Goal: Task Accomplishment & Management: Complete application form

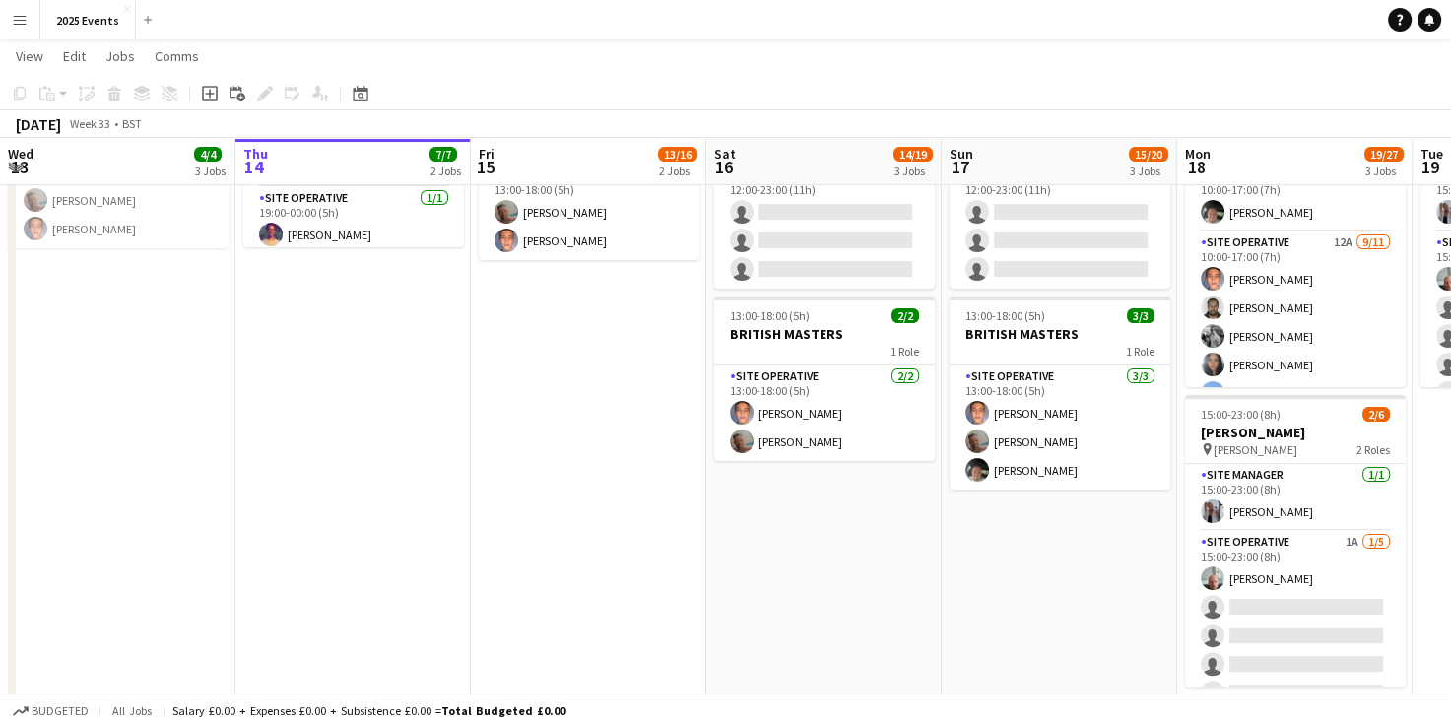
scroll to position [217, 0]
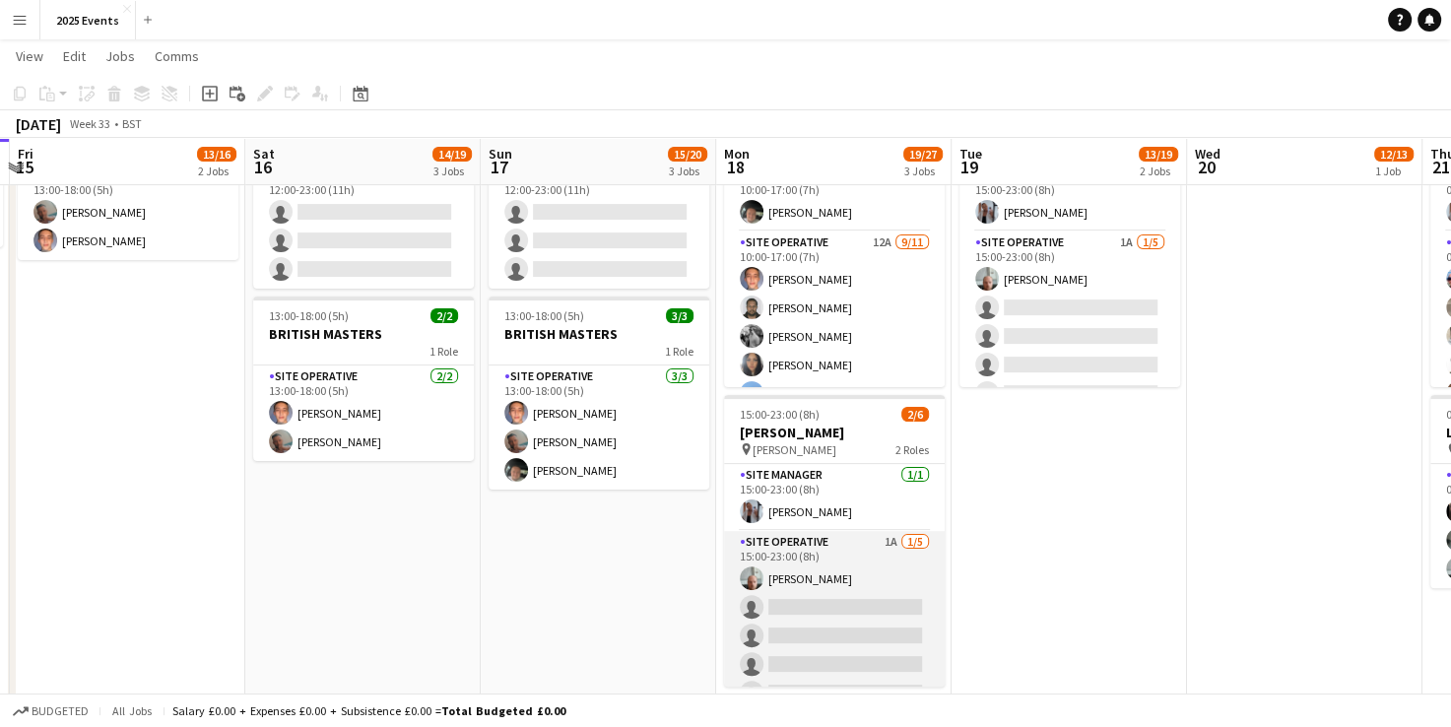
click at [819, 557] on app-card-role "Site Operative 1A 1/5 15:00-23:00 (8h) Declan Sylvester single-neutral-actions …" at bounding box center [834, 621] width 221 height 181
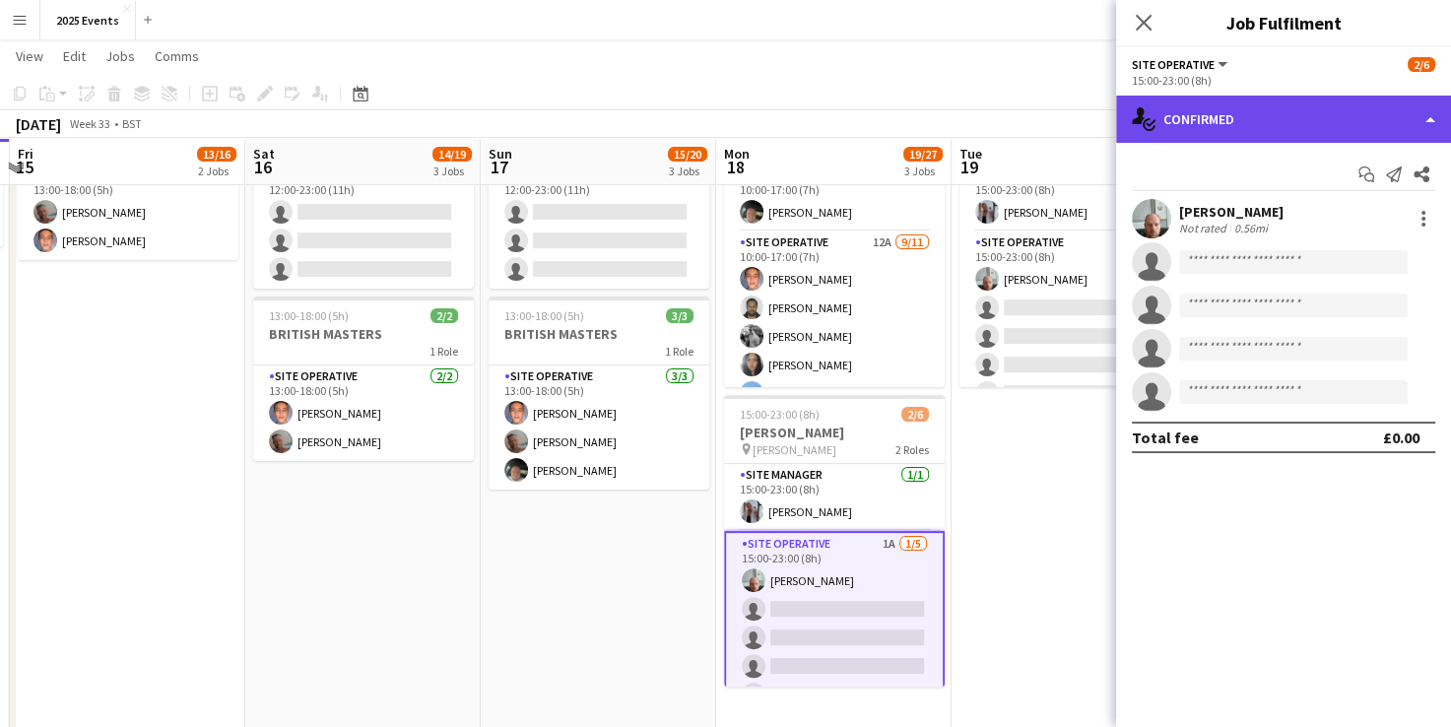
click at [1379, 124] on div "single-neutral-actions-check-2 Confirmed" at bounding box center [1283, 119] width 335 height 47
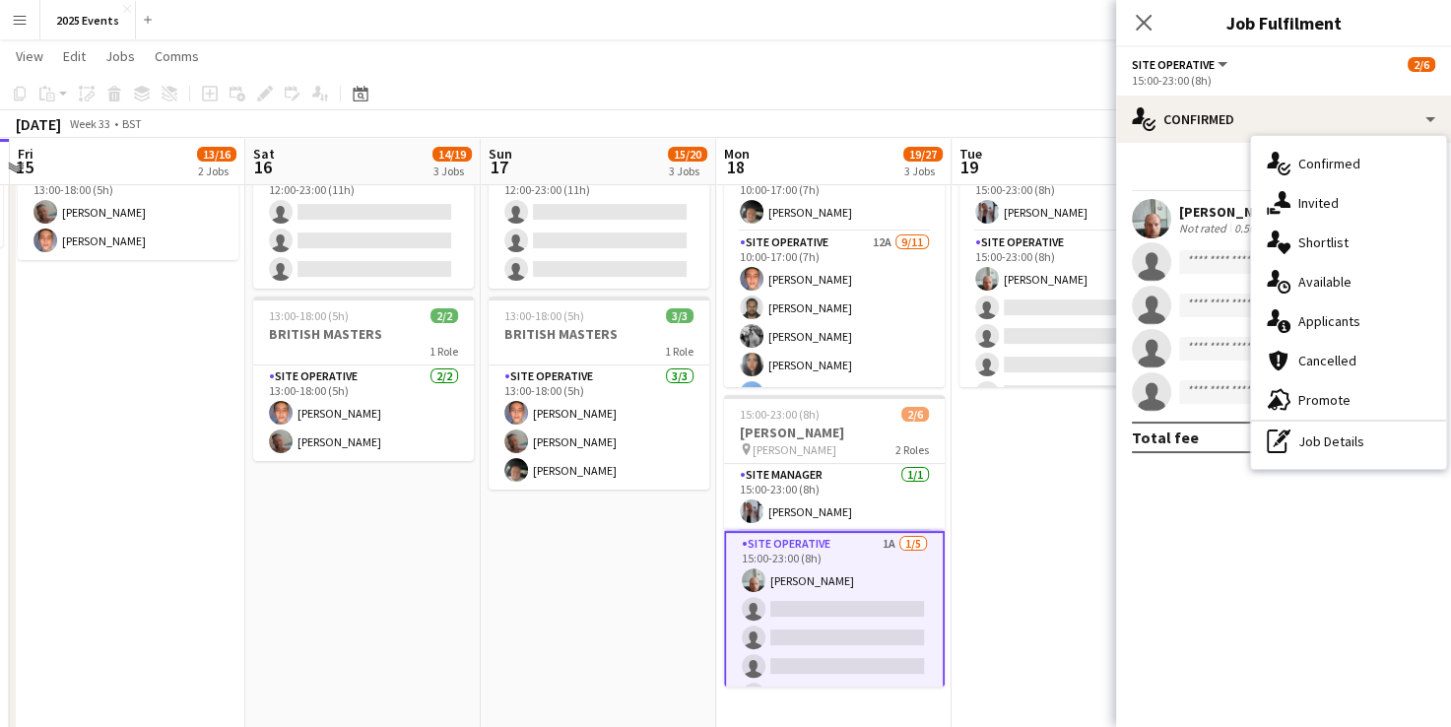
click at [1339, 331] on div "single-neutral-actions-information Applicants" at bounding box center [1348, 320] width 195 height 39
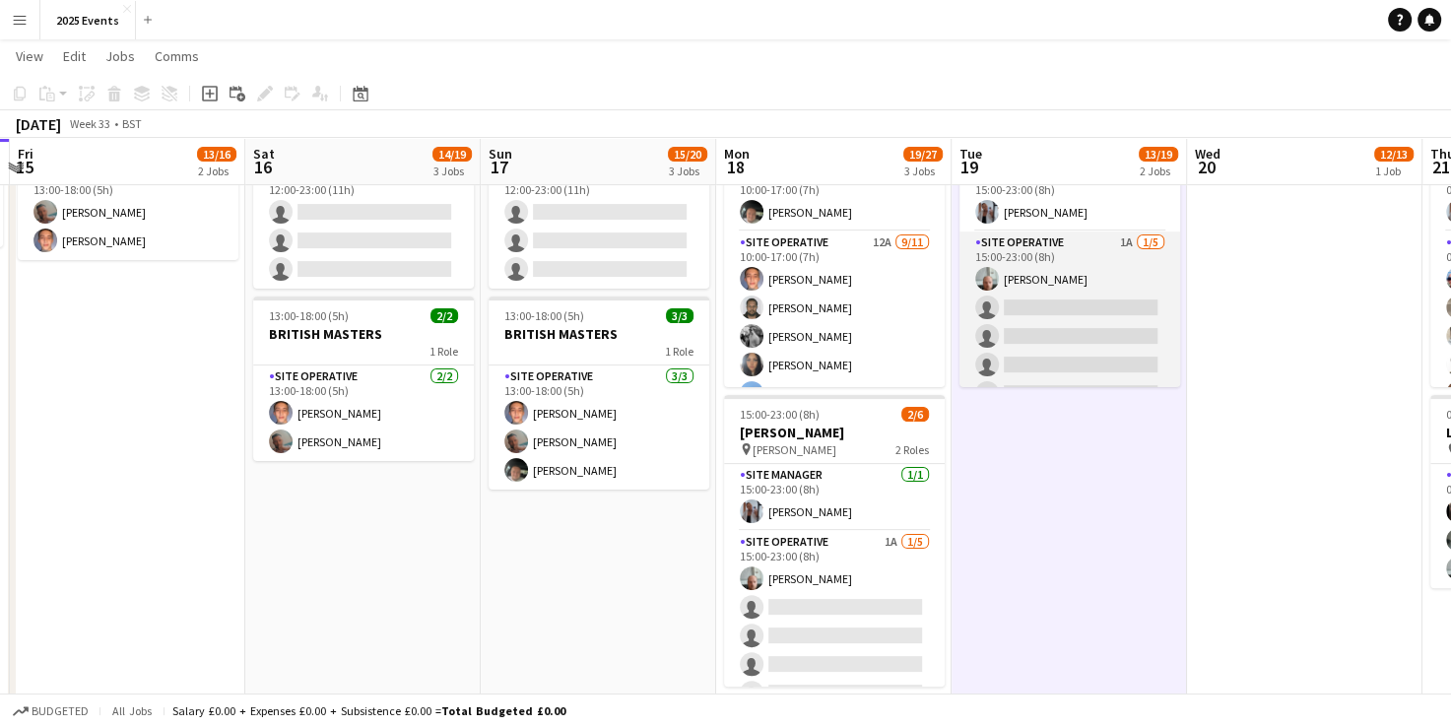
click at [1059, 269] on app-card-role "Site Operative 1A 1/5 15:00-23:00 (8h) Declan Sylvester single-neutral-actions …" at bounding box center [1070, 322] width 221 height 181
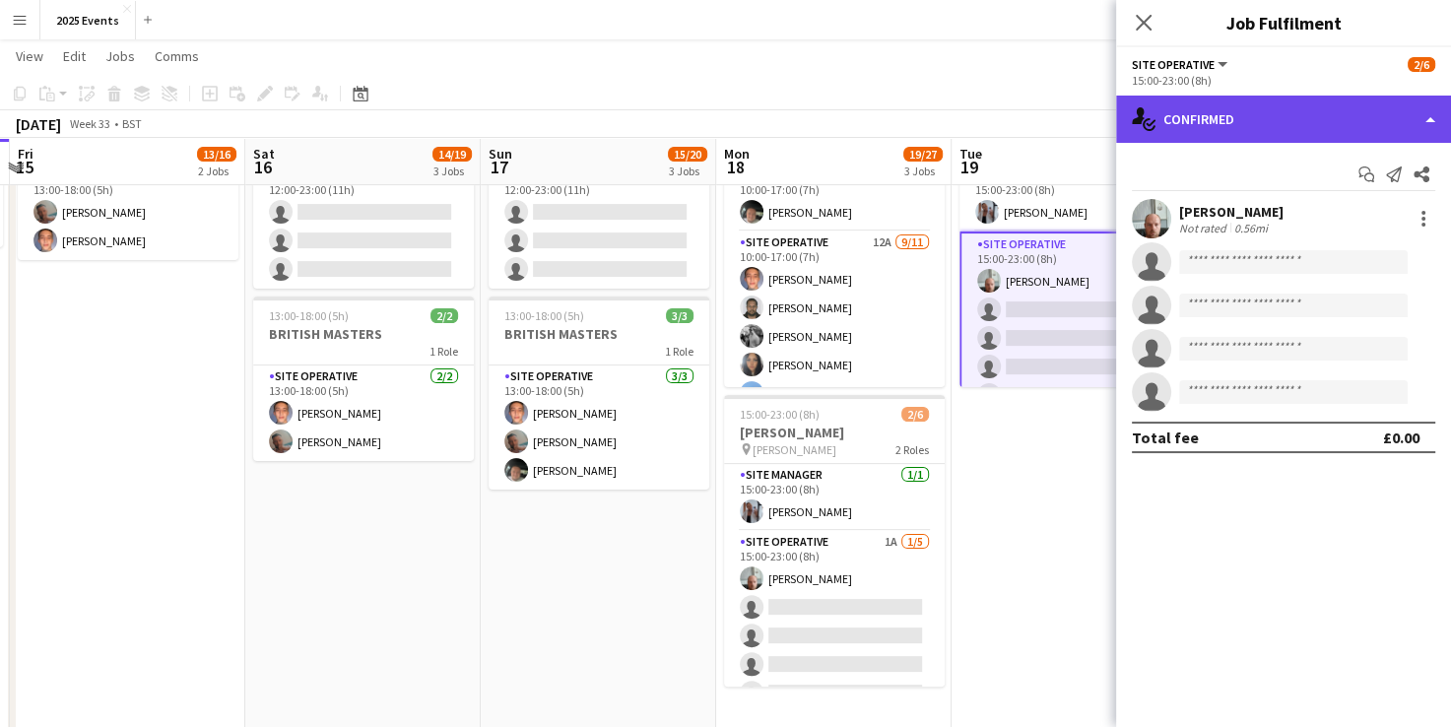
click at [1356, 127] on div "single-neutral-actions-check-2 Confirmed" at bounding box center [1283, 119] width 335 height 47
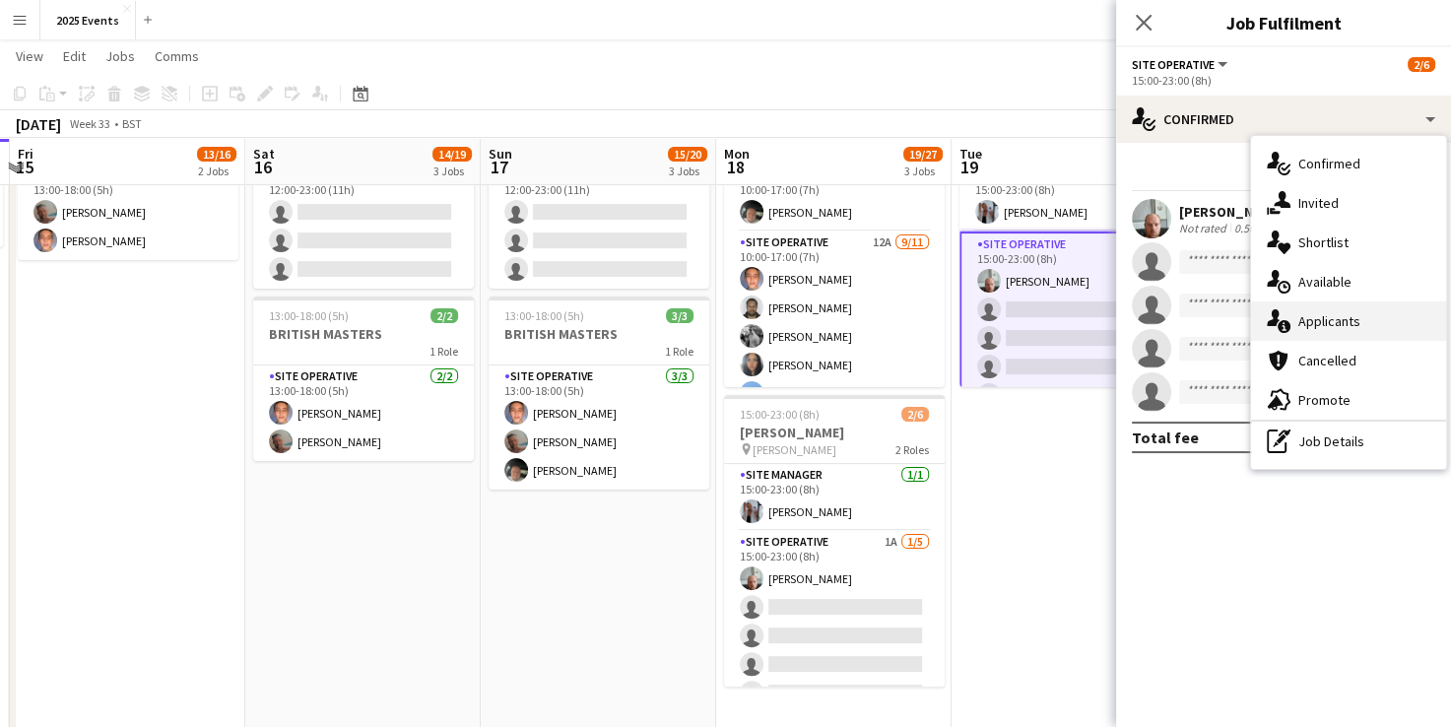
click at [1324, 329] on div "single-neutral-actions-information Applicants" at bounding box center [1348, 320] width 195 height 39
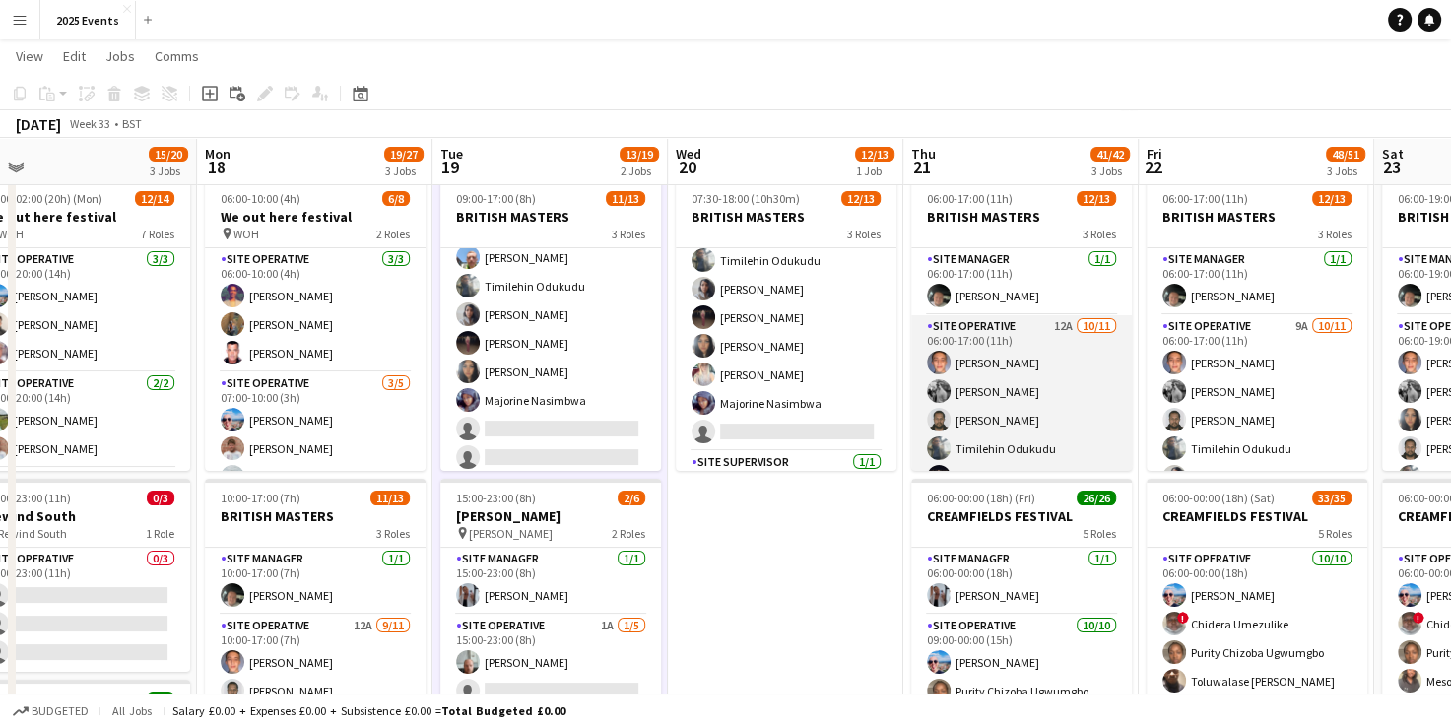
scroll to position [263, 0]
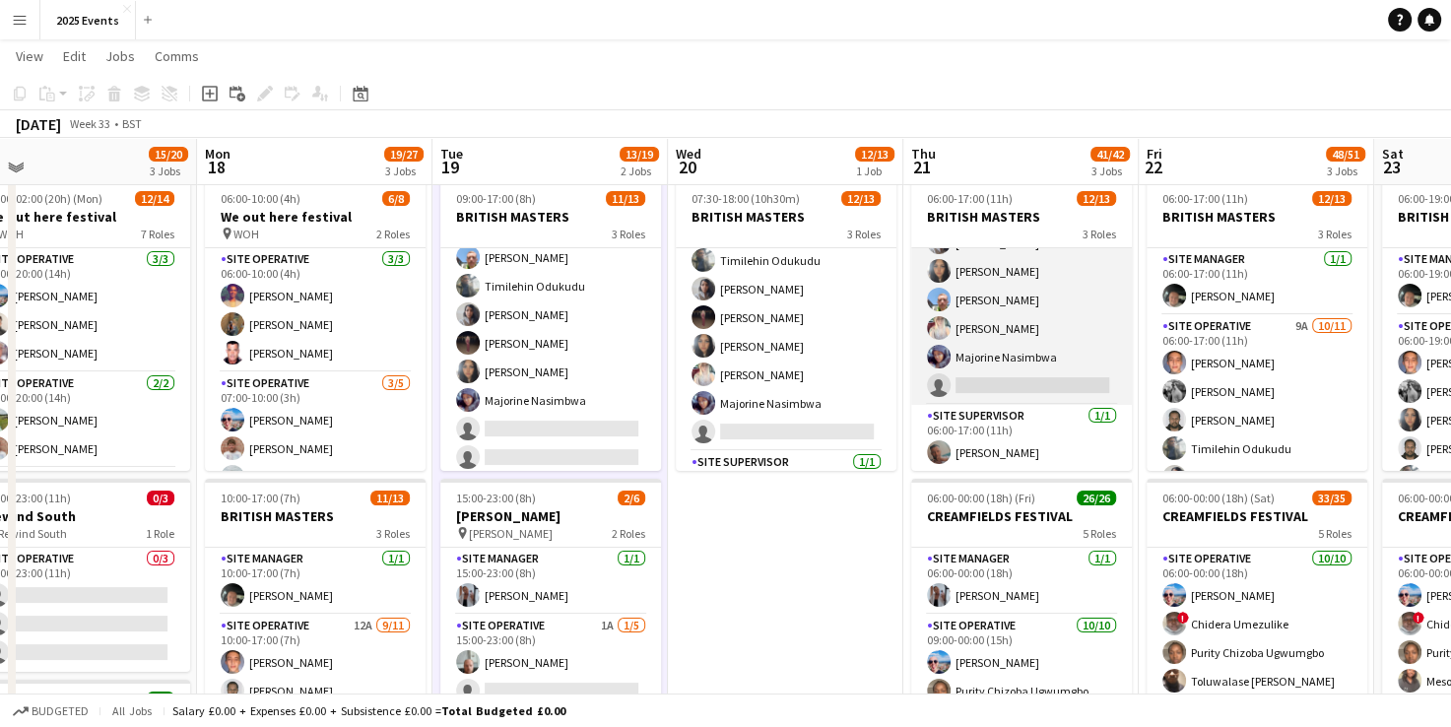
click at [1008, 381] on app-card-role "Site Operative 12A 10/11 06:00-17:00 (11h) Billy Bartholomew Riley Gillard Hari…" at bounding box center [1021, 228] width 221 height 353
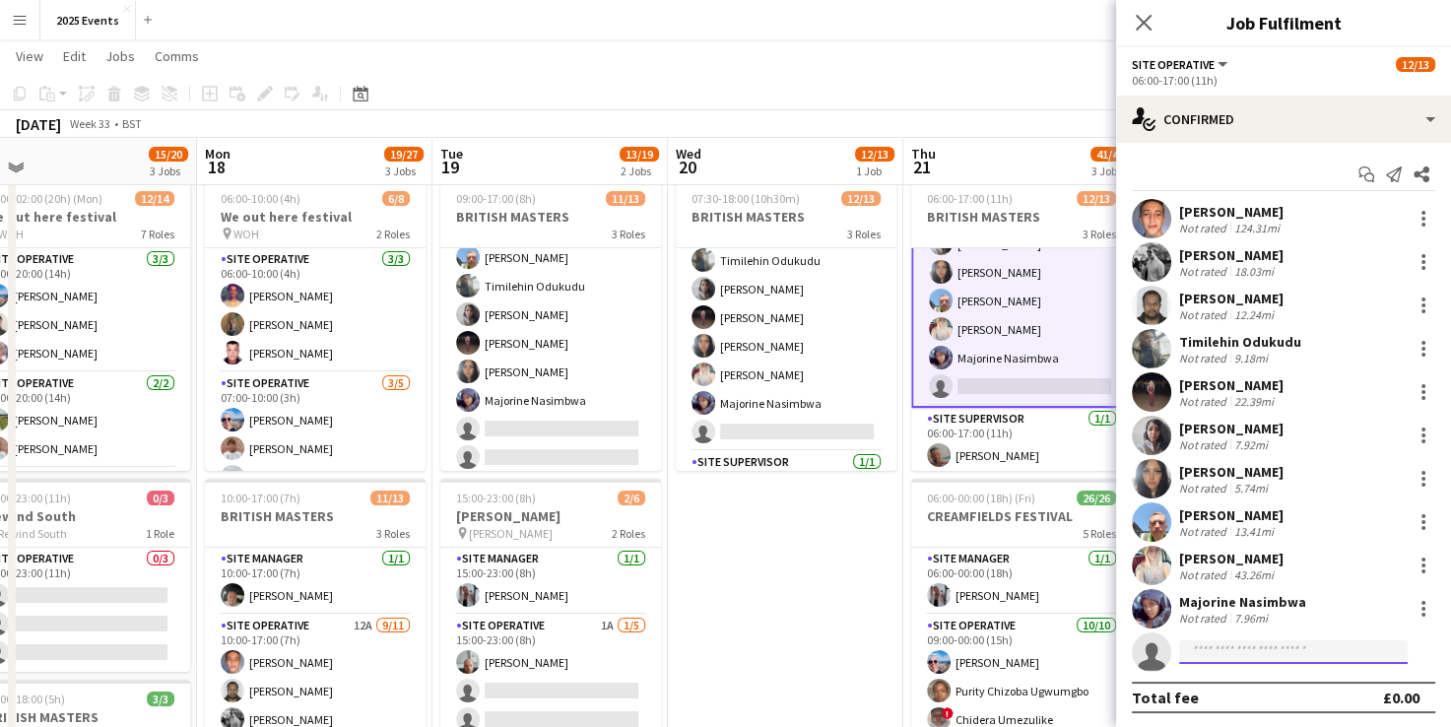
click at [1290, 653] on input at bounding box center [1293, 652] width 229 height 24
type input "*****"
click at [1273, 705] on span "+447564644580" at bounding box center [1293, 712] width 197 height 16
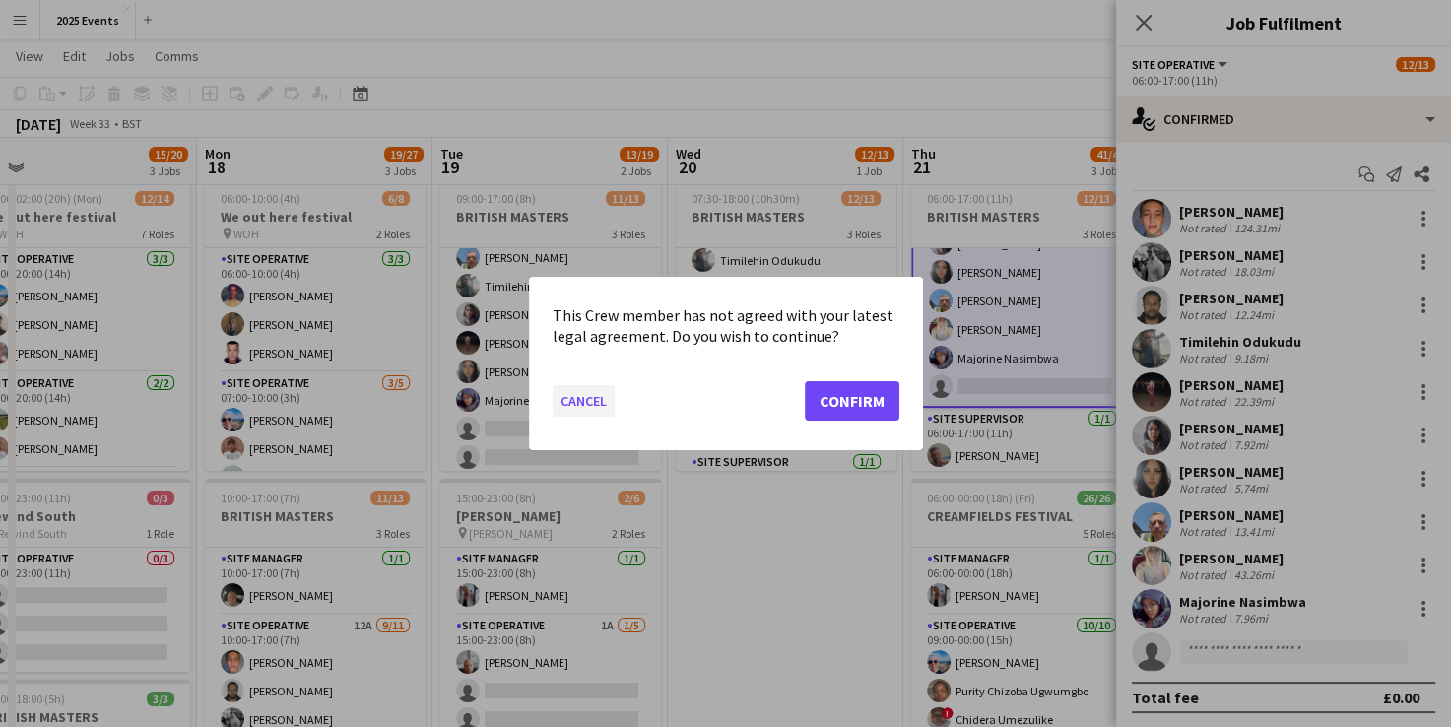
click at [603, 396] on button "Cancel" at bounding box center [584, 401] width 62 height 32
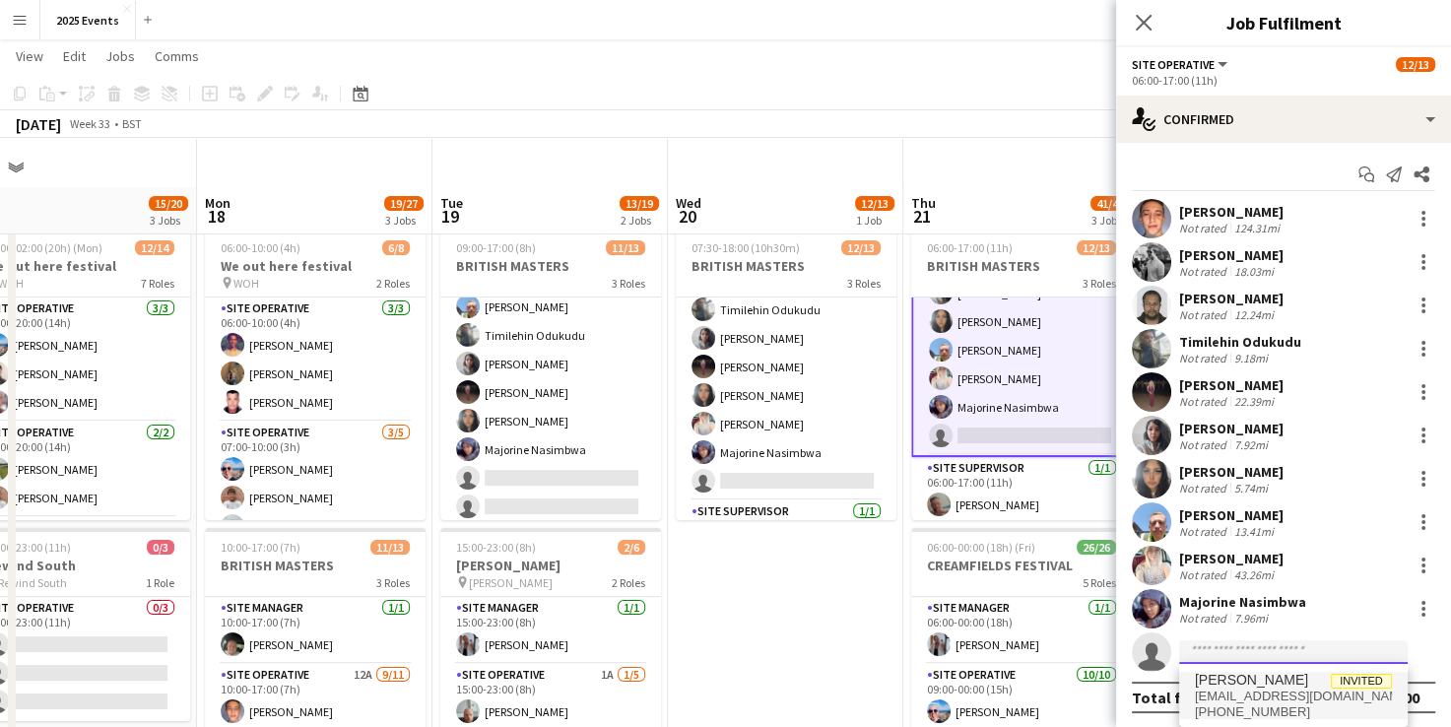
scroll to position [49, 0]
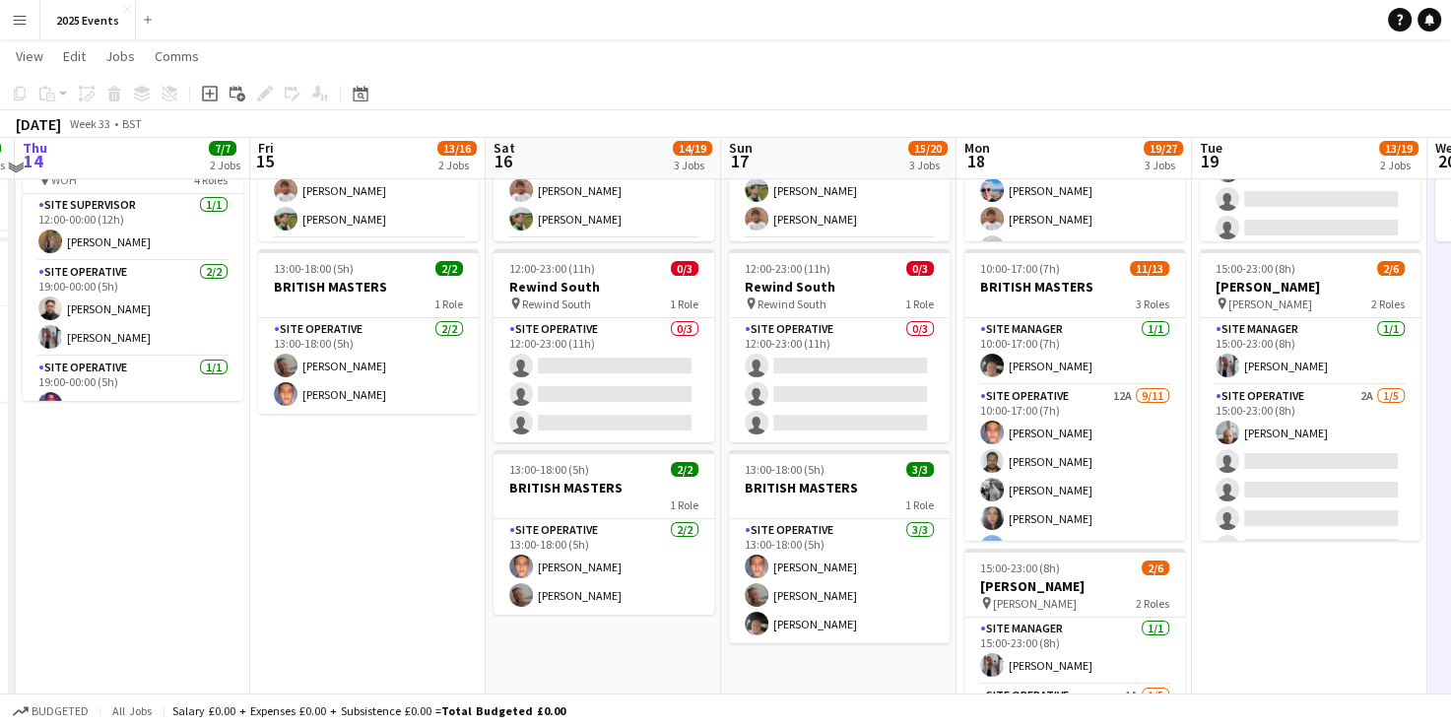
scroll to position [272, 0]
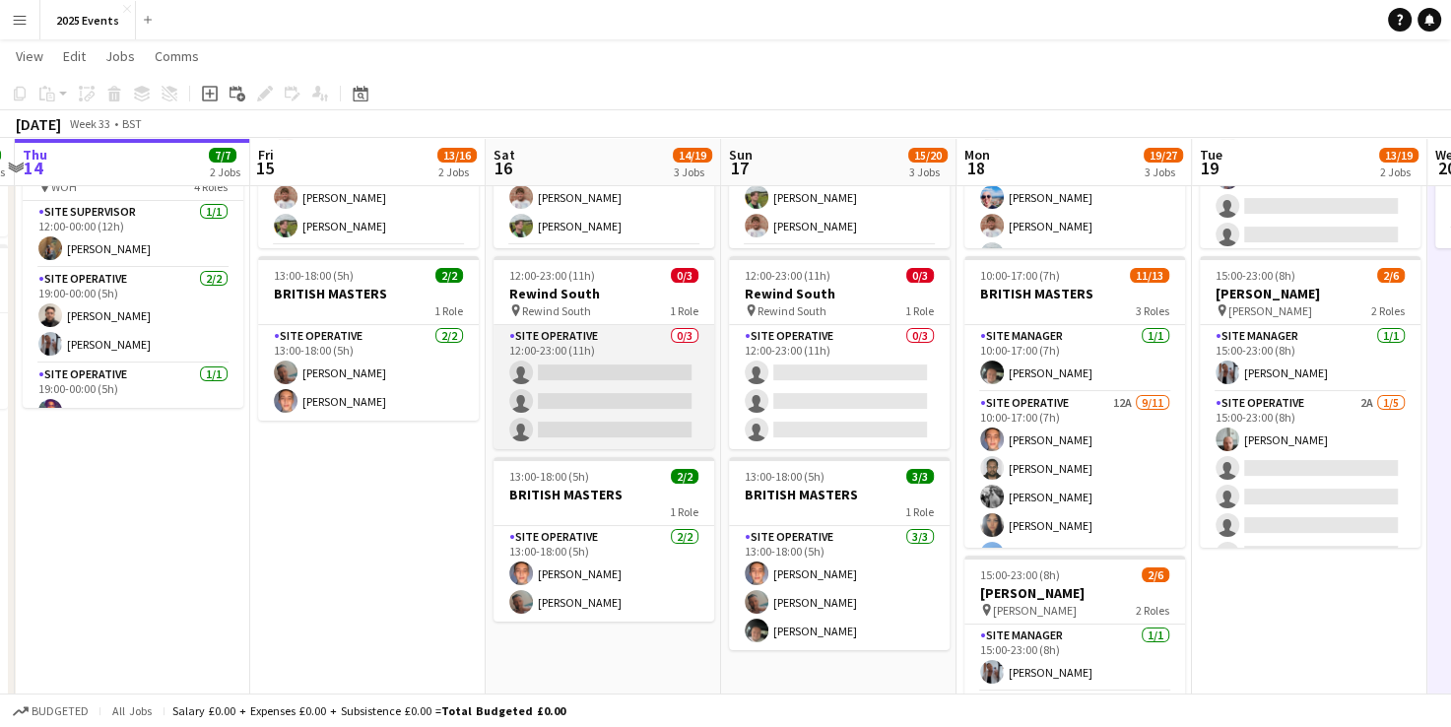
click at [560, 367] on app-card-role "Site Operative 0/3 12:00-23:00 (11h) single-neutral-actions single-neutral-acti…" at bounding box center [604, 387] width 221 height 124
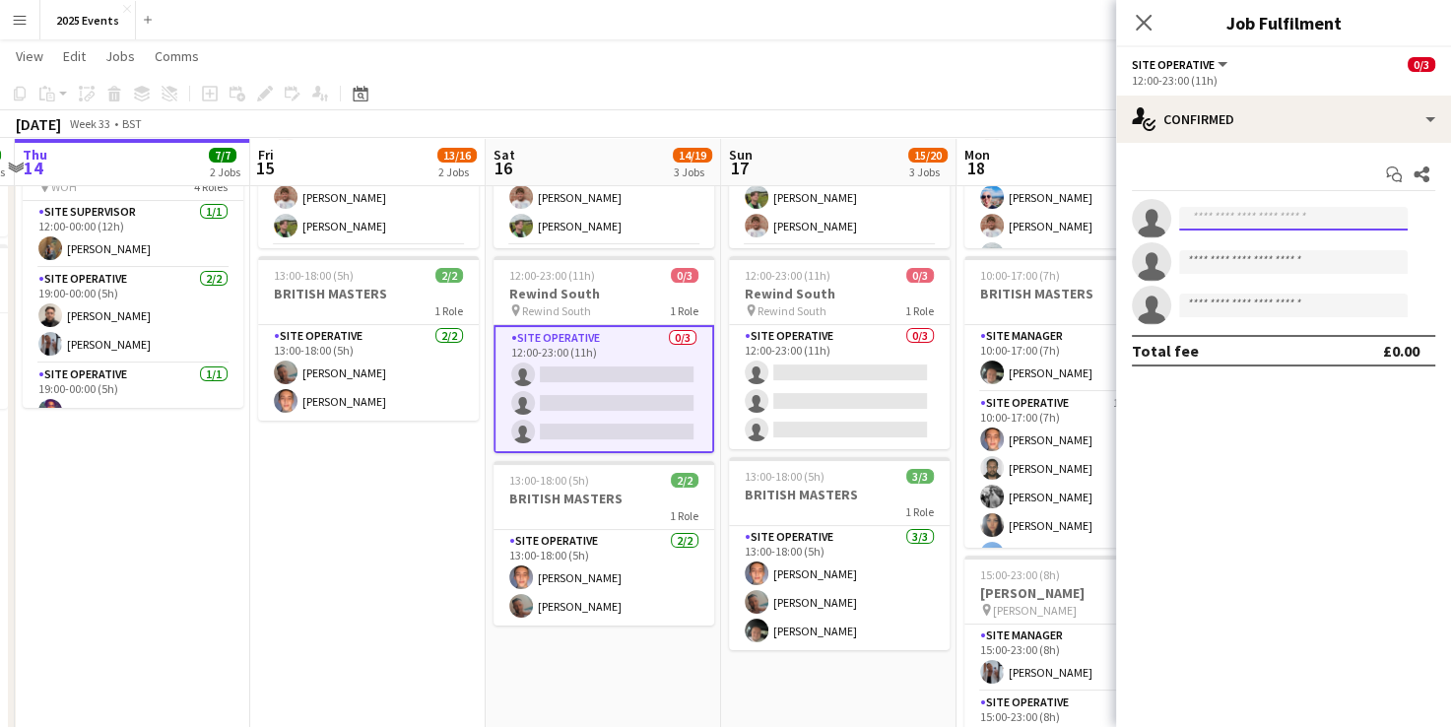
click at [1277, 207] on input at bounding box center [1293, 219] width 229 height 24
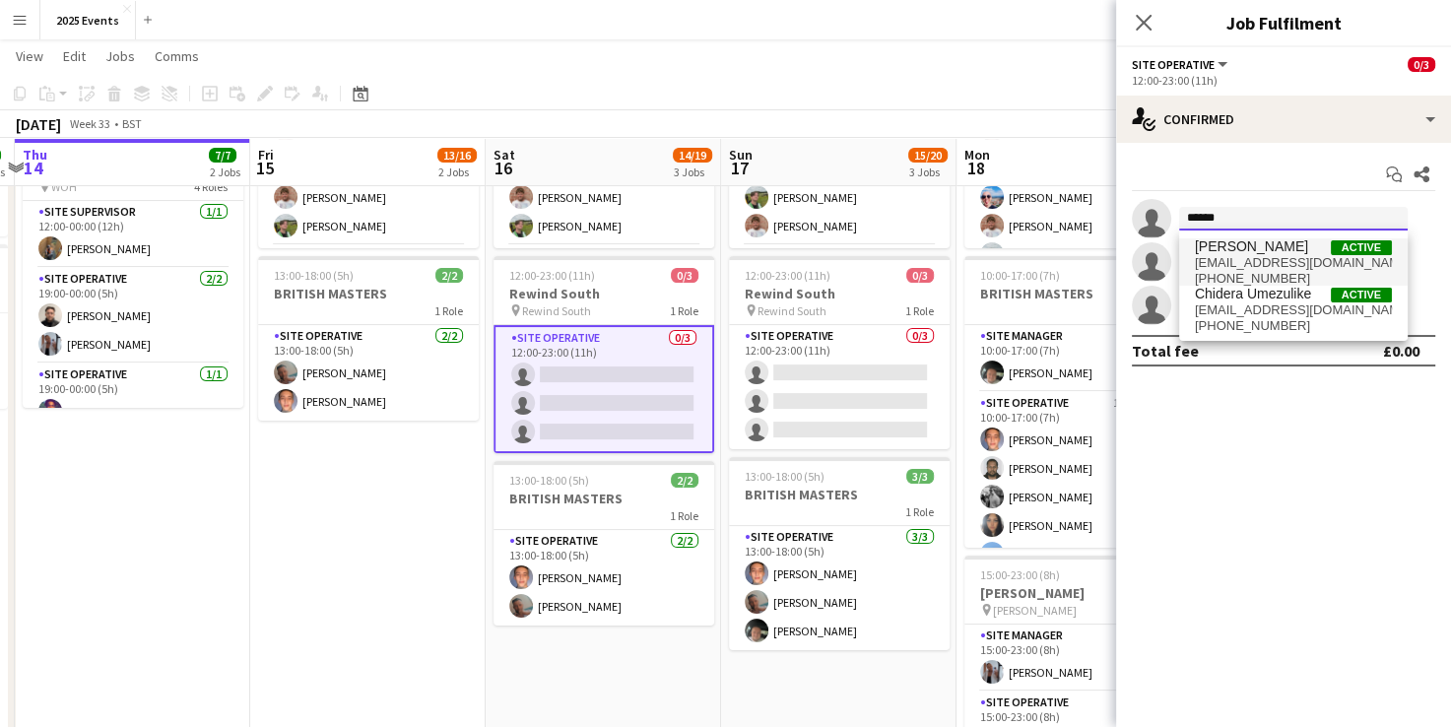
type input "******"
click at [1260, 252] on span "Chidera Francis Chinweoke" at bounding box center [1251, 246] width 113 height 17
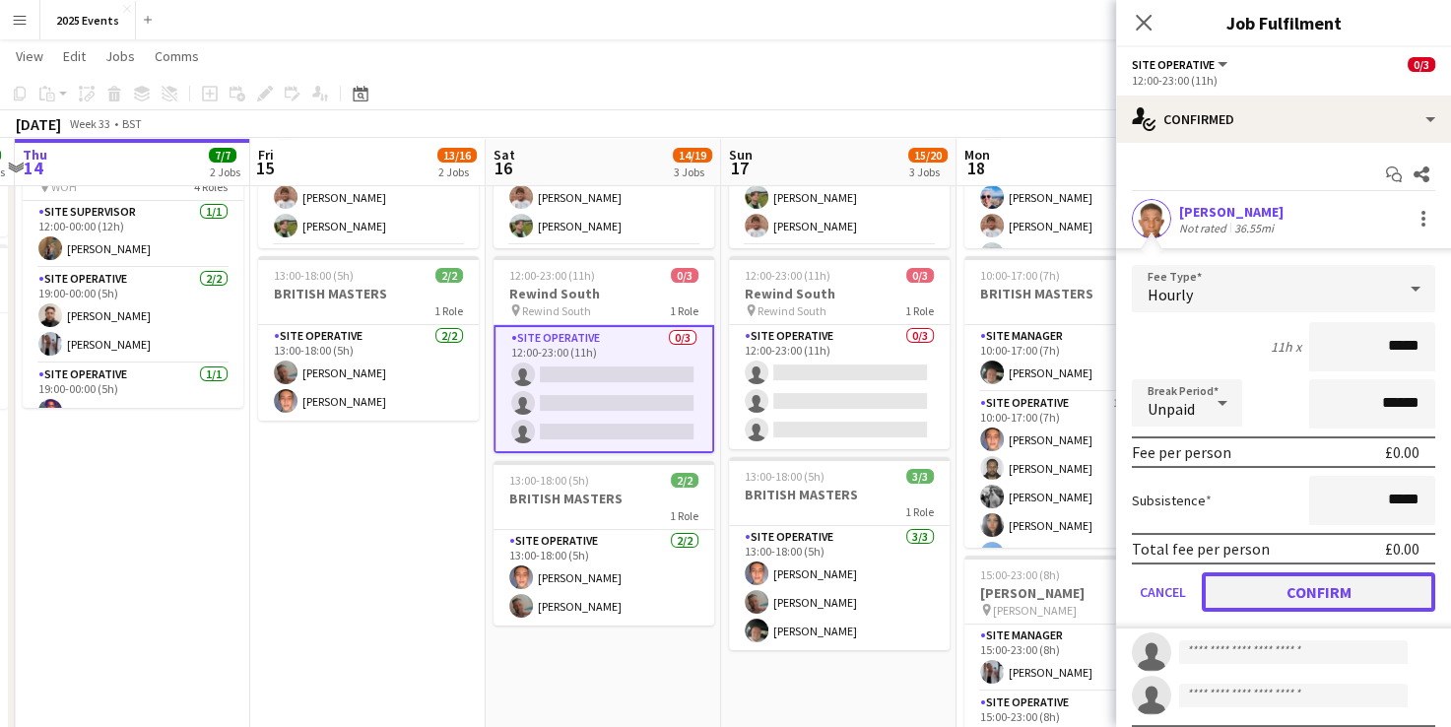
click at [1265, 575] on button "Confirm" at bounding box center [1319, 591] width 234 height 39
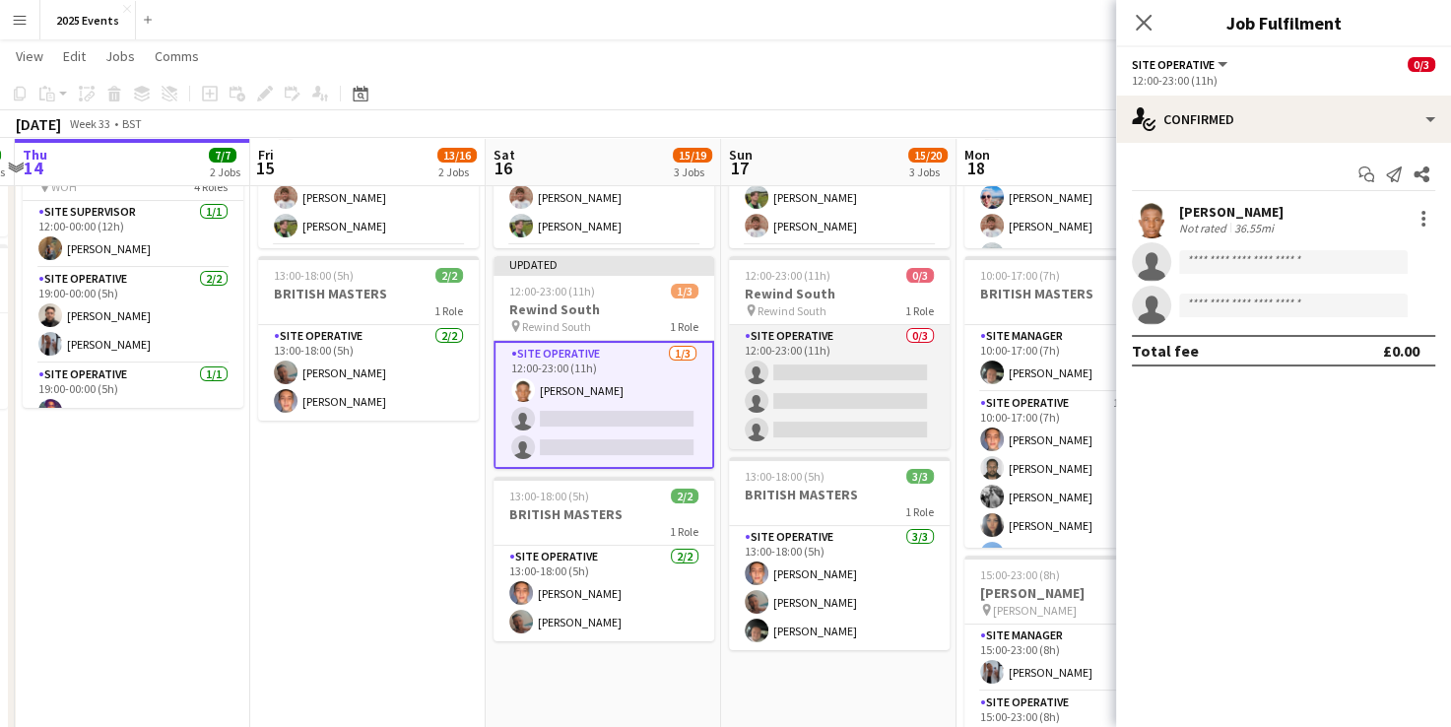
click at [896, 369] on app-card-role "Site Operative 0/3 12:00-23:00 (11h) single-neutral-actions single-neutral-acti…" at bounding box center [839, 387] width 221 height 124
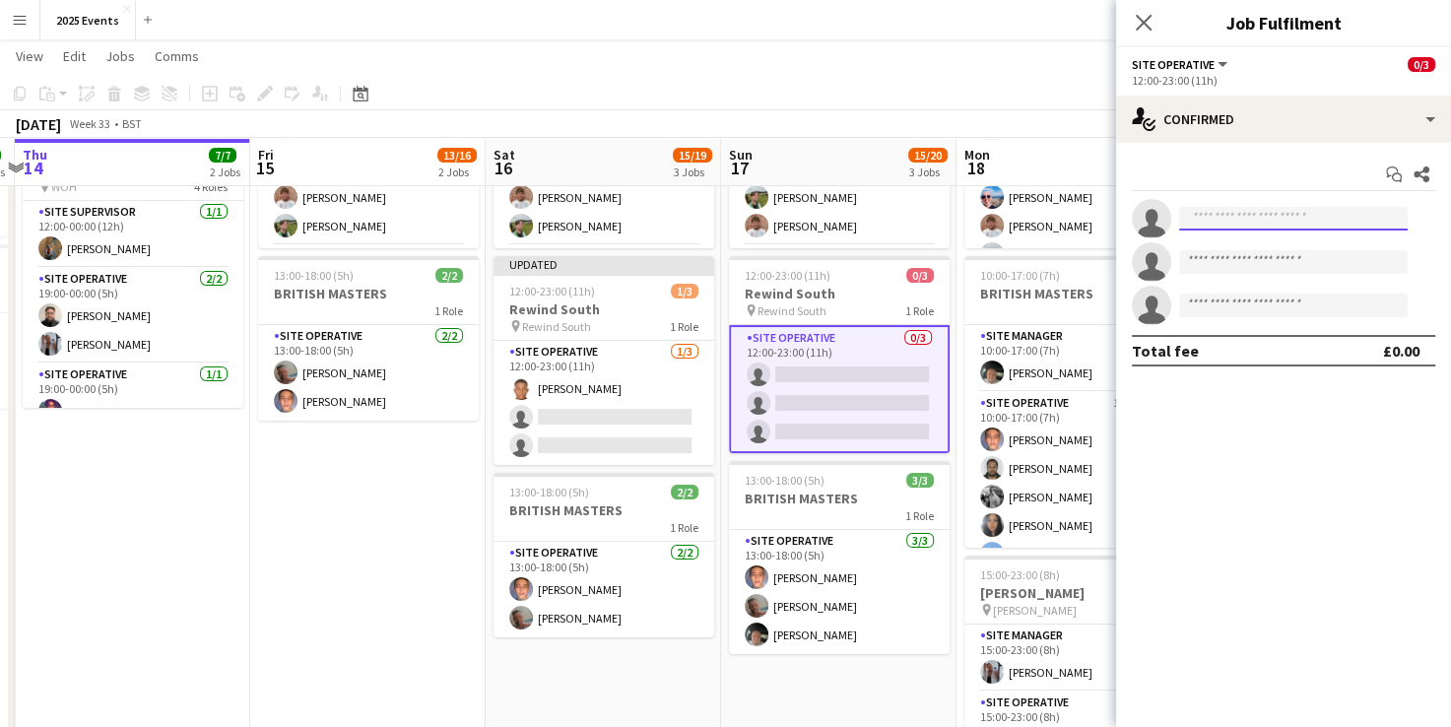
click at [1216, 221] on input at bounding box center [1293, 219] width 229 height 24
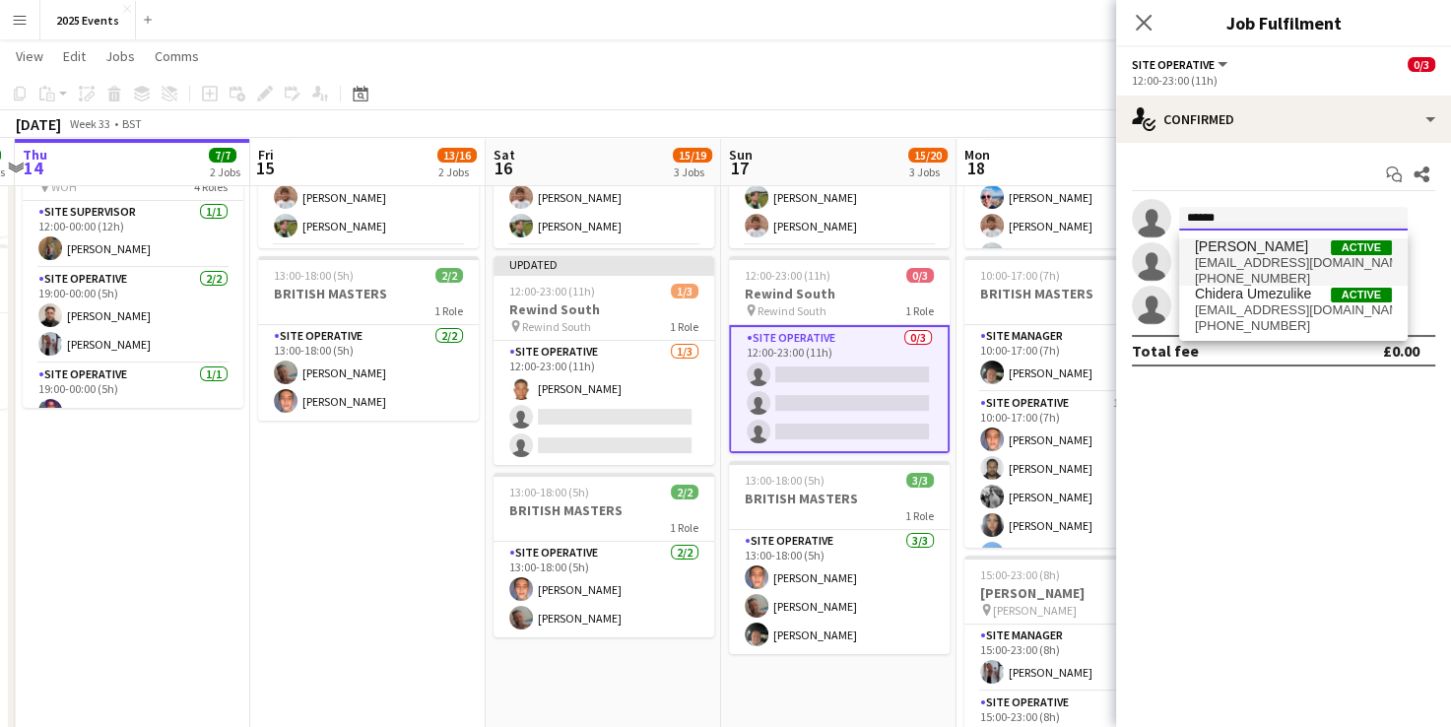
type input "******"
click at [1235, 258] on span "frankderah@gmail.com" at bounding box center [1293, 263] width 197 height 16
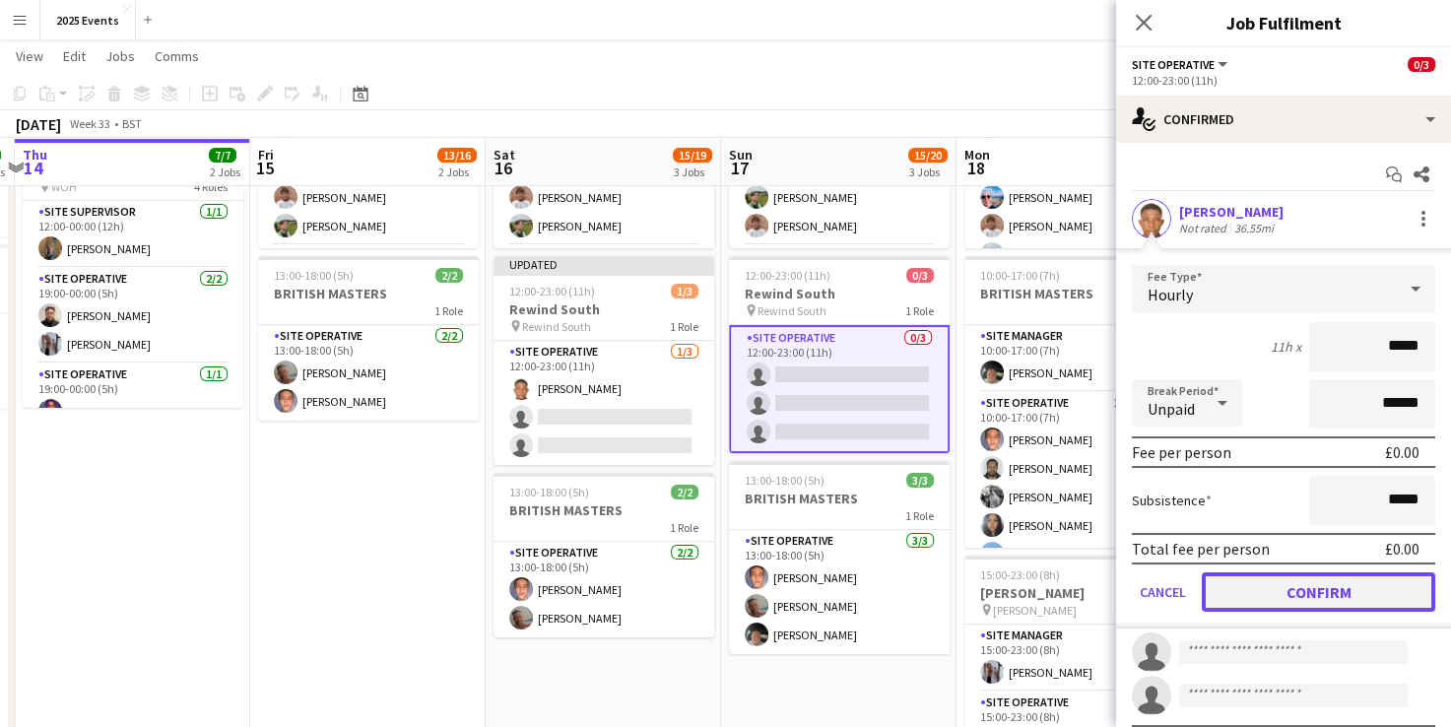
click at [1252, 582] on button "Confirm" at bounding box center [1319, 591] width 234 height 39
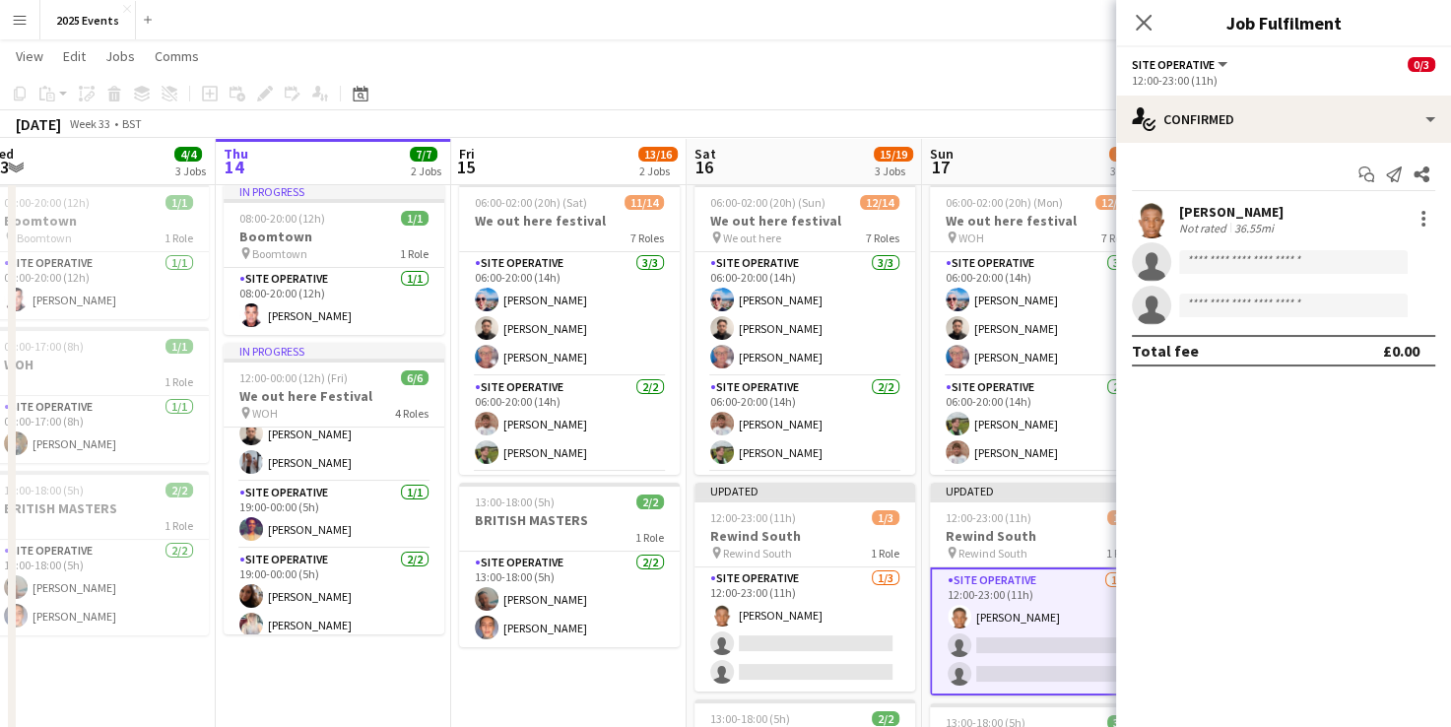
scroll to position [0, 0]
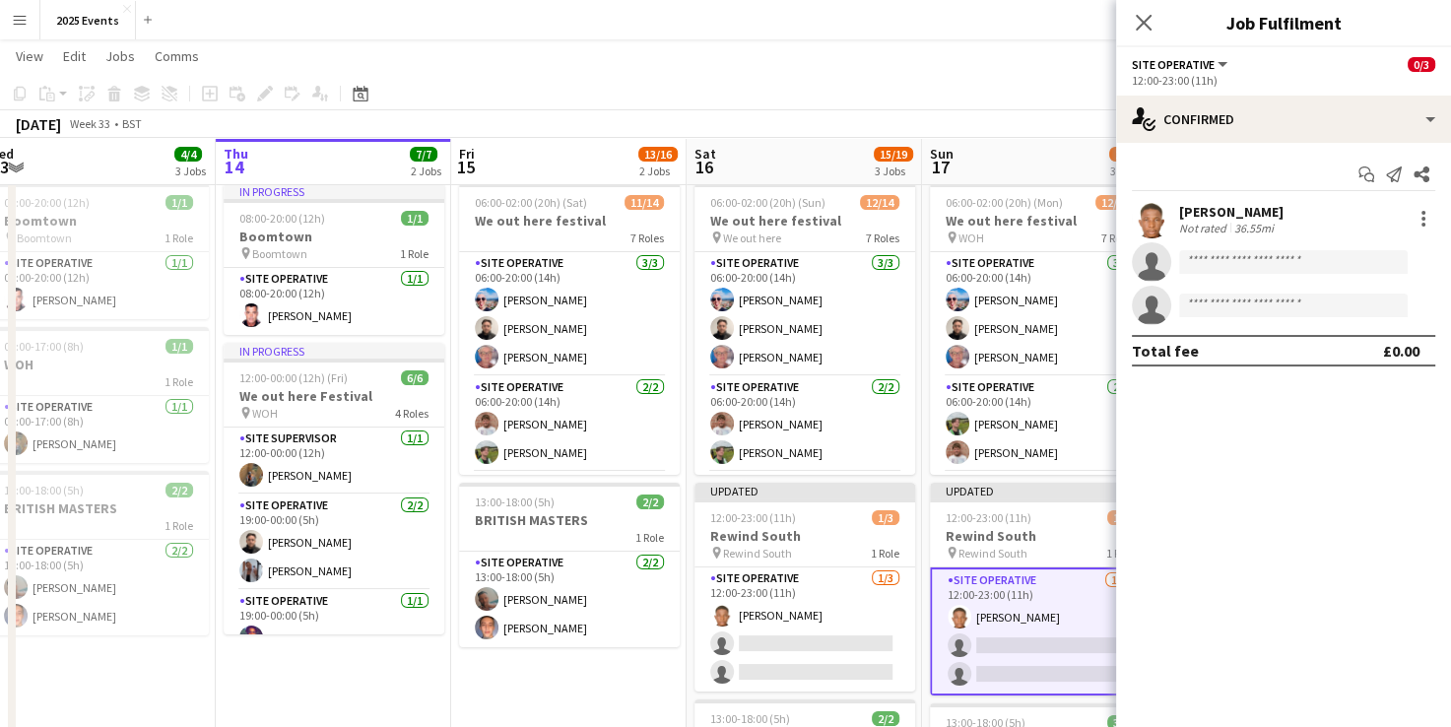
click at [902, 92] on app-toolbar "Copy Paste Paste Ctrl+V Paste with crew Ctrl+Shift+V Paste linked Job Delete Gr…" at bounding box center [725, 93] width 1451 height 33
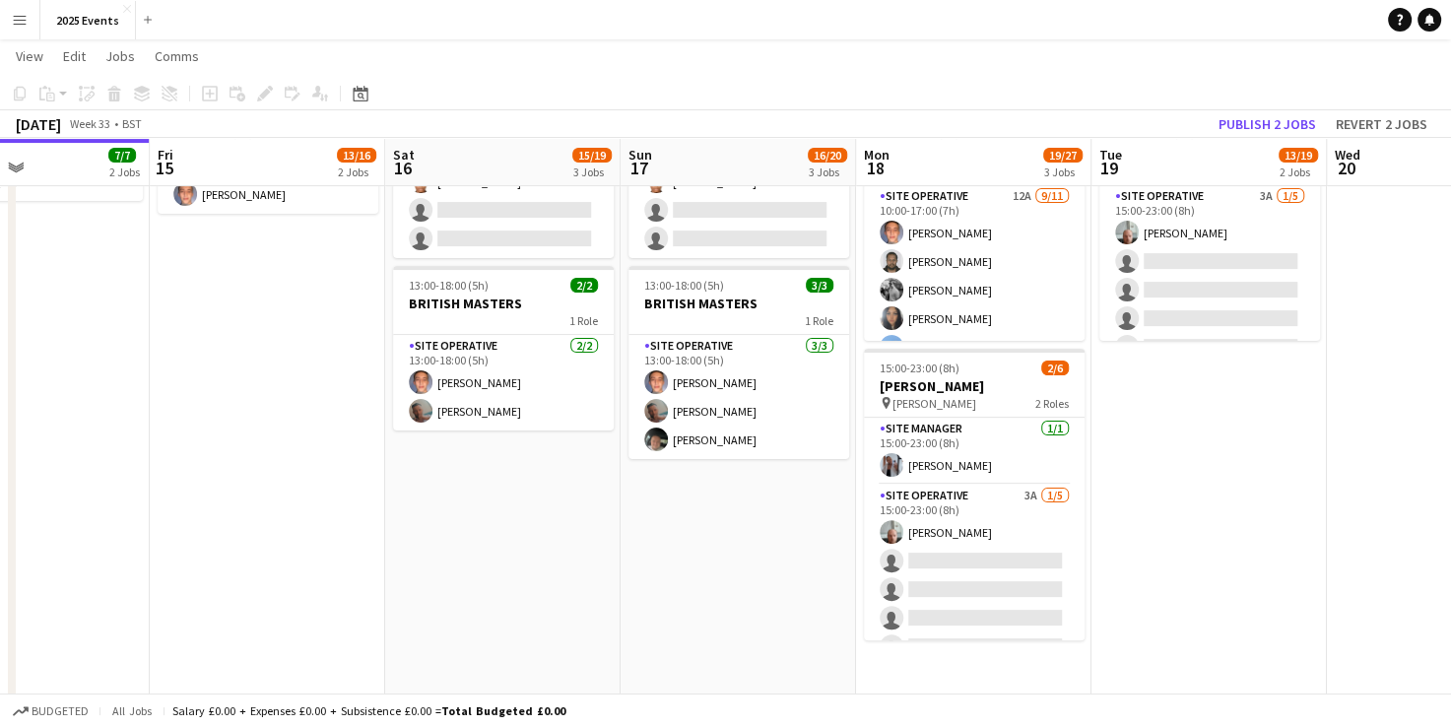
scroll to position [480, 0]
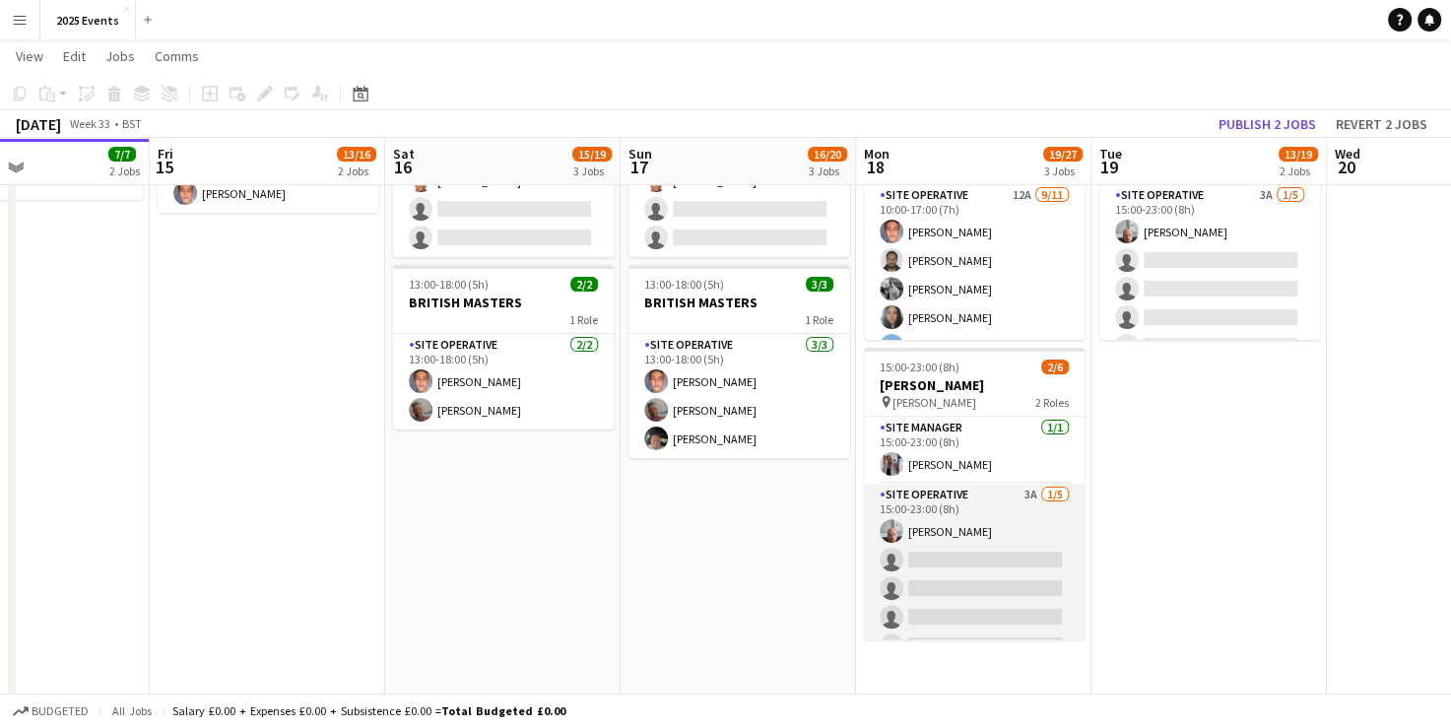
click at [1008, 496] on app-card-role "Site Operative 3A 1/5 15:00-23:00 (8h) Declan Sylvester single-neutral-actions …" at bounding box center [974, 574] width 221 height 181
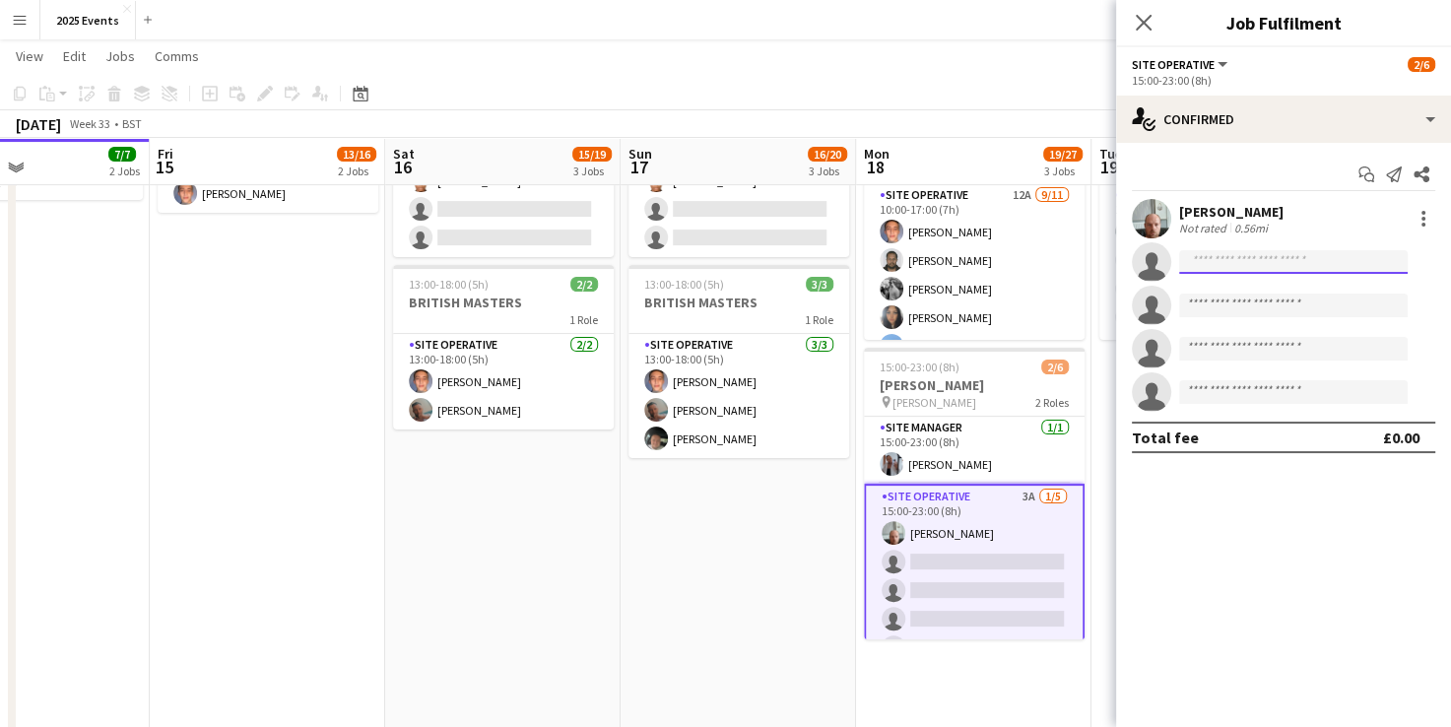
click at [1257, 259] on input at bounding box center [1293, 262] width 229 height 24
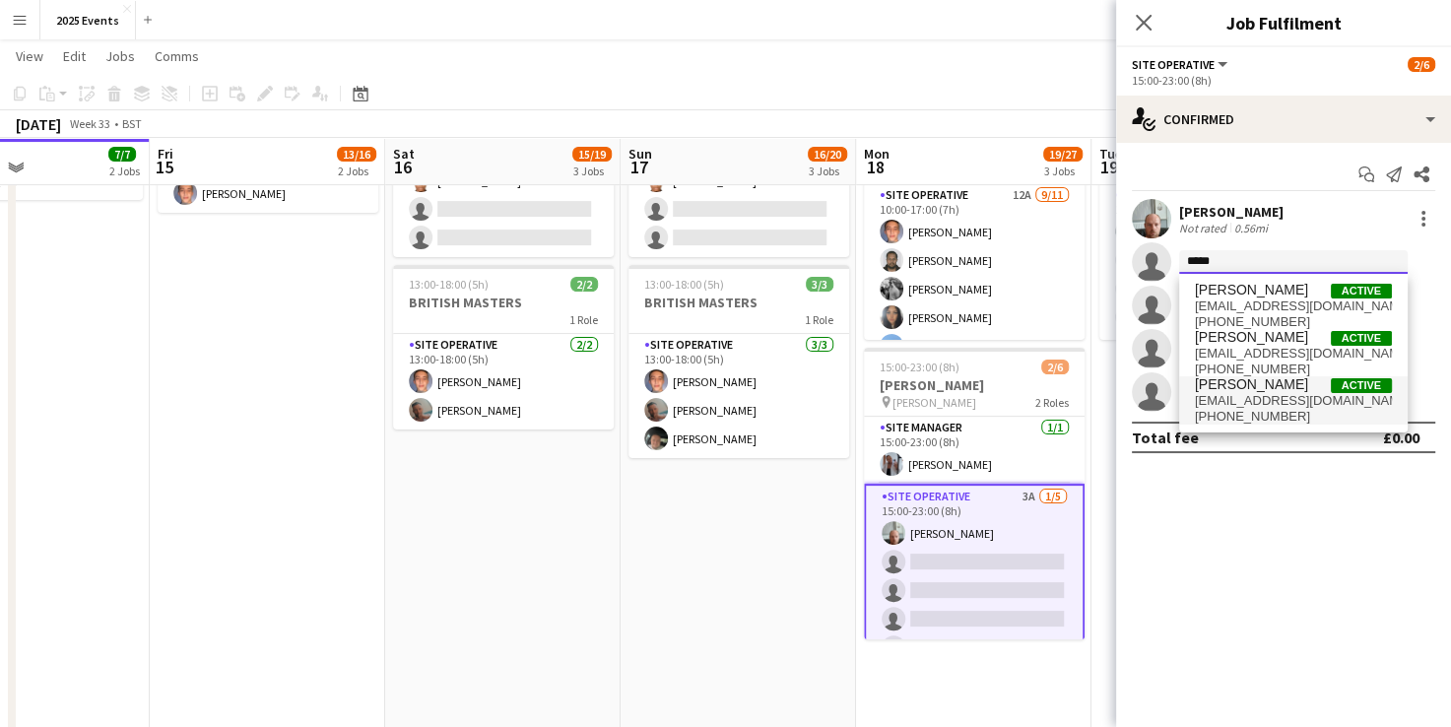
type input "*****"
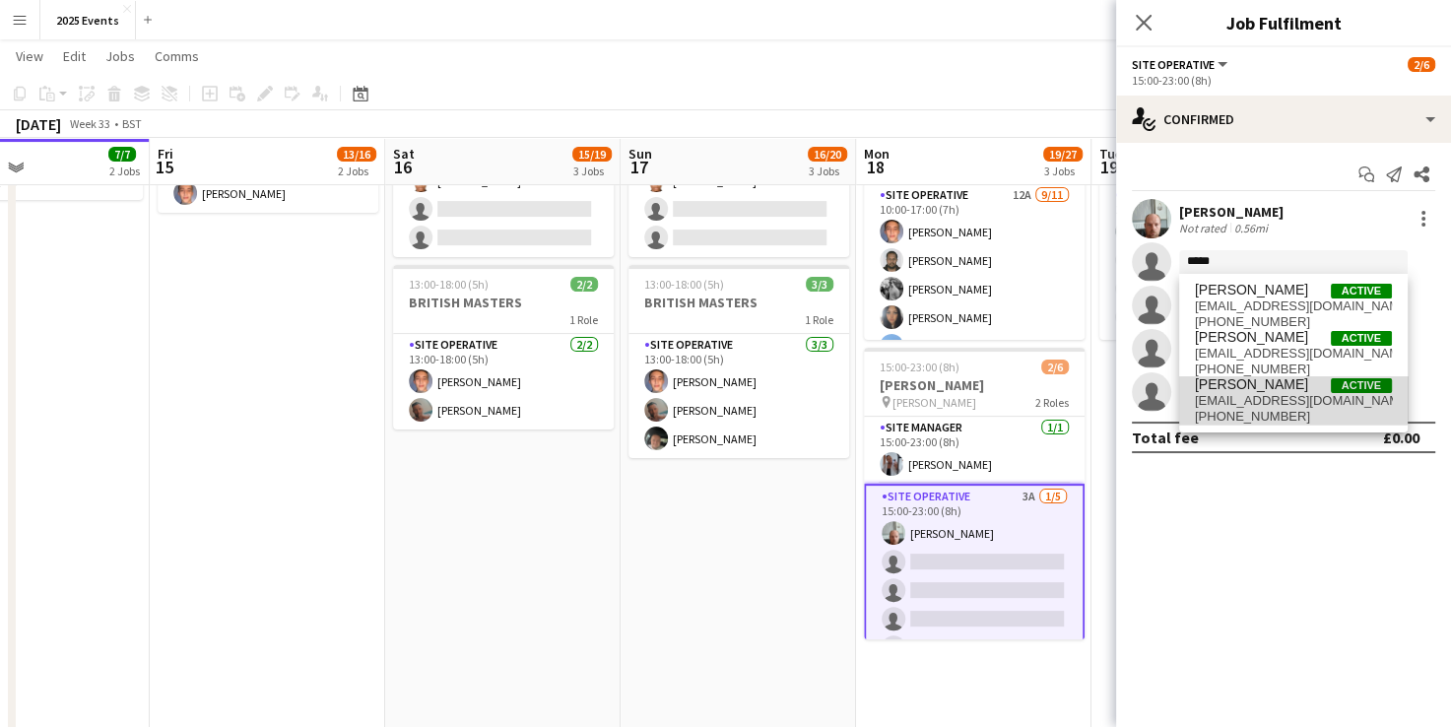
click at [1263, 391] on span "Kelly Silk Active" at bounding box center [1293, 384] width 197 height 17
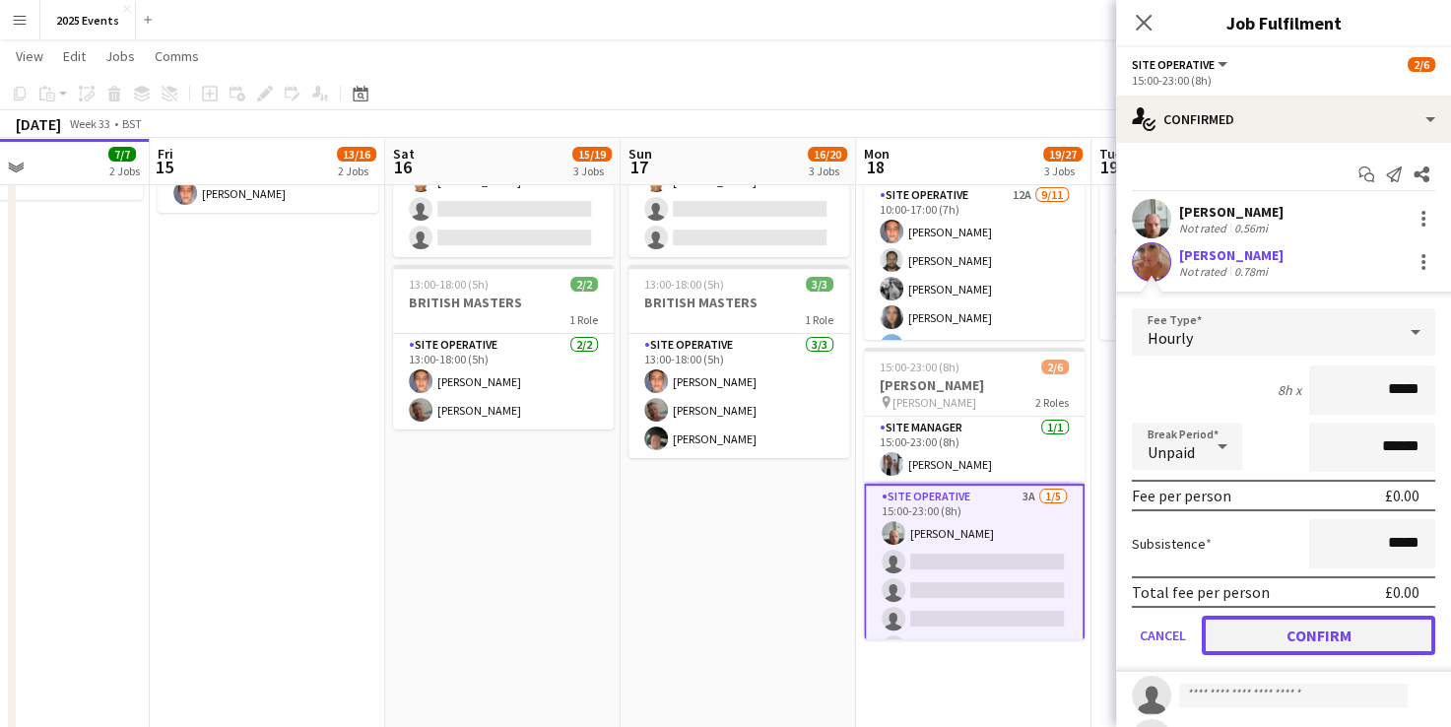
click at [1320, 636] on button "Confirm" at bounding box center [1319, 635] width 234 height 39
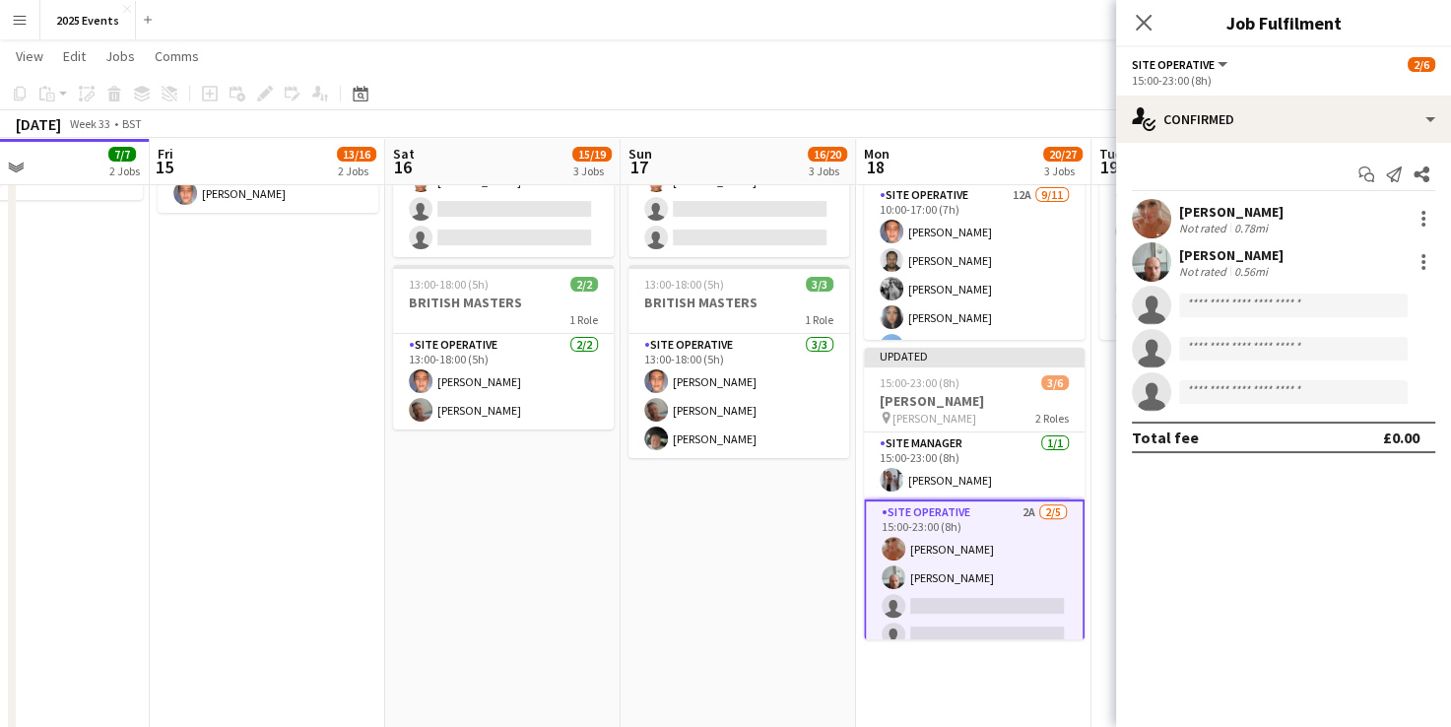
click at [829, 537] on app-date-cell "06:00-02:00 (20h) (Mon) 12/14 We out here festival pin WOH 7 Roles Site Operati…" at bounding box center [738, 698] width 235 height 1915
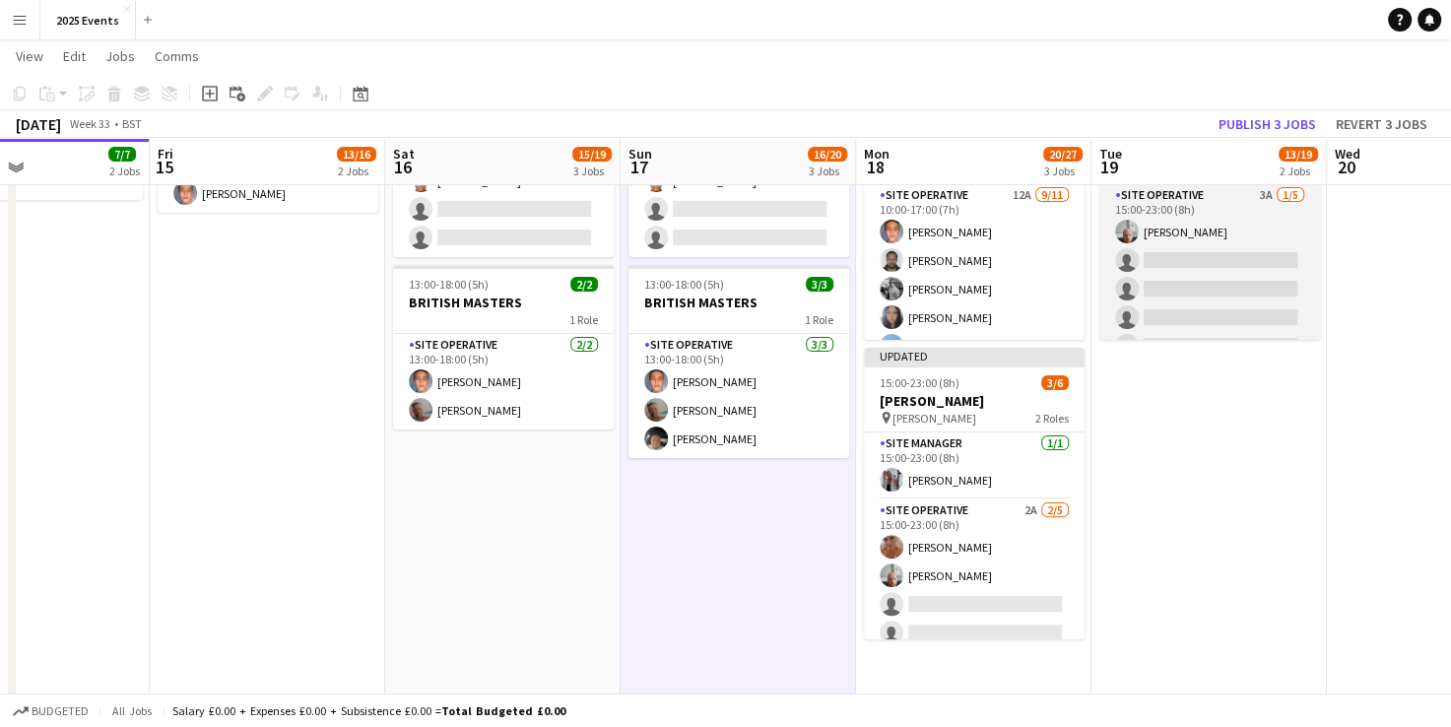
click at [1190, 260] on app-card-role "Site Operative 3A 1/5 15:00-23:00 (8h) Declan Sylvester single-neutral-actions …" at bounding box center [1210, 274] width 221 height 181
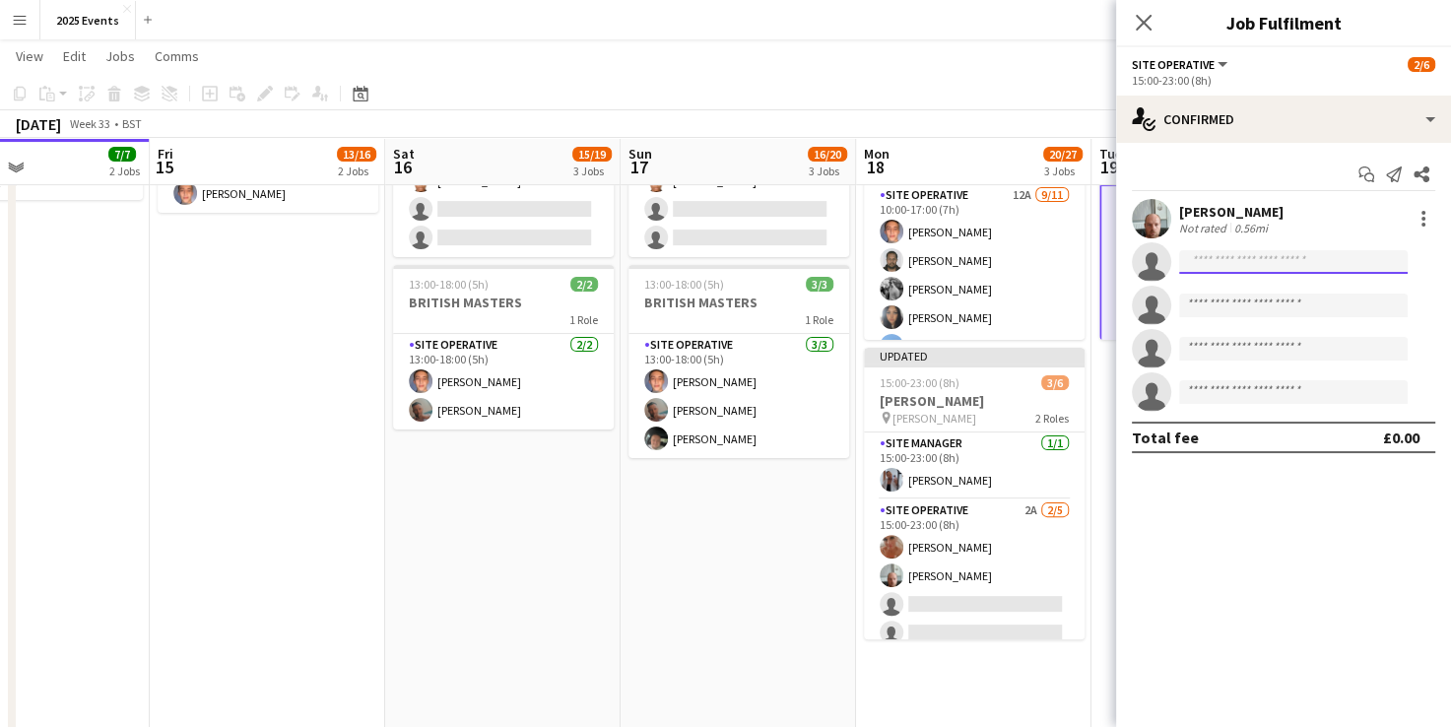
click at [1294, 266] on input at bounding box center [1293, 262] width 229 height 24
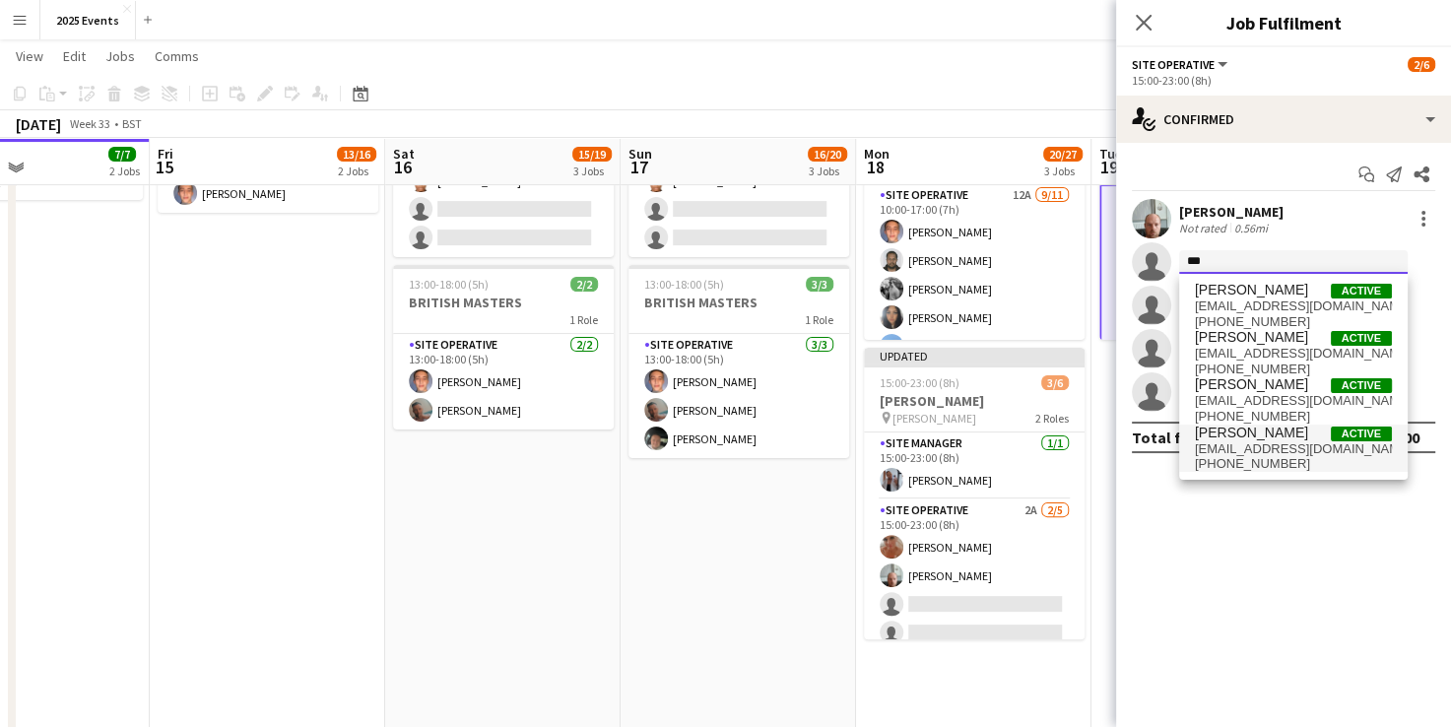
type input "***"
click at [1239, 425] on span "Kelly Silk" at bounding box center [1251, 433] width 113 height 17
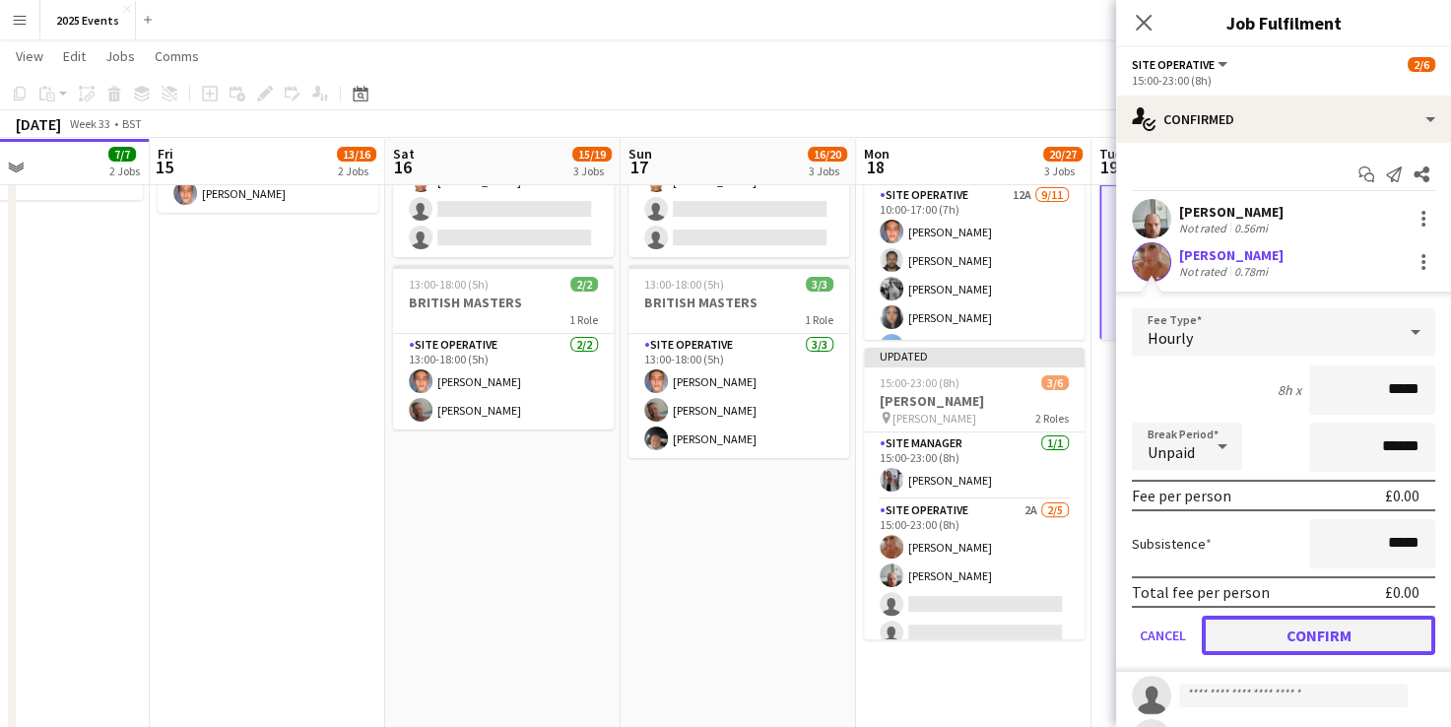
click at [1287, 640] on button "Confirm" at bounding box center [1319, 635] width 234 height 39
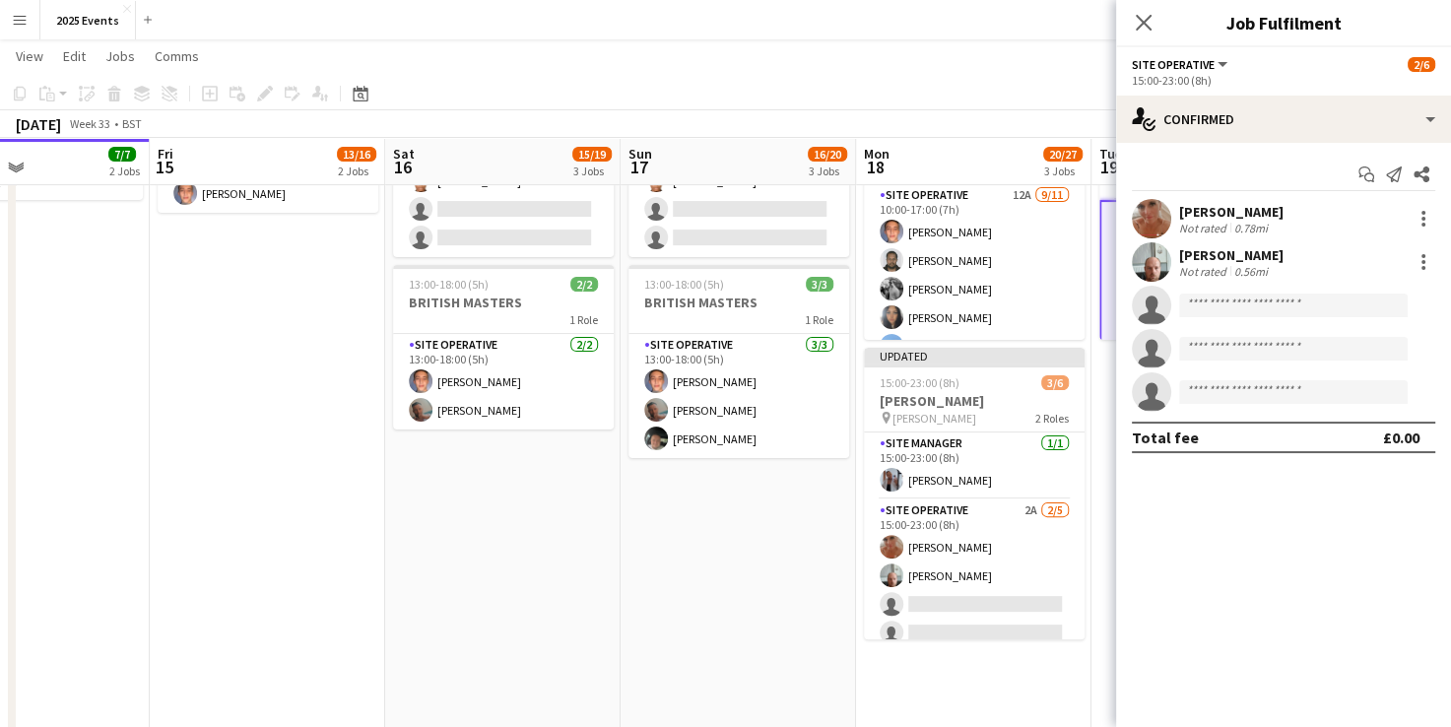
click at [851, 506] on app-date-cell "06:00-02:00 (20h) (Mon) 12/14 We out here festival pin WOH 7 Roles Site Operati…" at bounding box center [738, 698] width 235 height 1915
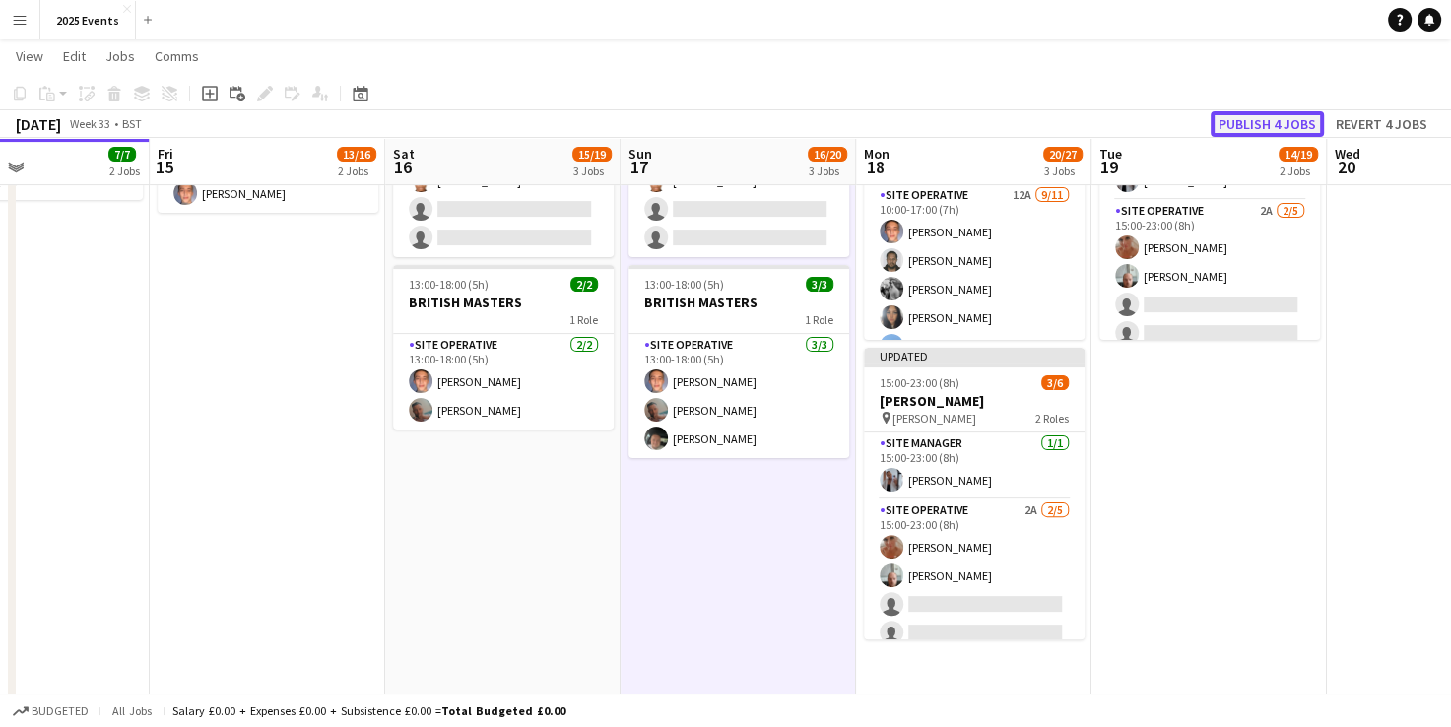
click at [1269, 126] on button "Publish 4 jobs" at bounding box center [1267, 124] width 113 height 26
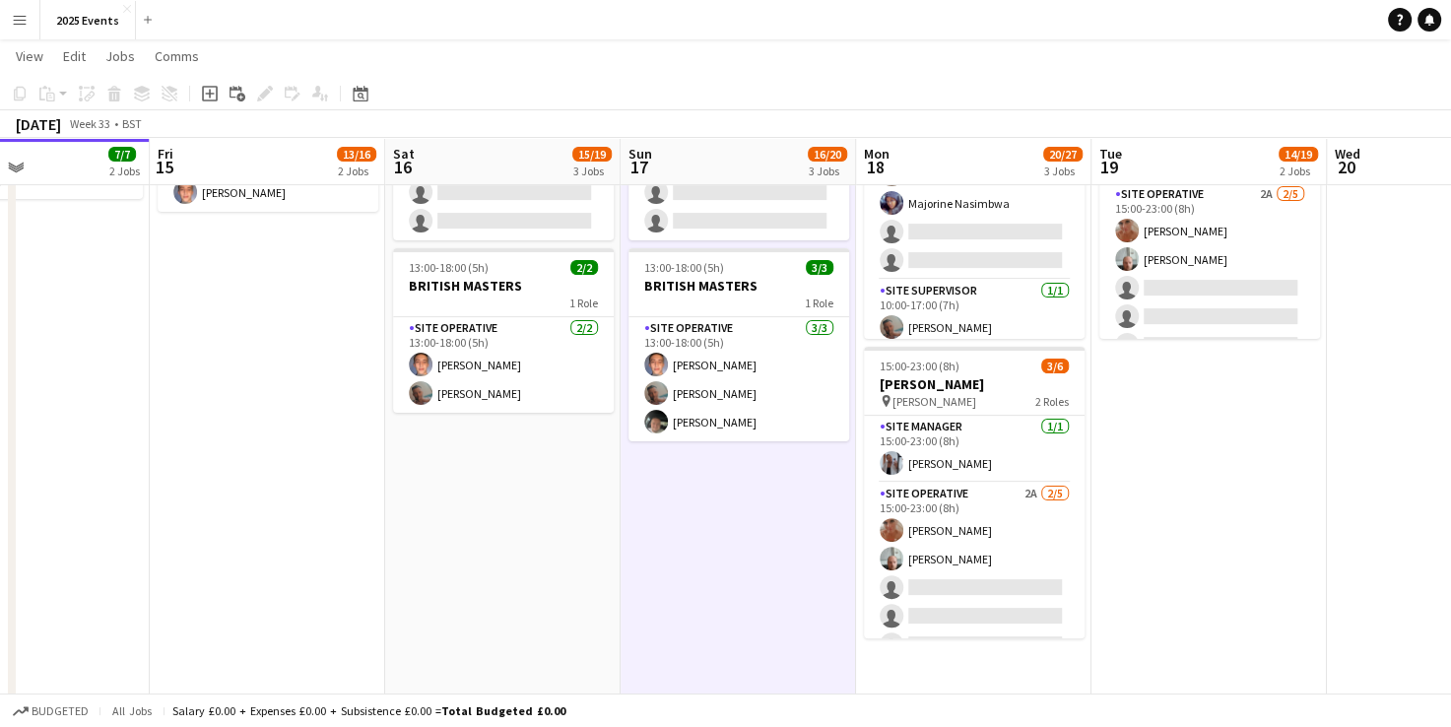
scroll to position [481, 0]
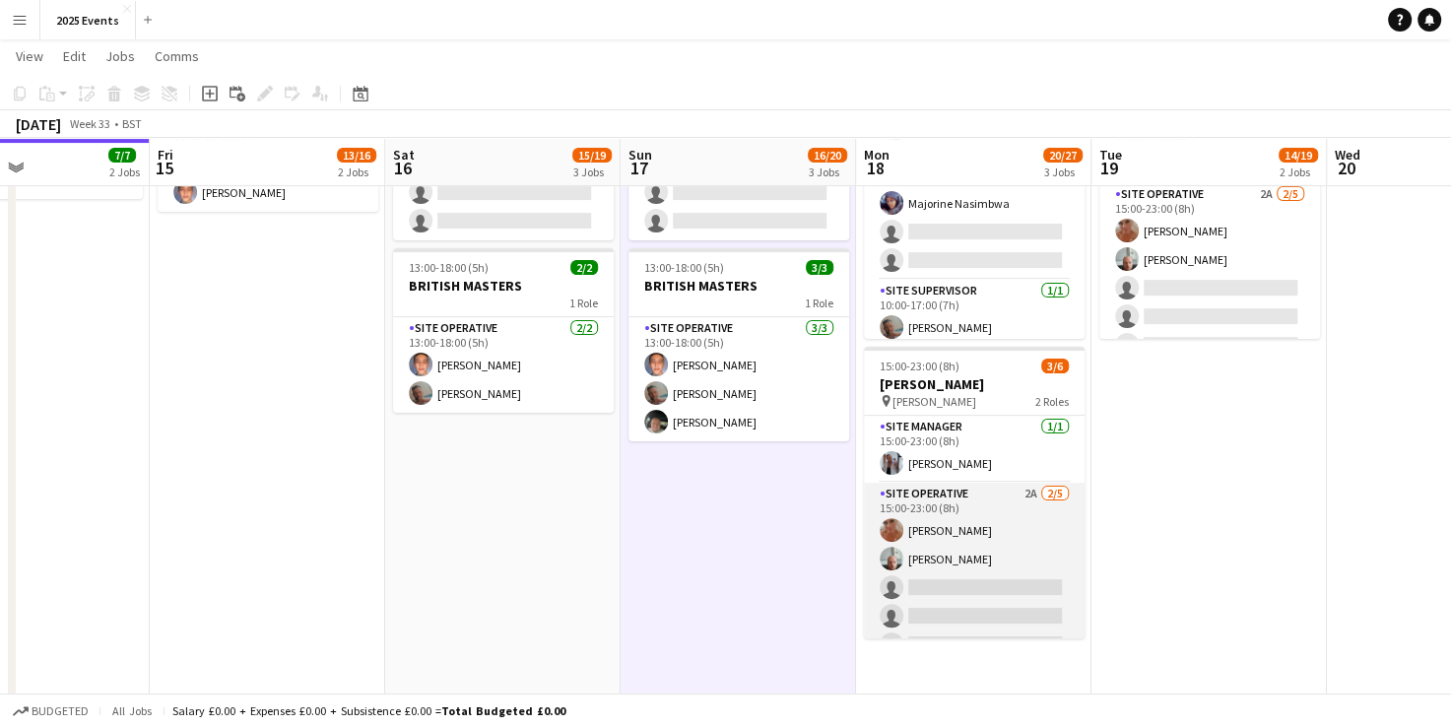
click at [1001, 508] on app-card-role "Site Operative 2A 2/5 15:00-23:00 (8h) Kelly Silk Declan Sylvester single-neutr…" at bounding box center [974, 573] width 221 height 181
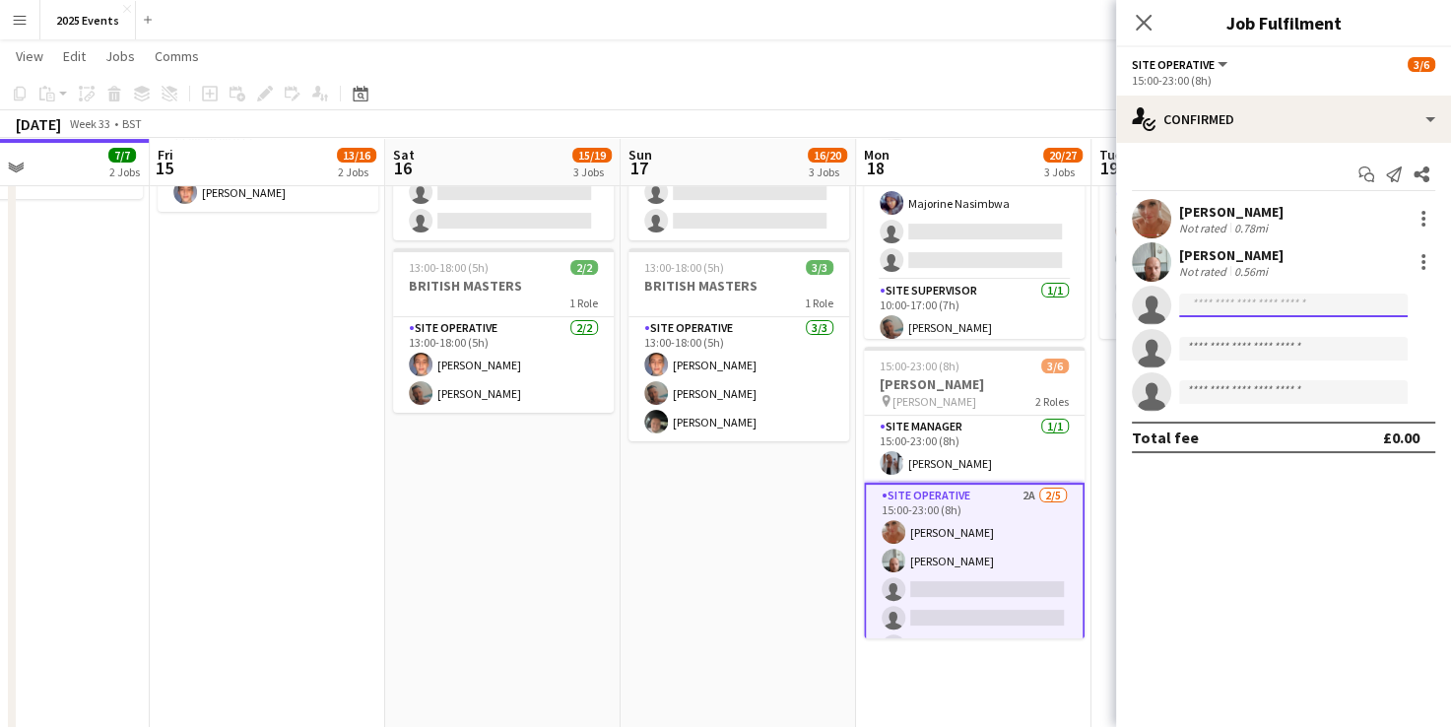
click at [1244, 310] on input at bounding box center [1293, 306] width 229 height 24
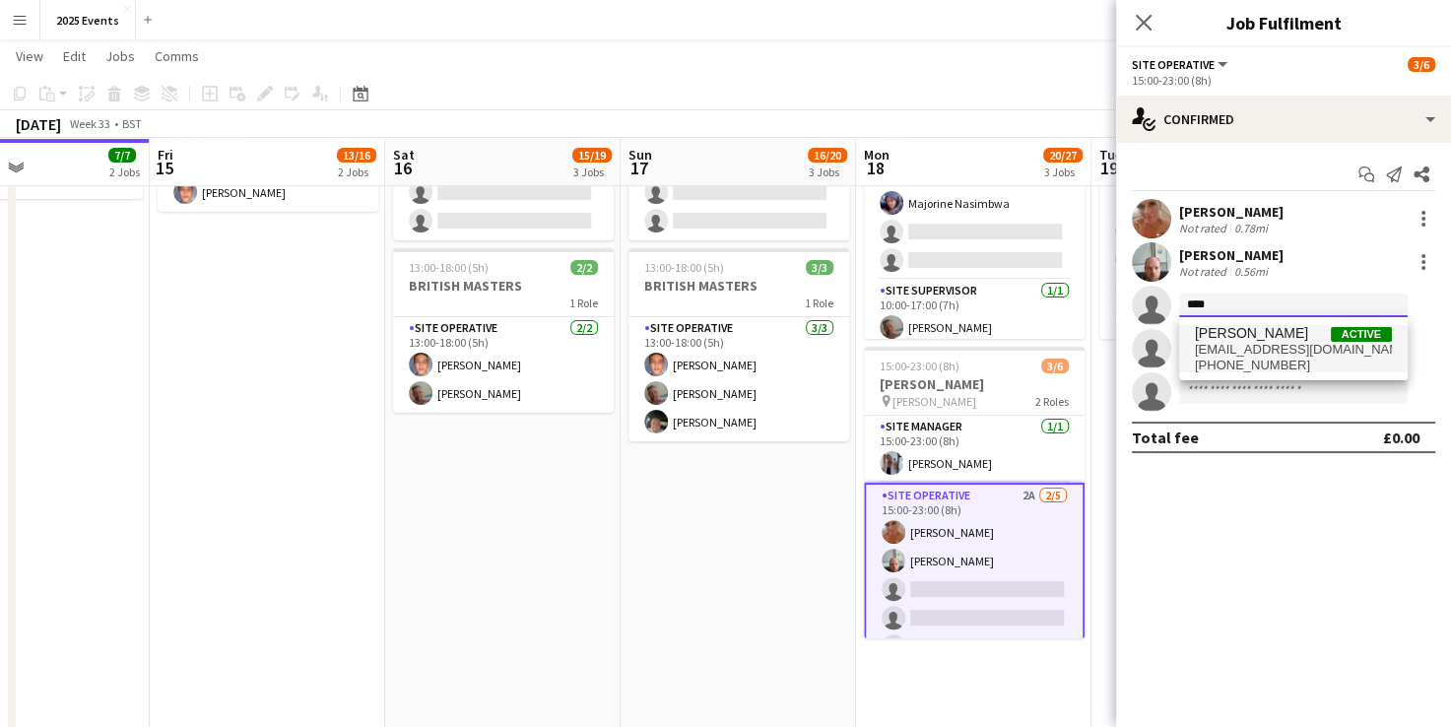
type input "****"
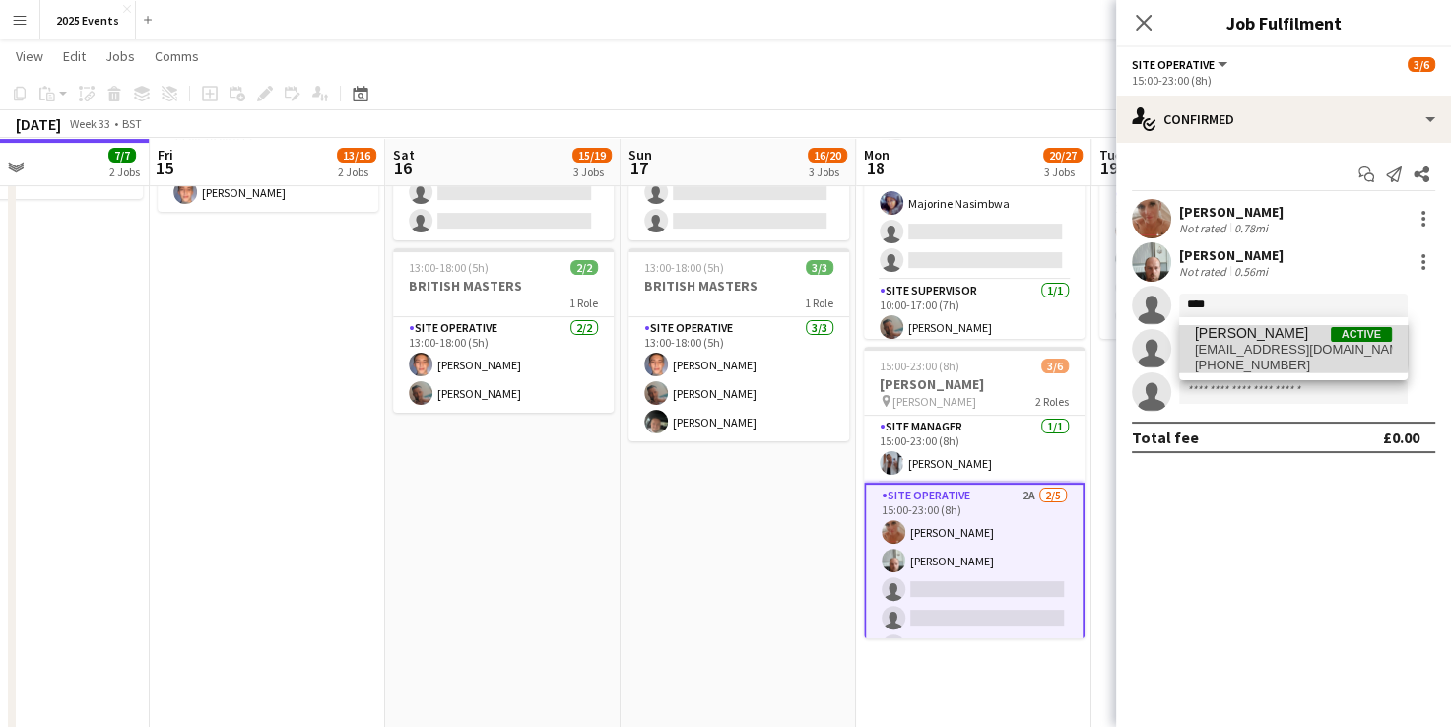
click at [1248, 341] on span "teigan waterhouse" at bounding box center [1251, 333] width 113 height 17
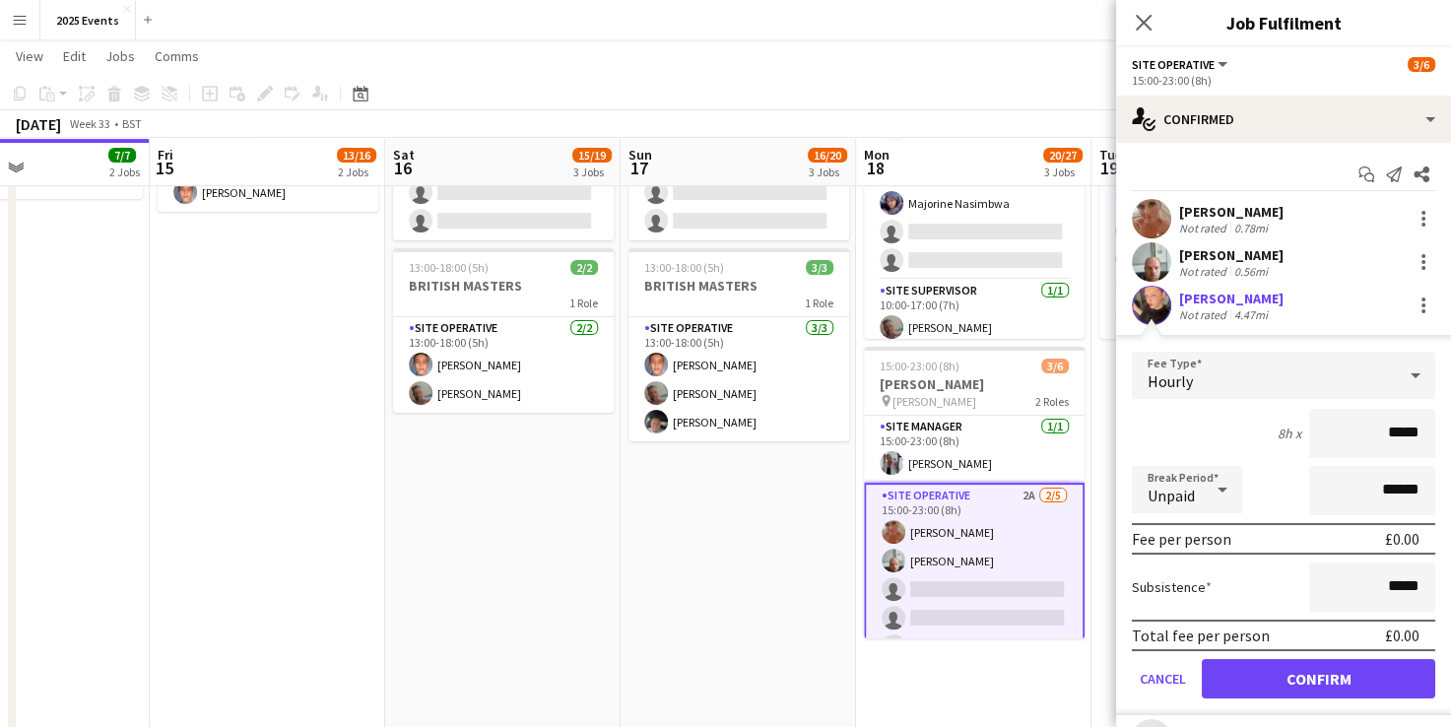
click at [1163, 305] on app-user-avatar at bounding box center [1151, 305] width 39 height 39
click at [1206, 292] on div "teigan waterhouse" at bounding box center [1231, 299] width 104 height 18
click at [1277, 675] on button "Confirm" at bounding box center [1319, 678] width 234 height 39
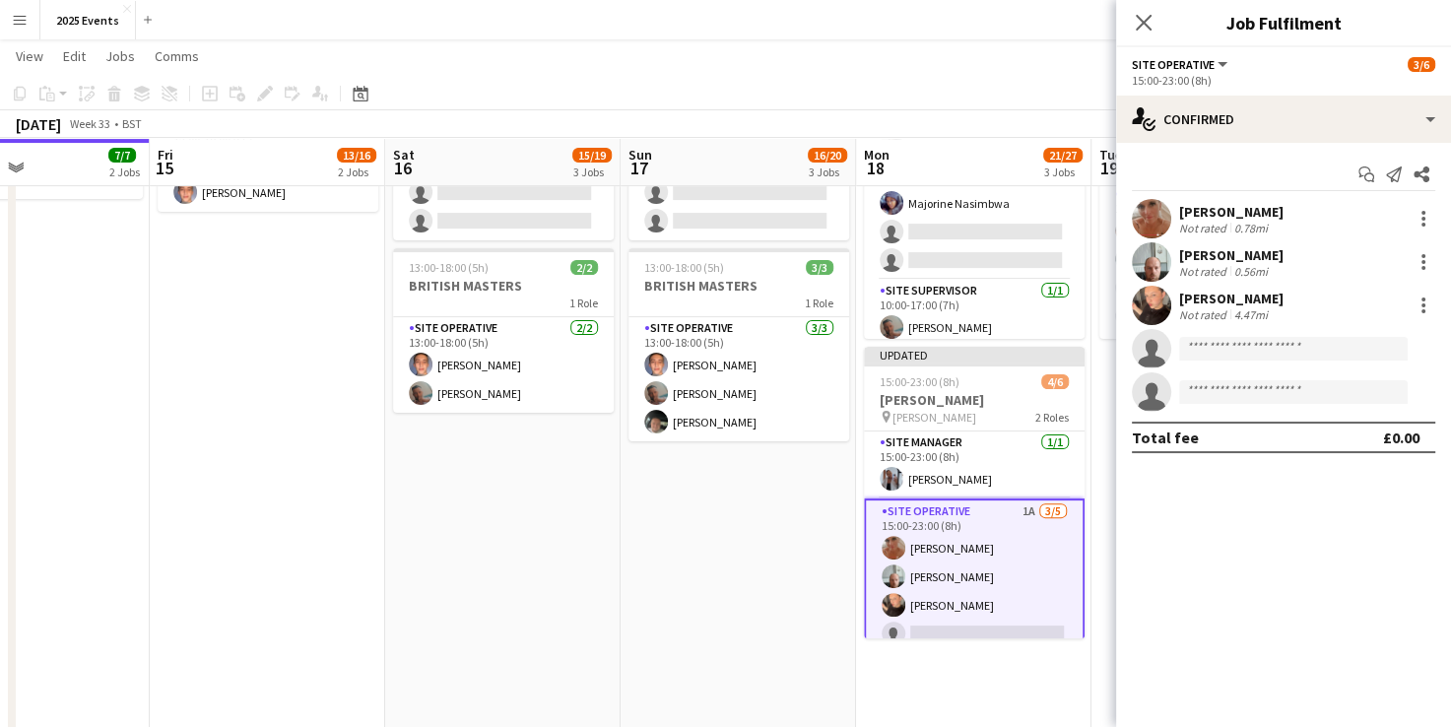
click at [784, 502] on app-date-cell "06:00-02:00 (20h) (Mon) 12/14 We out here festival pin WOH 7 Roles Site Operati…" at bounding box center [738, 697] width 235 height 1915
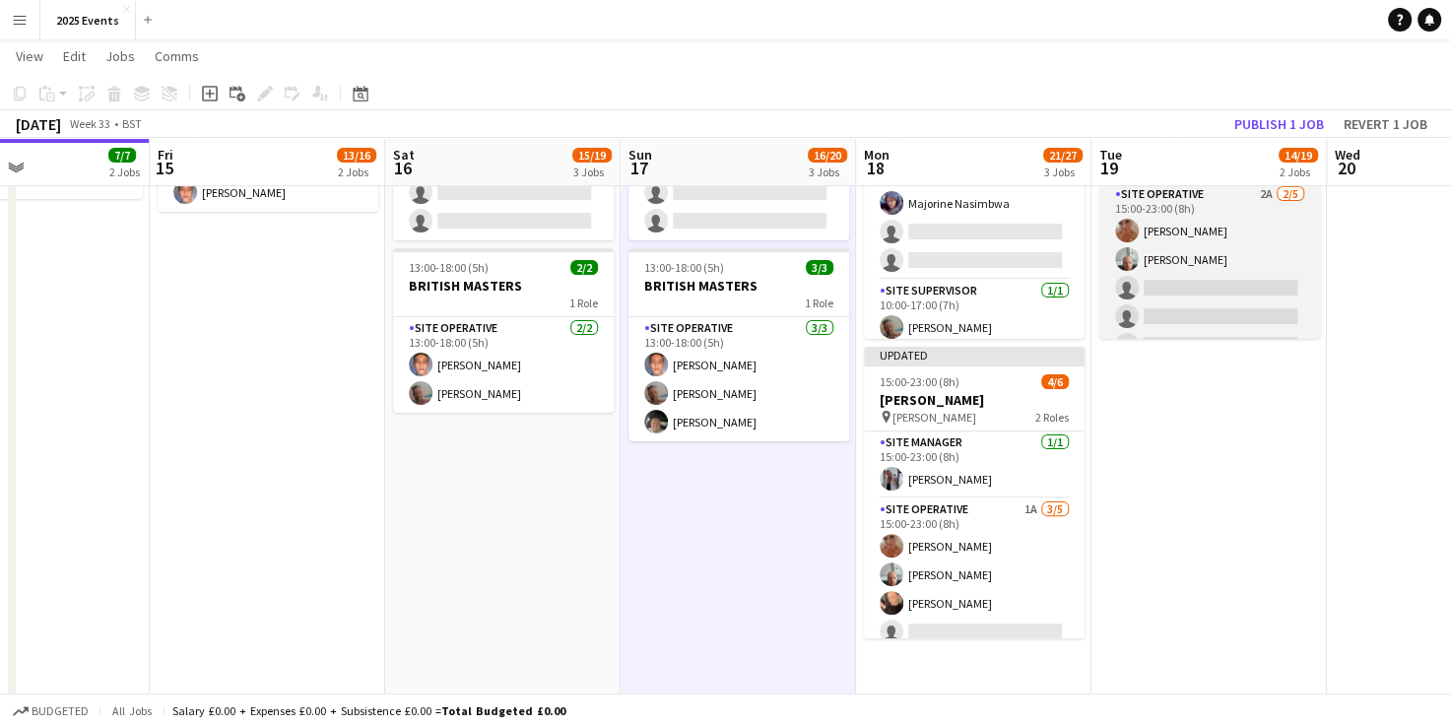
click at [1202, 277] on app-card-role "Site Operative 2A 2/5 15:00-23:00 (8h) Kelly Silk Declan Sylvester single-neutr…" at bounding box center [1210, 273] width 221 height 181
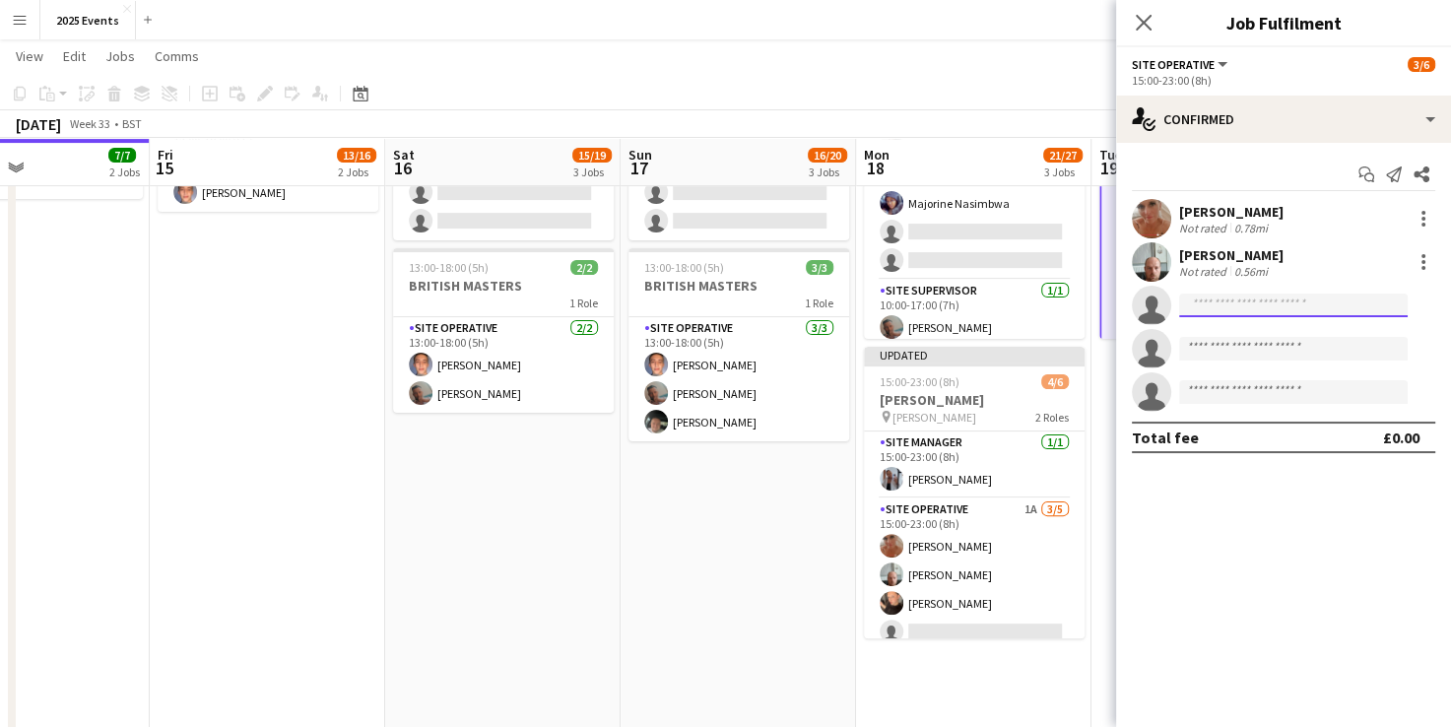
click at [1223, 308] on input at bounding box center [1293, 306] width 229 height 24
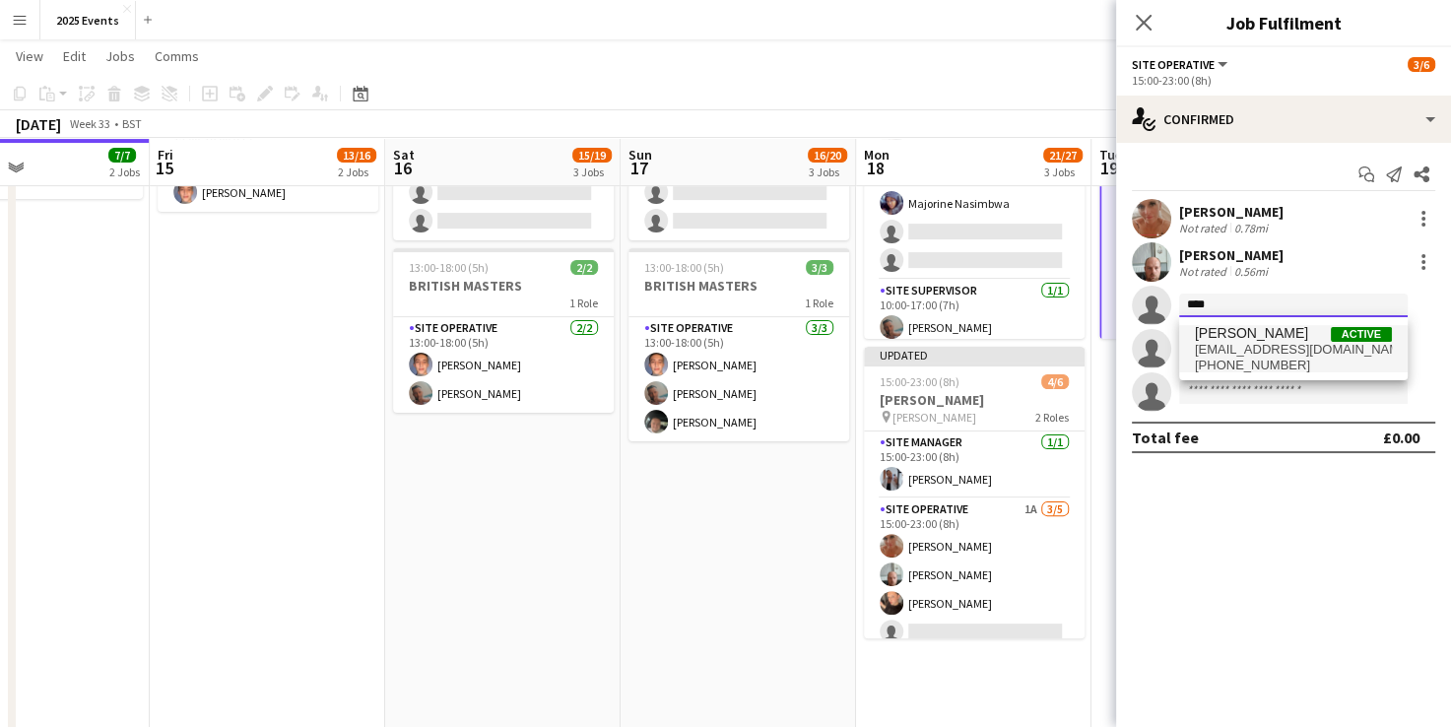
type input "****"
click at [1232, 338] on span "teigan waterhouse" at bounding box center [1251, 333] width 113 height 17
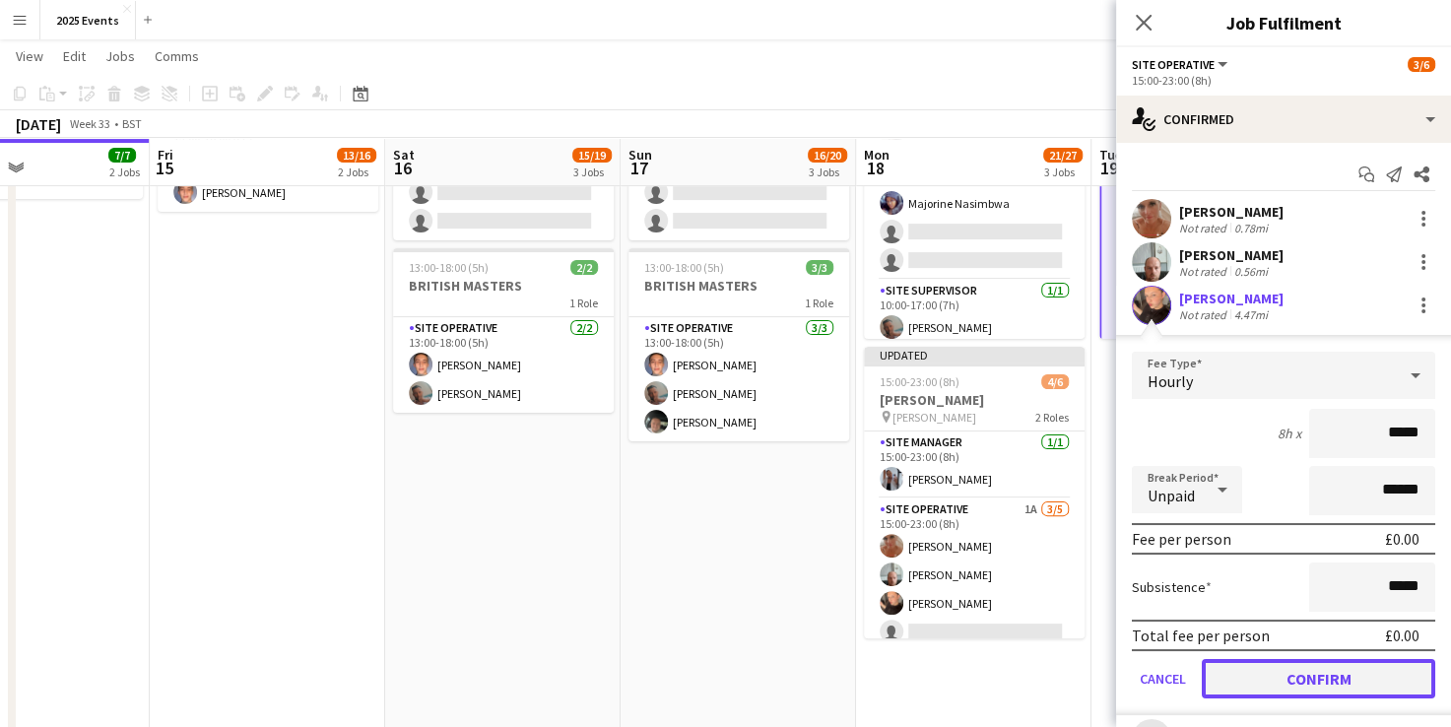
click at [1306, 680] on button "Confirm" at bounding box center [1319, 678] width 234 height 39
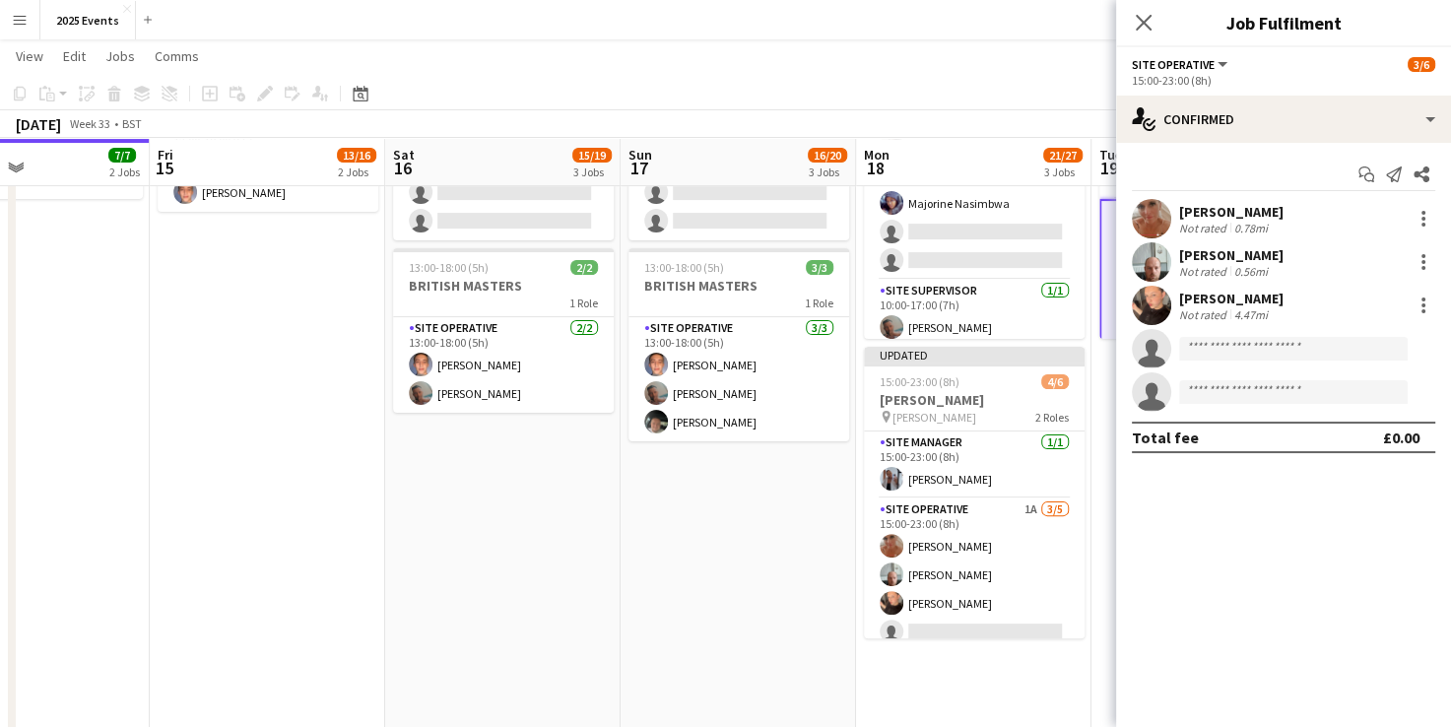
click at [695, 592] on app-date-cell "06:00-02:00 (20h) (Mon) 12/14 We out here festival pin WOH 7 Roles Site Operati…" at bounding box center [738, 697] width 235 height 1915
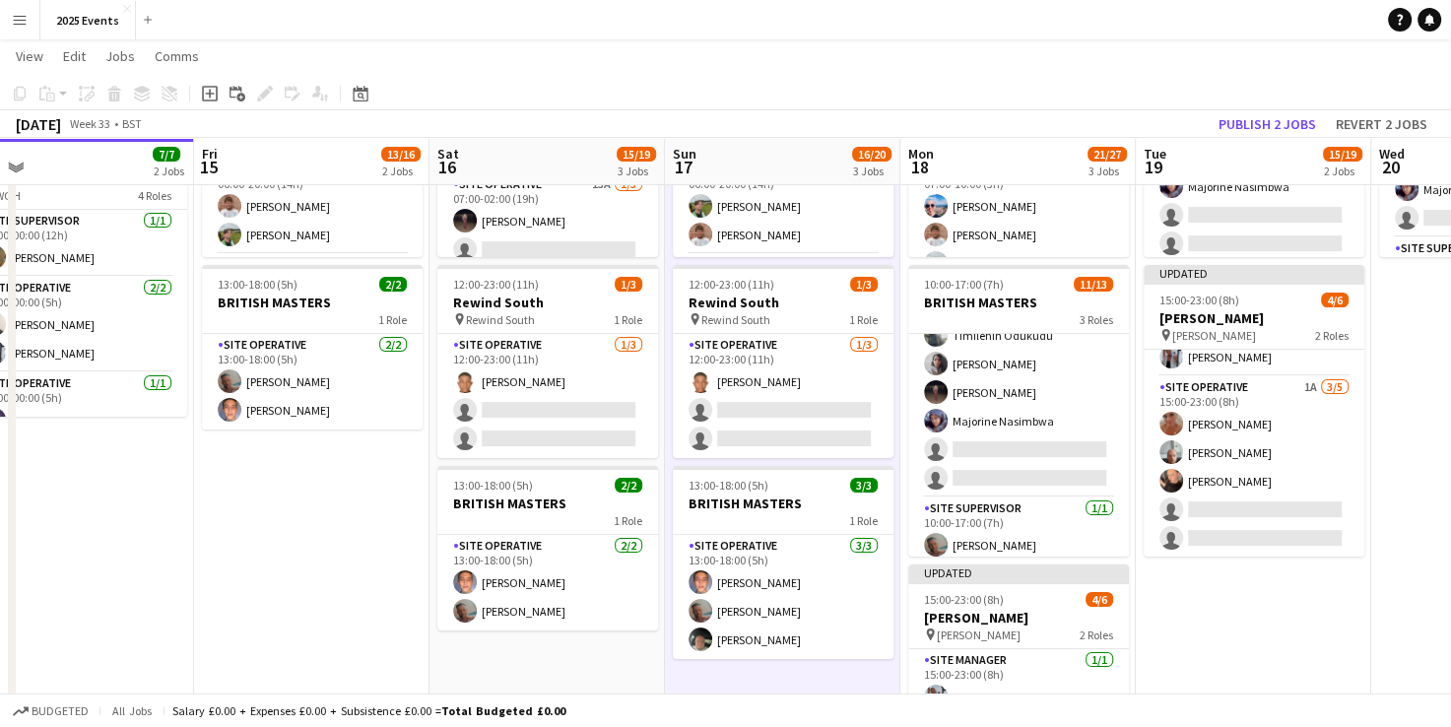
scroll to position [0, 513]
click at [1258, 119] on button "Publish 2 jobs" at bounding box center [1267, 124] width 113 height 26
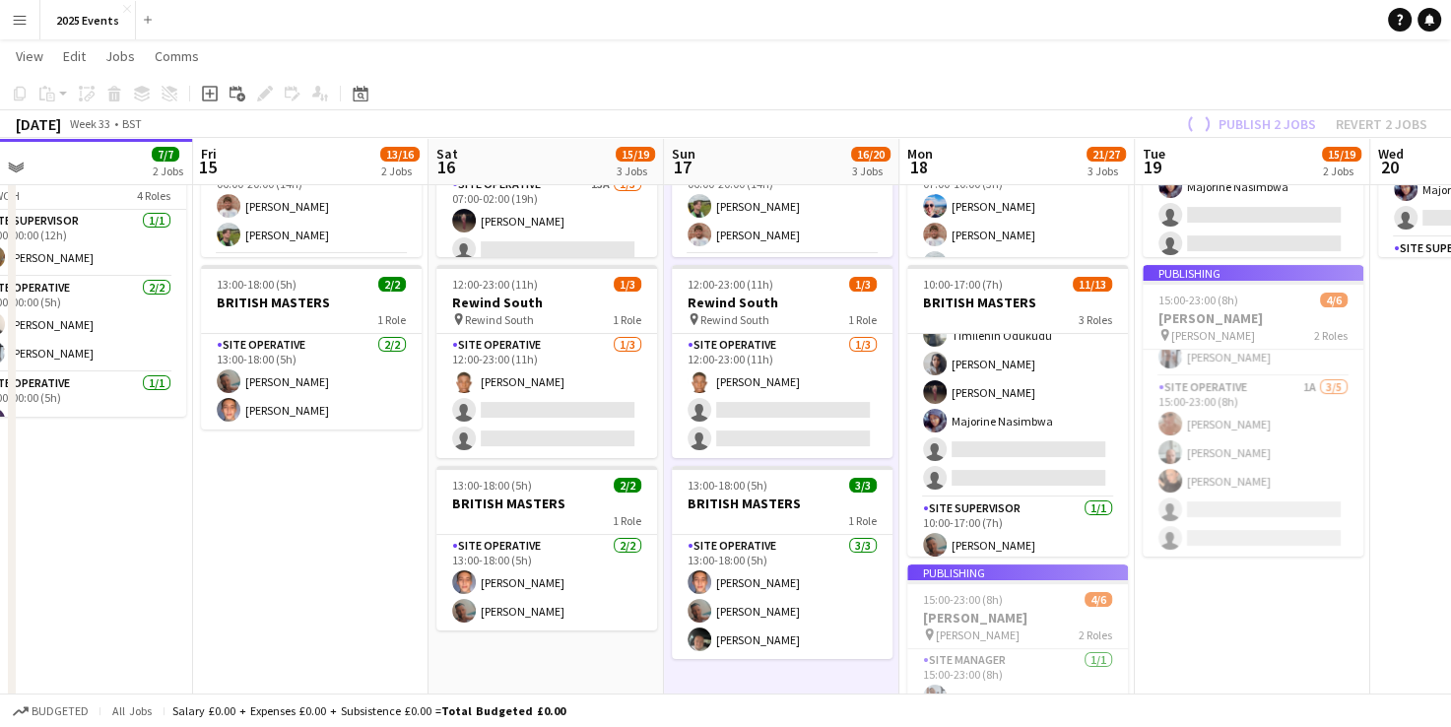
scroll to position [25, 0]
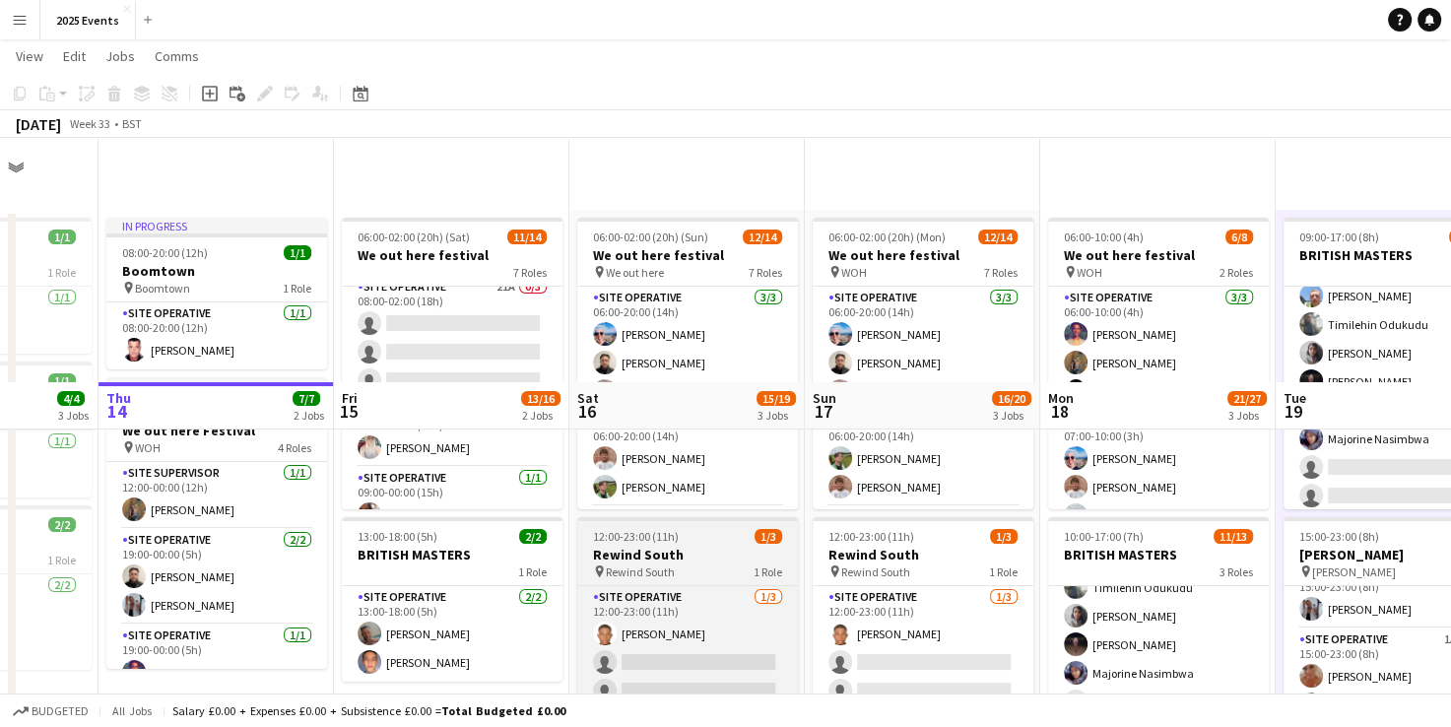
scroll to position [259, 0]
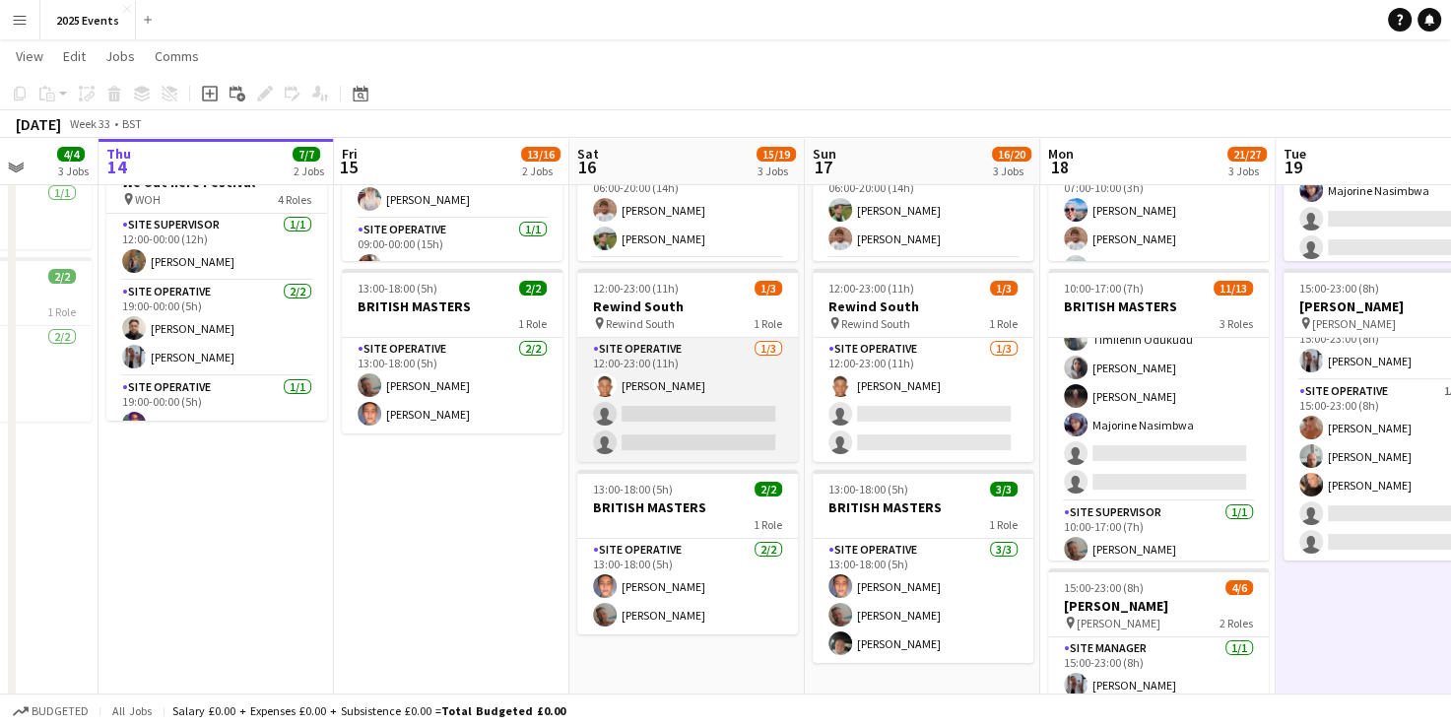
click at [712, 371] on app-card-role "Site Operative 1/3 12:00-23:00 (11h) Chidera Francis Chinweoke single-neutral-a…" at bounding box center [687, 400] width 221 height 124
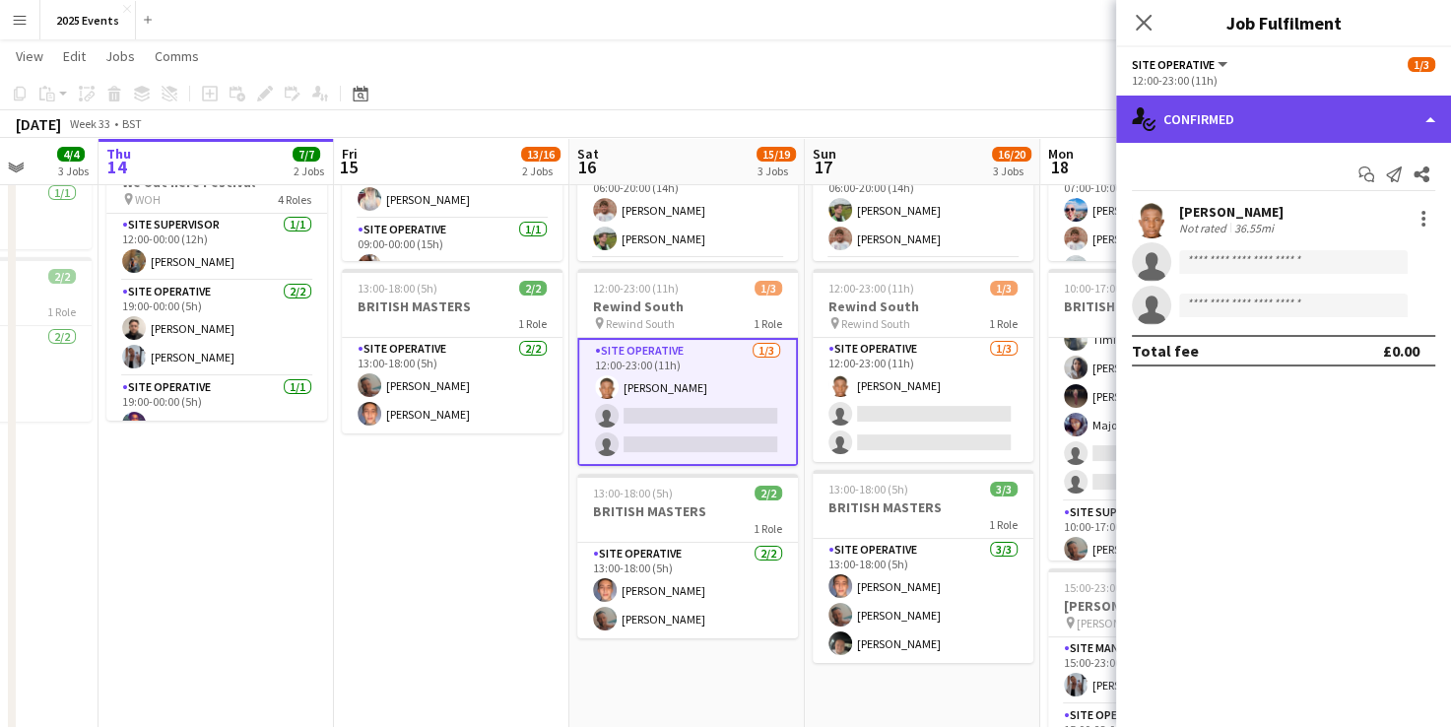
click at [1401, 100] on div "single-neutral-actions-check-2 Confirmed" at bounding box center [1283, 119] width 335 height 47
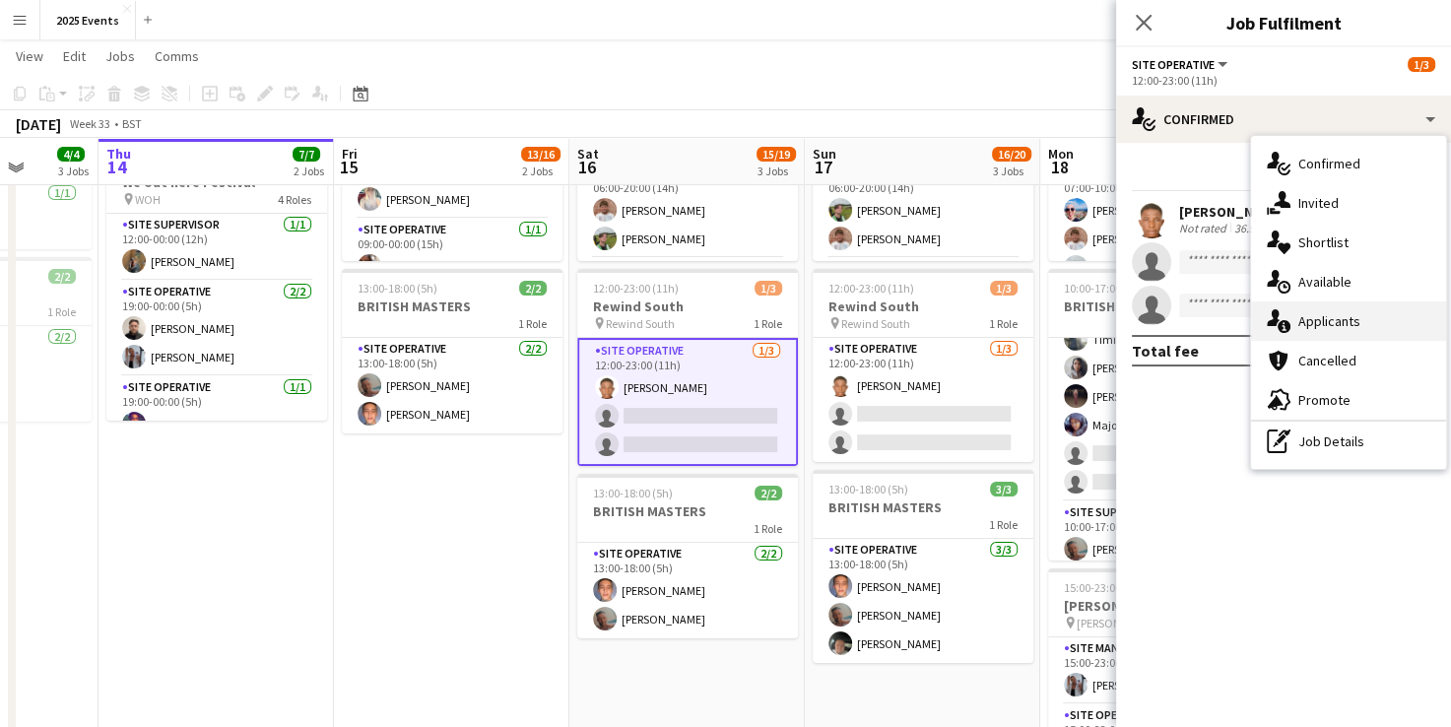
click at [1317, 323] on div "single-neutral-actions-information Applicants" at bounding box center [1348, 320] width 195 height 39
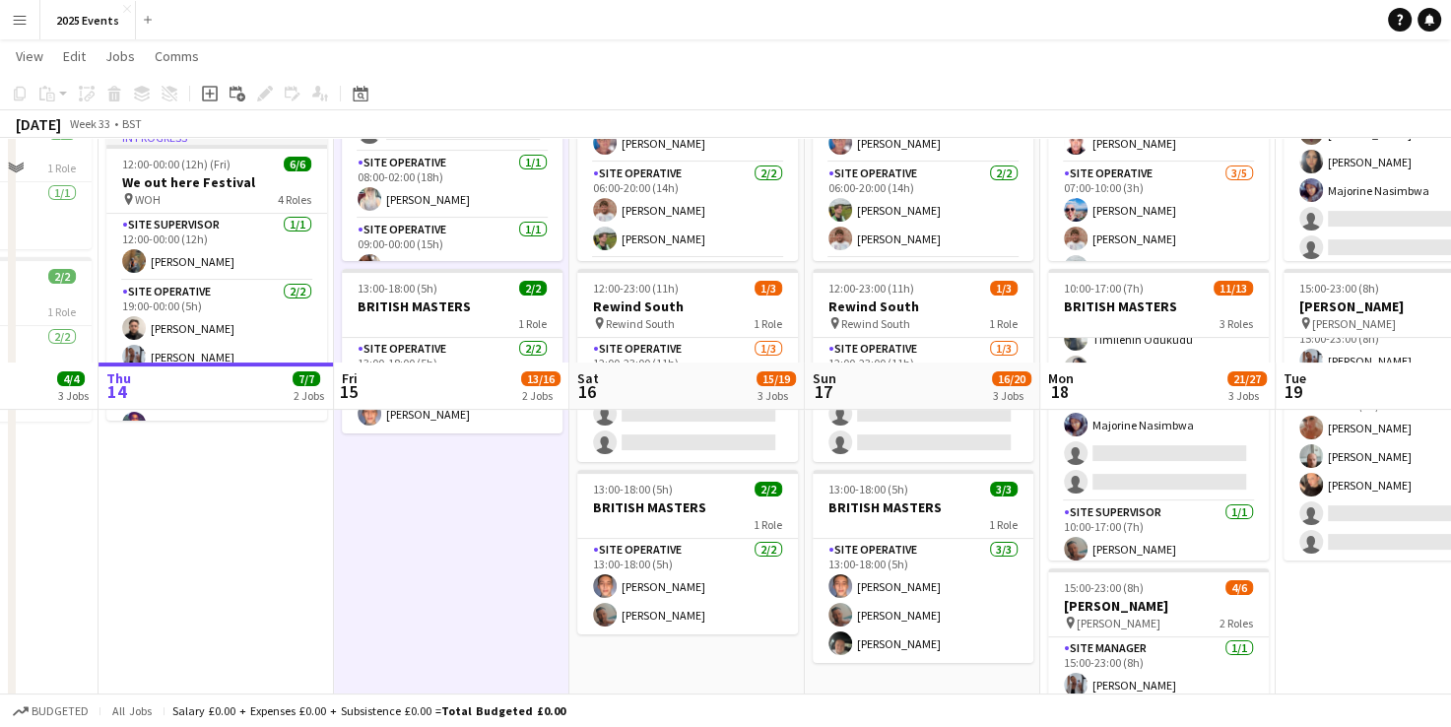
scroll to position [485, 0]
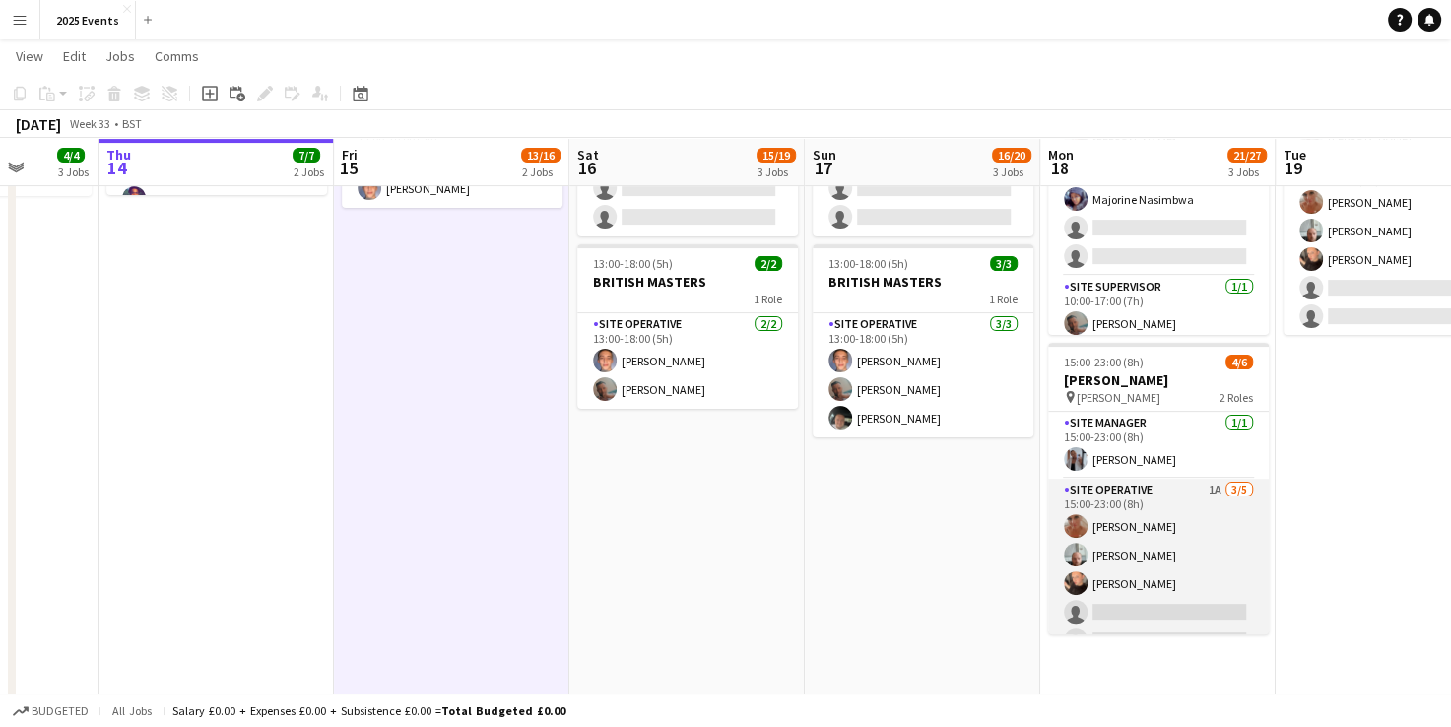
click at [1175, 499] on app-card-role "Site Operative 1A 3/5 15:00-23:00 (8h) Kelly Silk Declan Sylvester teigan water…" at bounding box center [1158, 569] width 221 height 181
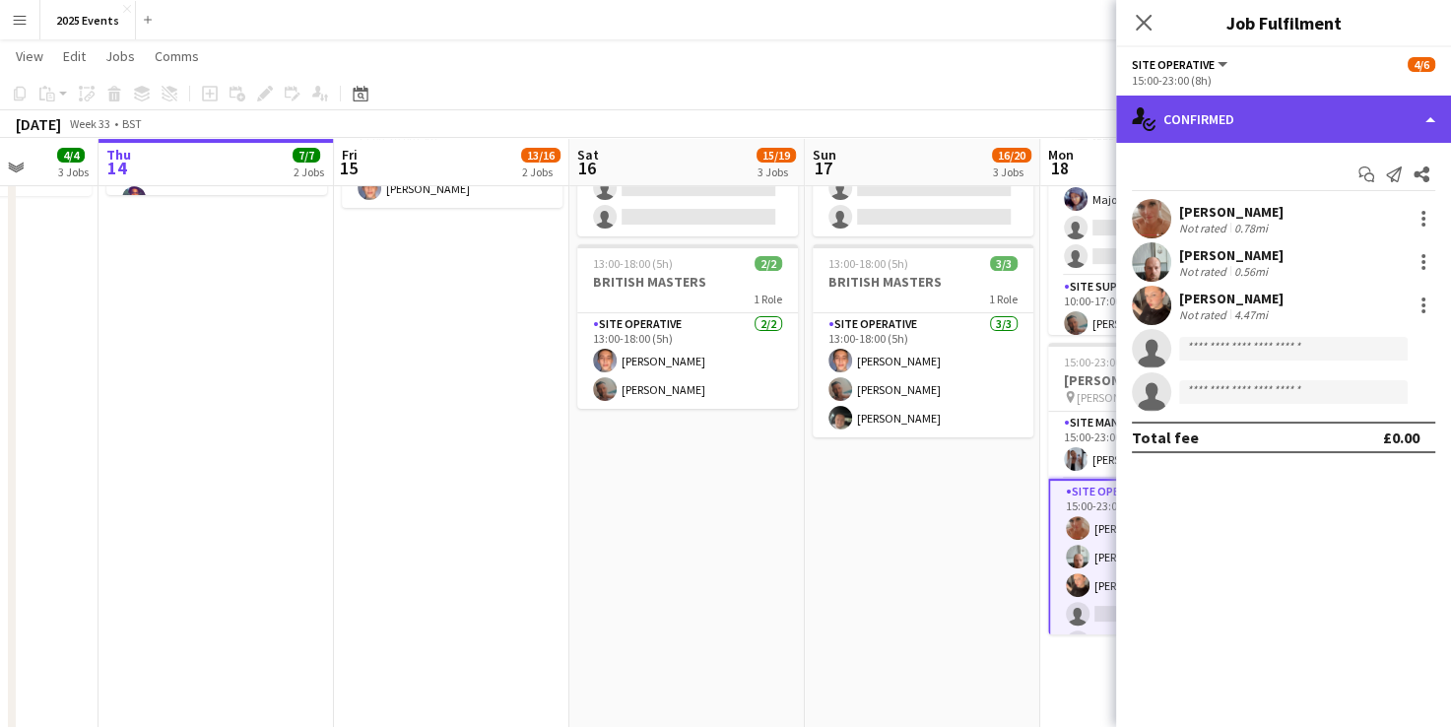
click at [1371, 122] on div "single-neutral-actions-check-2 Confirmed" at bounding box center [1283, 119] width 335 height 47
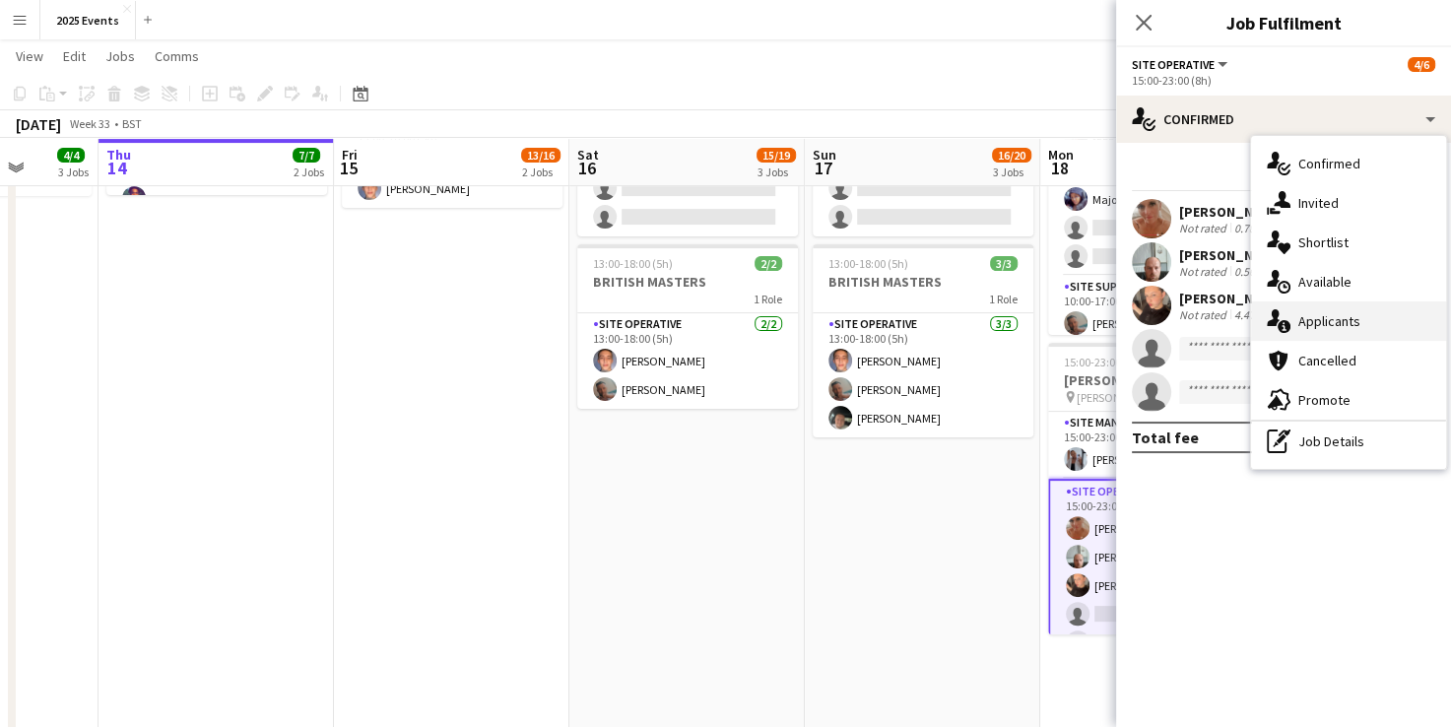
click at [1353, 322] on div "single-neutral-actions-information Applicants" at bounding box center [1348, 320] width 195 height 39
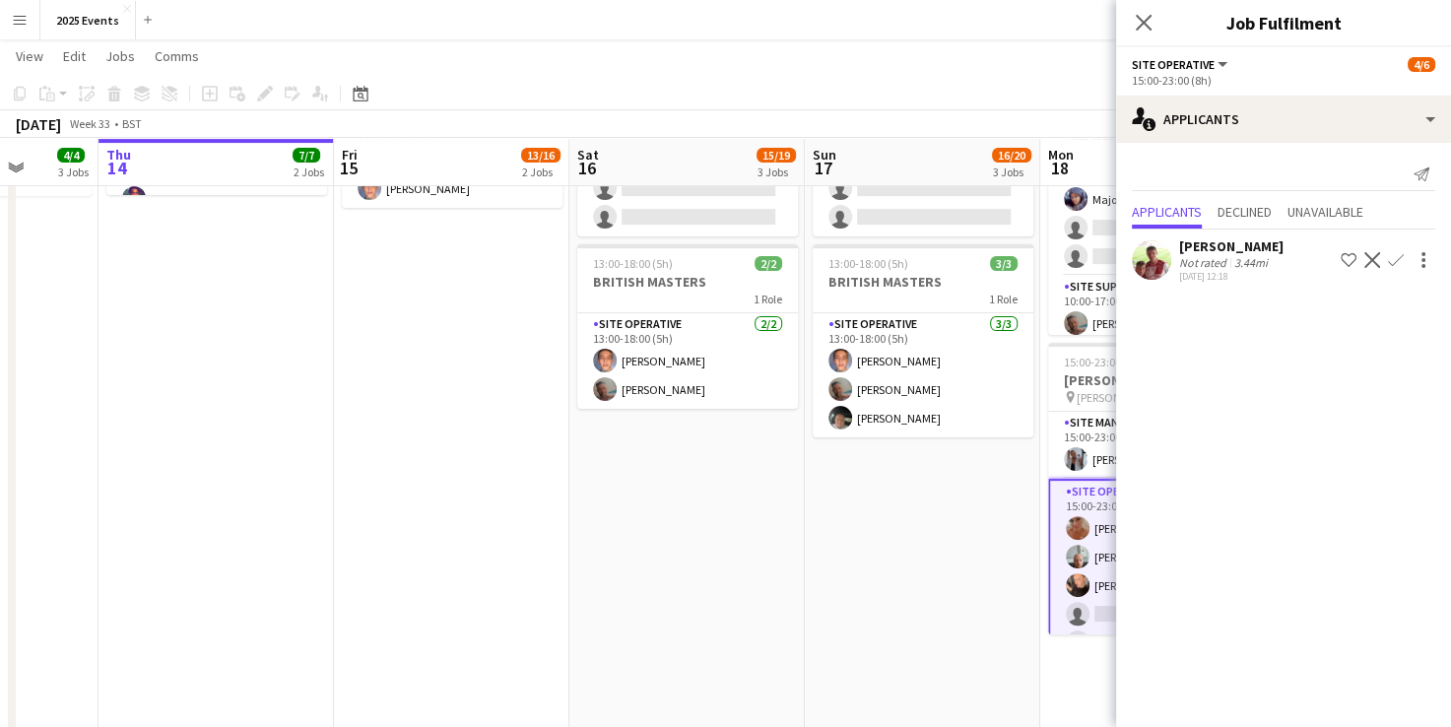
click at [1161, 251] on app-user-avatar at bounding box center [1151, 259] width 39 height 39
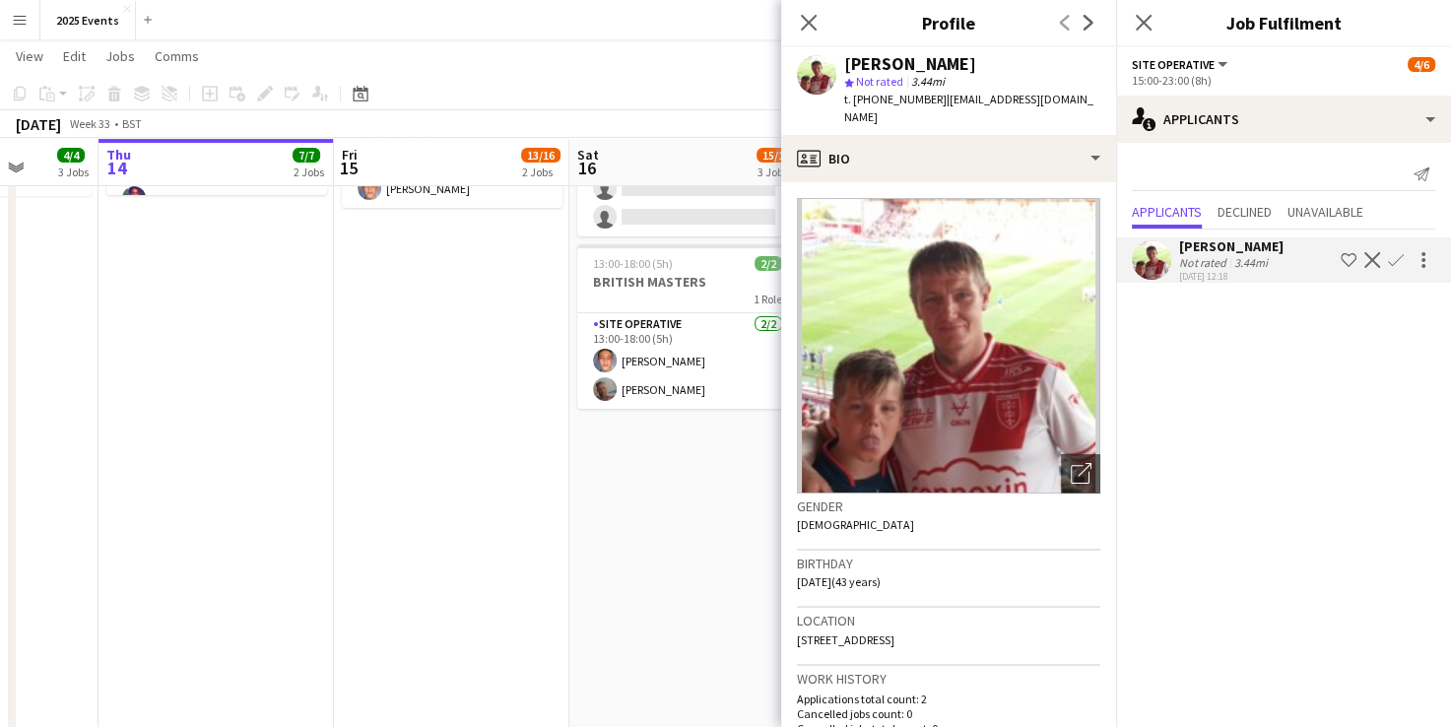
click at [672, 455] on app-date-cell "06:00-02:00 (20h) (Sun) 12/14 We out here festival pin We out here 7 Roles Site…" at bounding box center [686, 693] width 235 height 1915
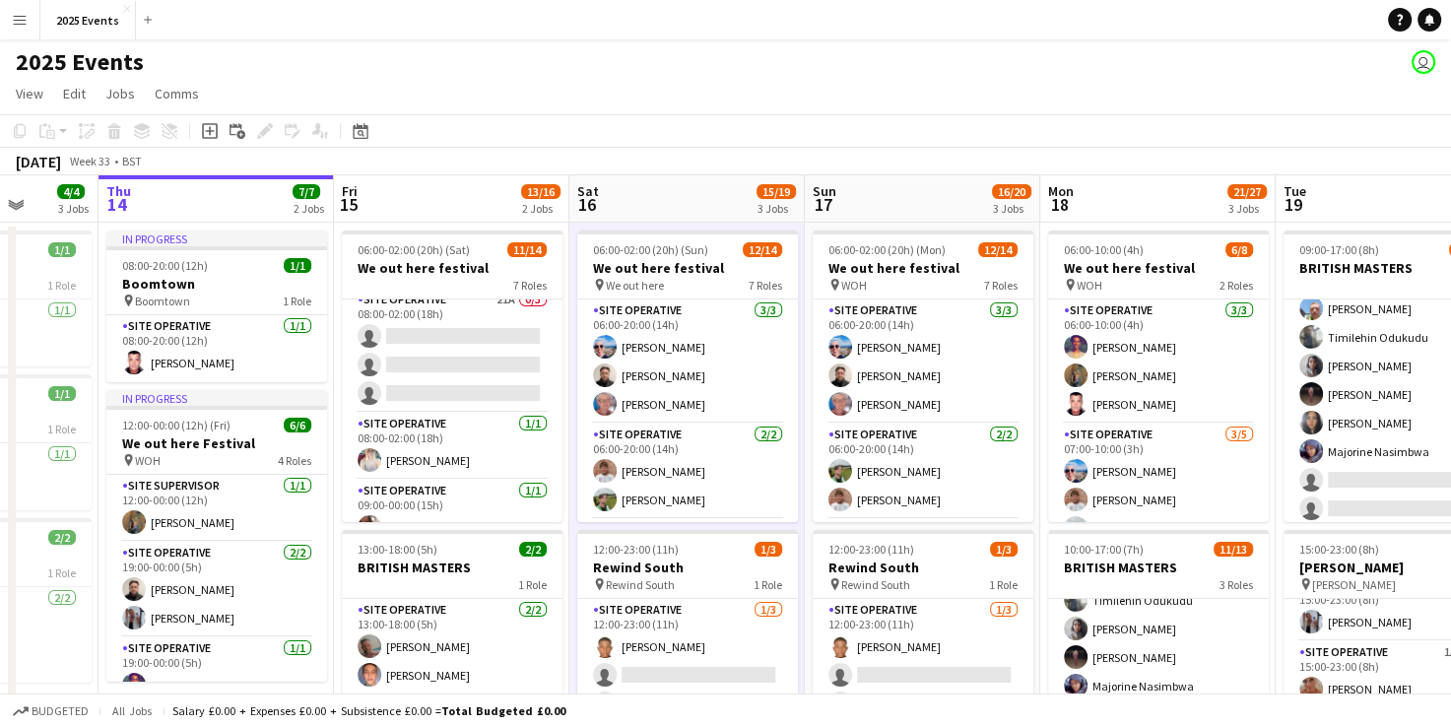
scroll to position [83, 0]
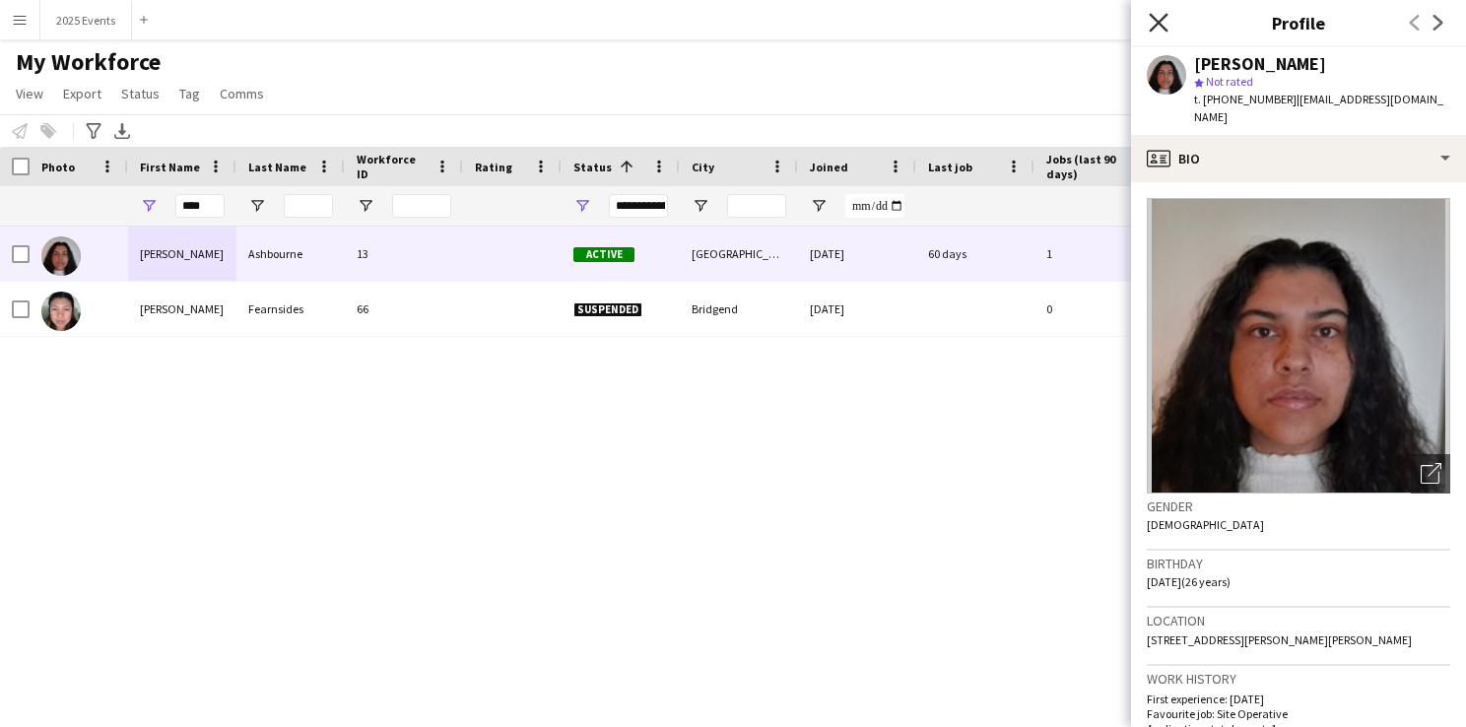
click at [1165, 26] on icon "Close pop-in" at bounding box center [1158, 22] width 19 height 19
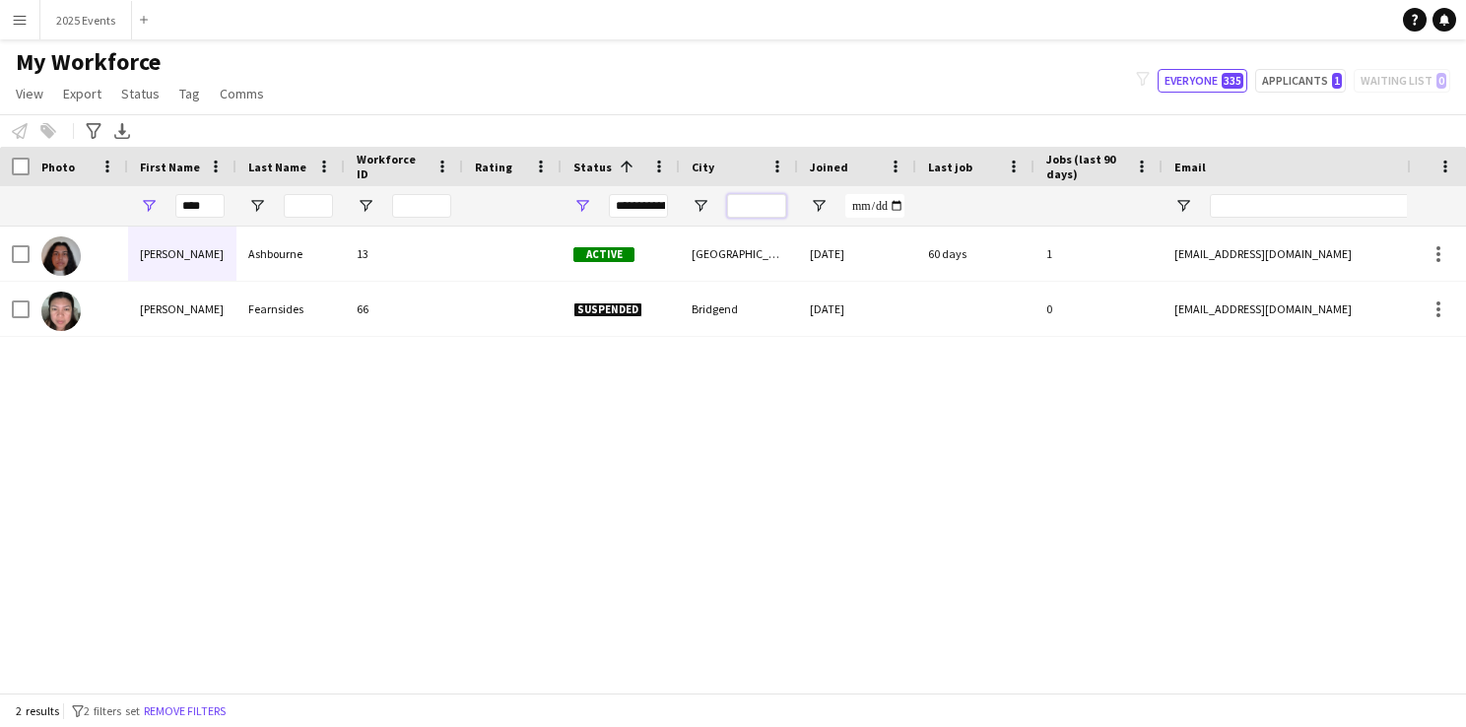
click at [752, 200] on input "City Filter Input" at bounding box center [756, 206] width 59 height 24
type input "*"
click at [207, 205] on input "***" at bounding box center [199, 206] width 49 height 24
type input "*"
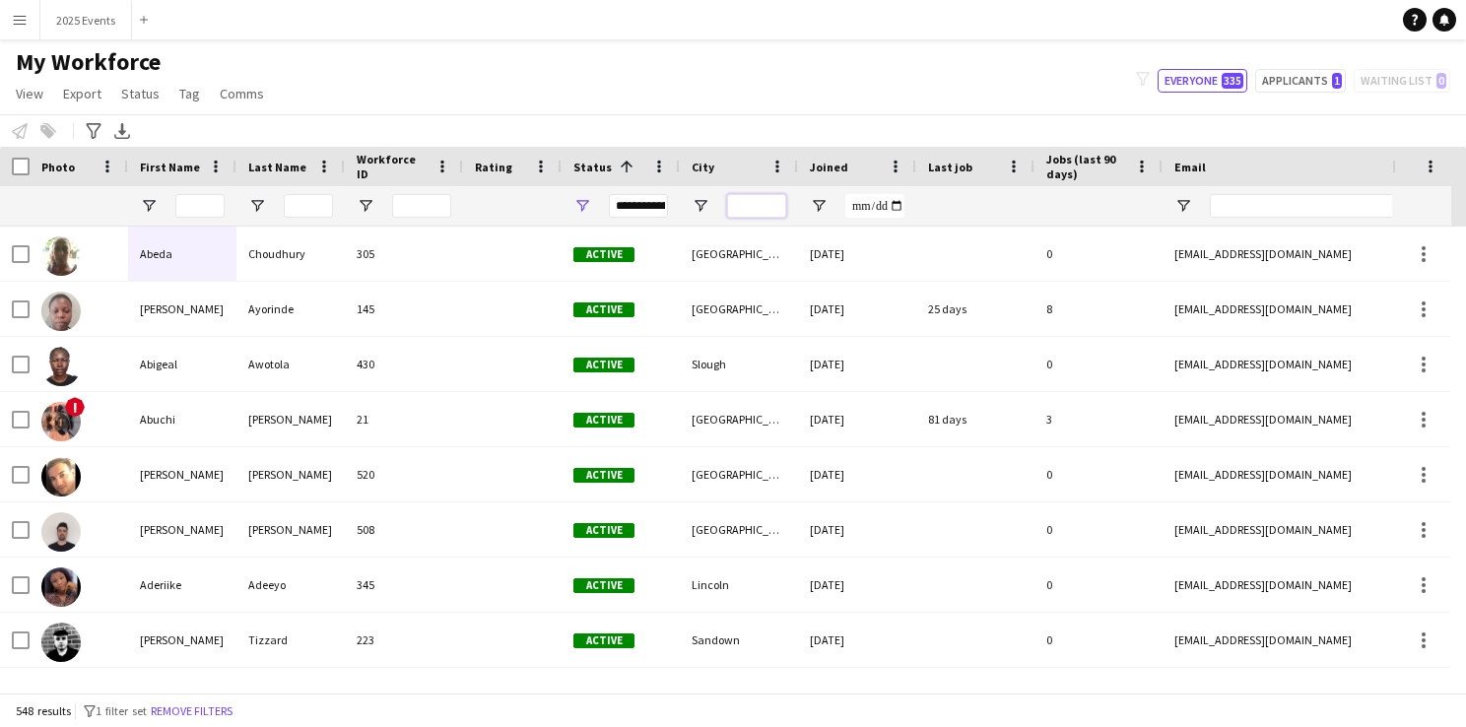
click at [747, 204] on input "City Filter Input" at bounding box center [756, 206] width 59 height 24
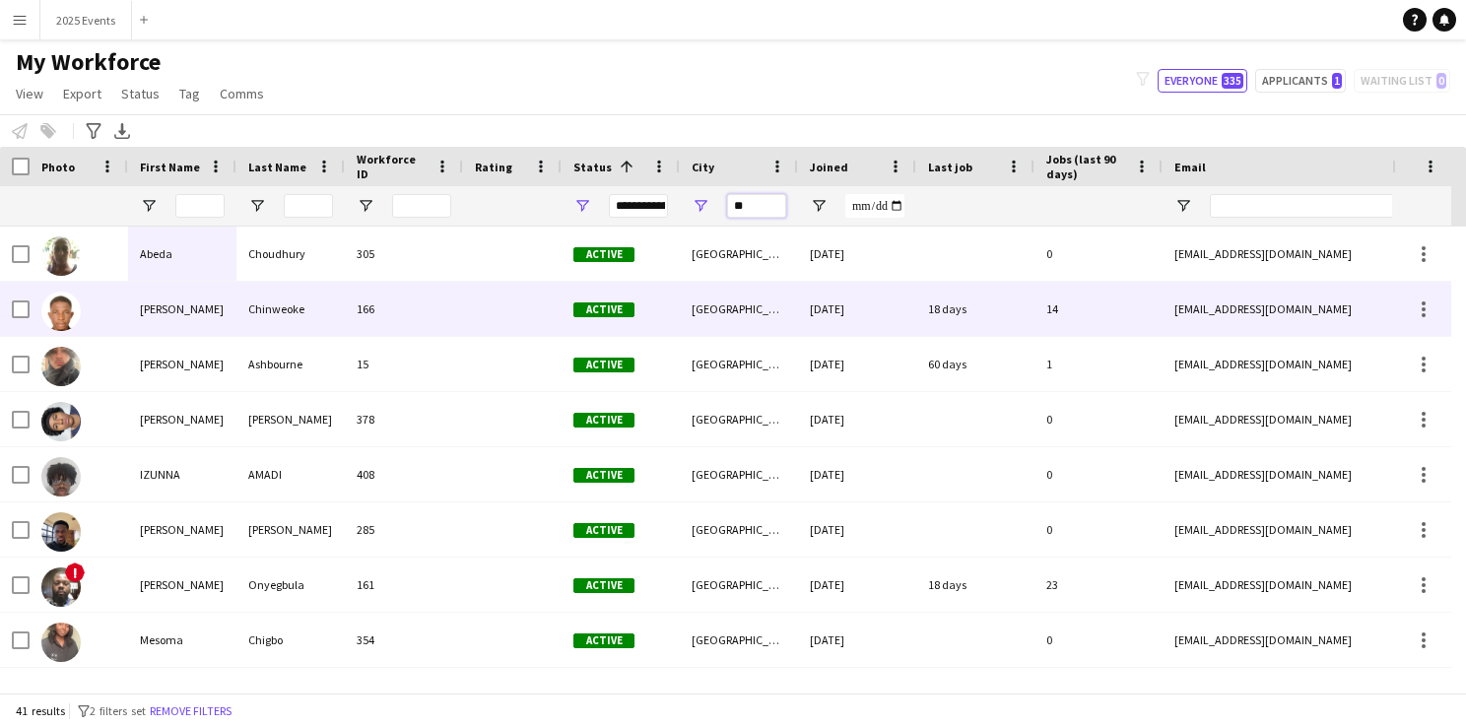
type input "*"
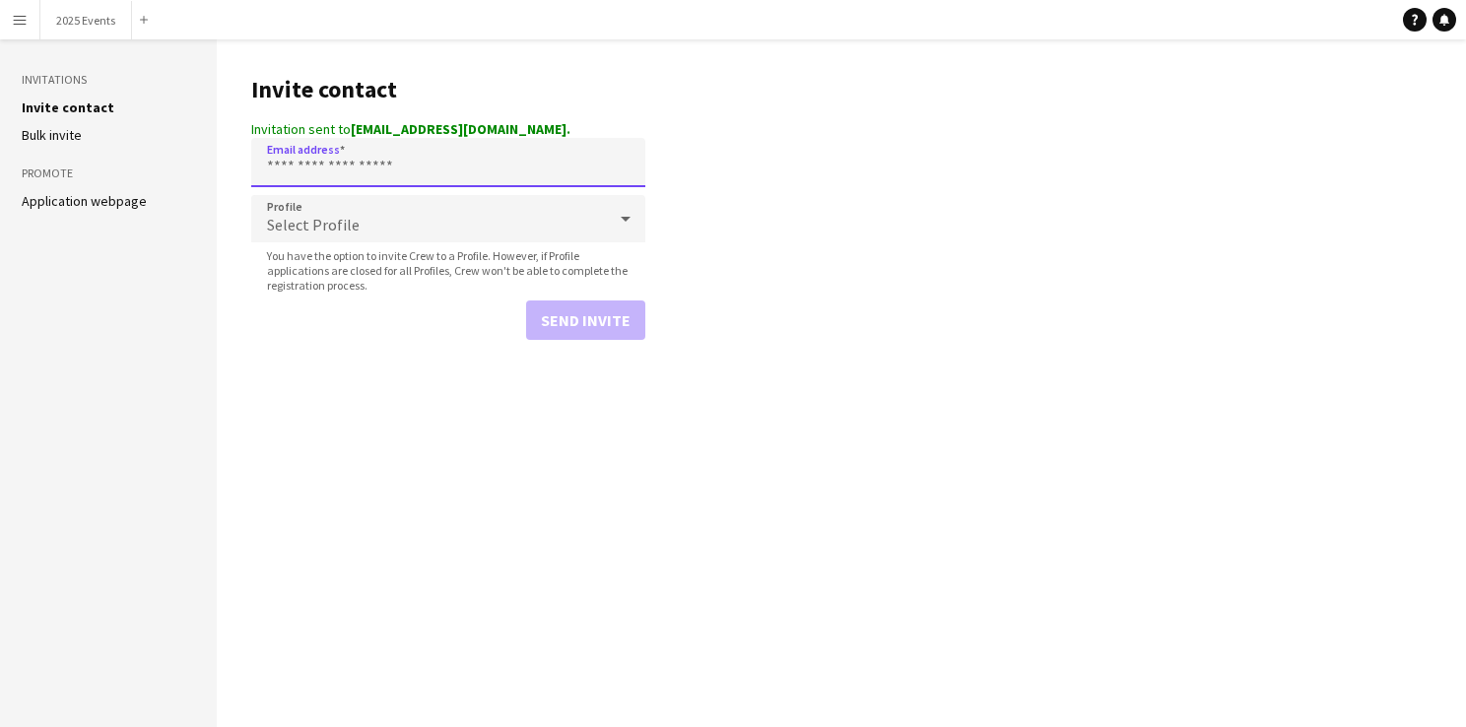
click at [381, 179] on input "Email address" at bounding box center [448, 162] width 394 height 49
paste input "**********"
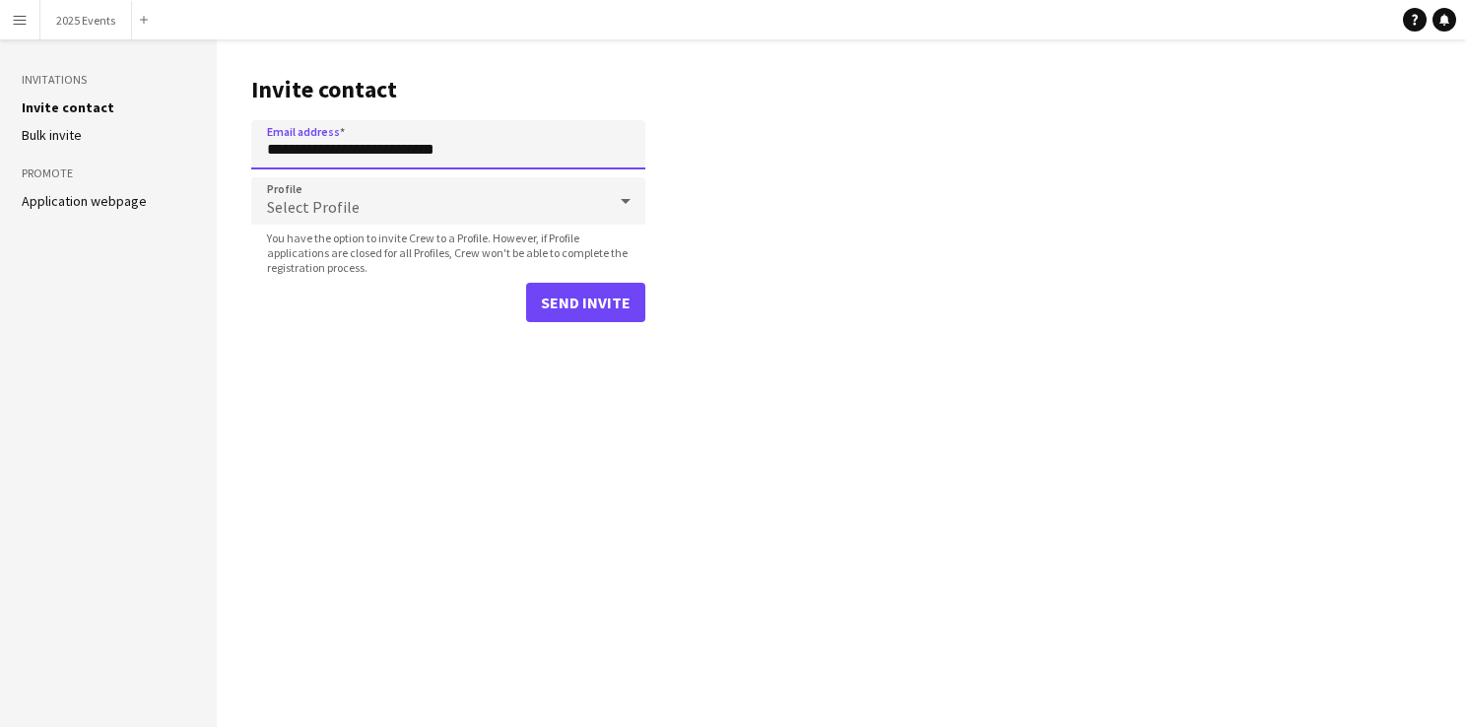
type input "**********"
click at [395, 191] on div "Select Profile" at bounding box center [428, 200] width 355 height 47
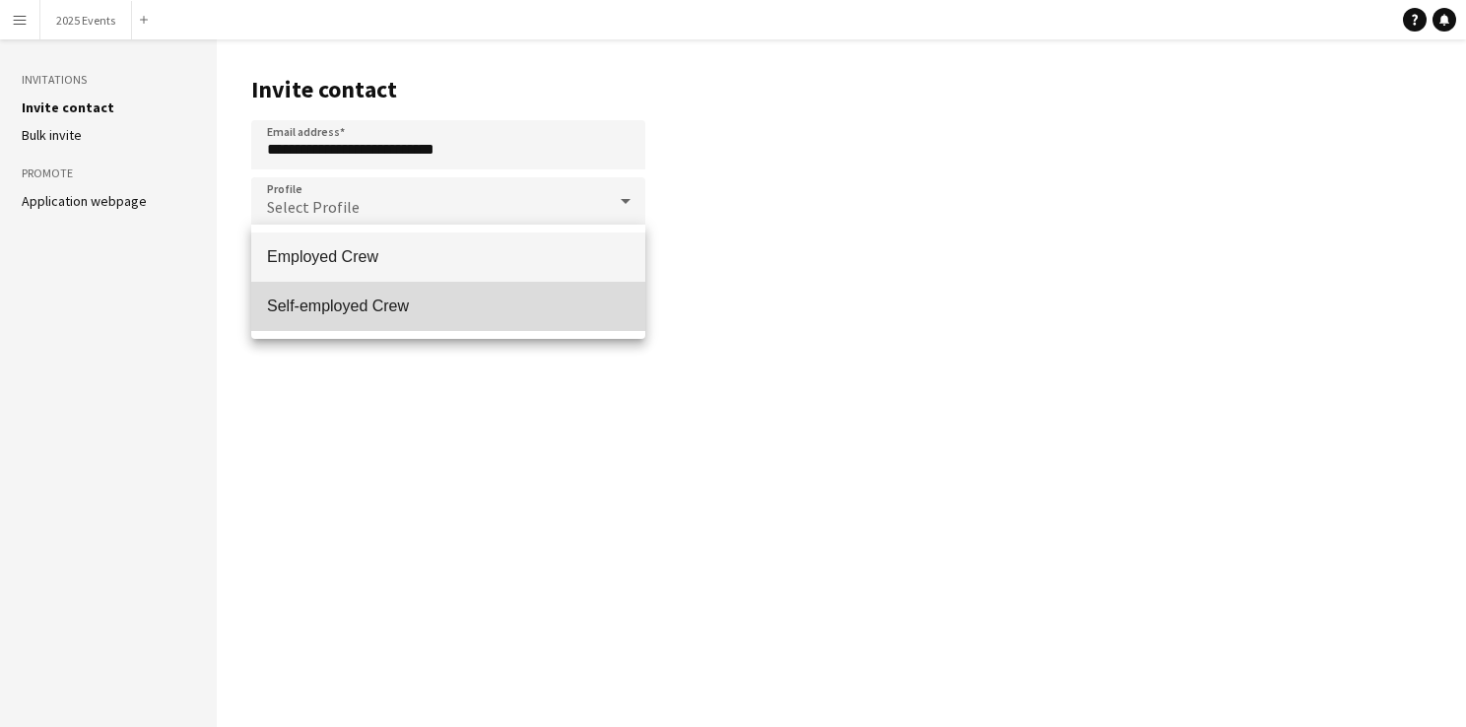
click at [417, 316] on mat-option "Self-employed Crew" at bounding box center [448, 306] width 394 height 49
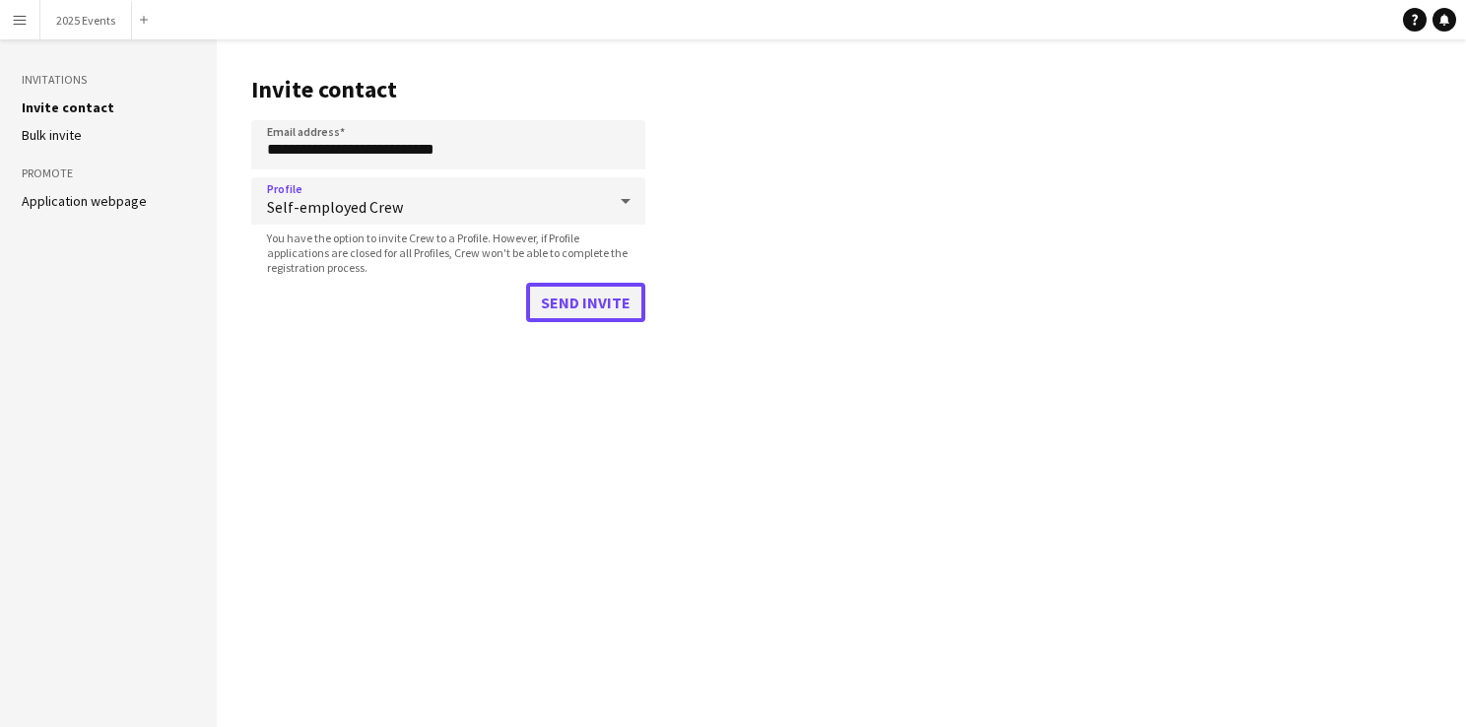
click at [615, 305] on button "Send invite" at bounding box center [585, 302] width 119 height 39
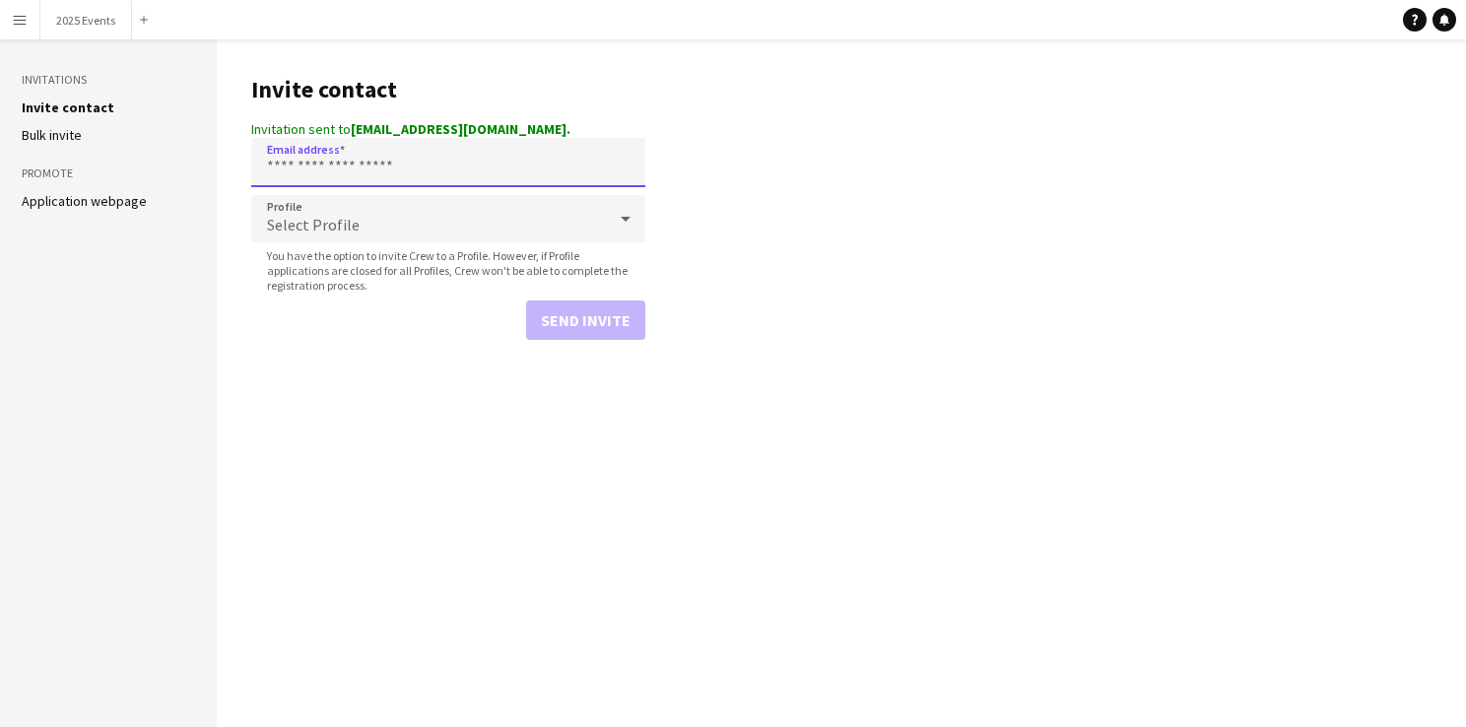
click at [426, 148] on input "Email address" at bounding box center [448, 162] width 394 height 49
paste input "**********"
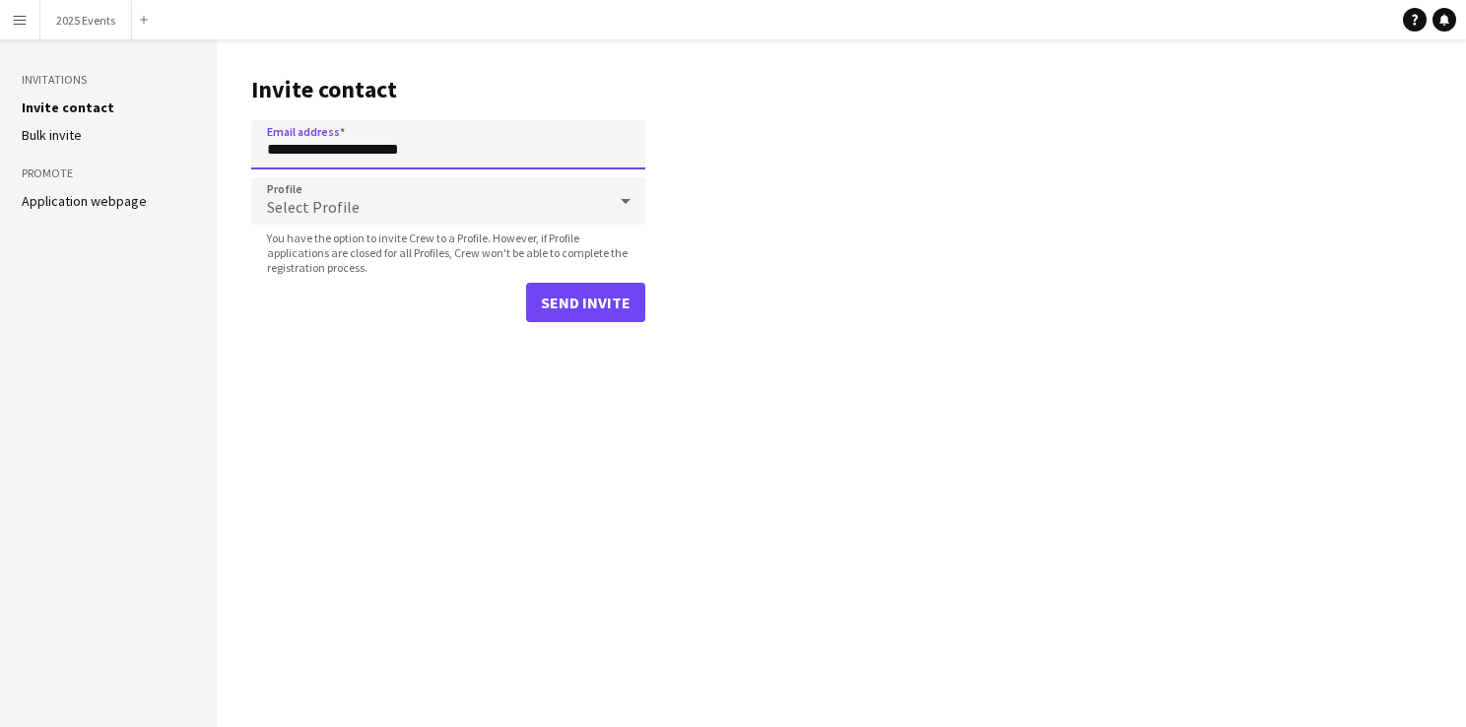
type input "**********"
click at [469, 183] on div "Select Profile" at bounding box center [428, 200] width 355 height 47
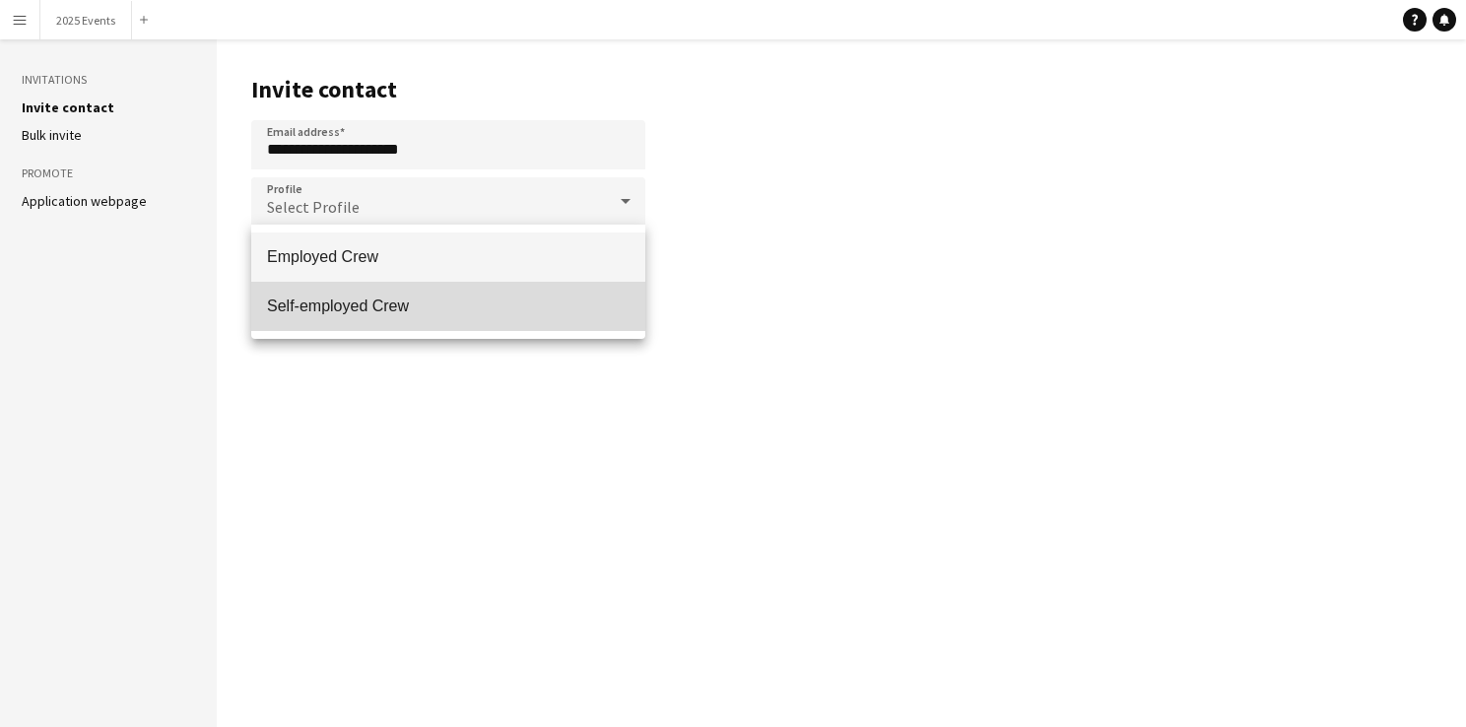
click at [410, 297] on span "Self-employed Crew" at bounding box center [448, 306] width 363 height 19
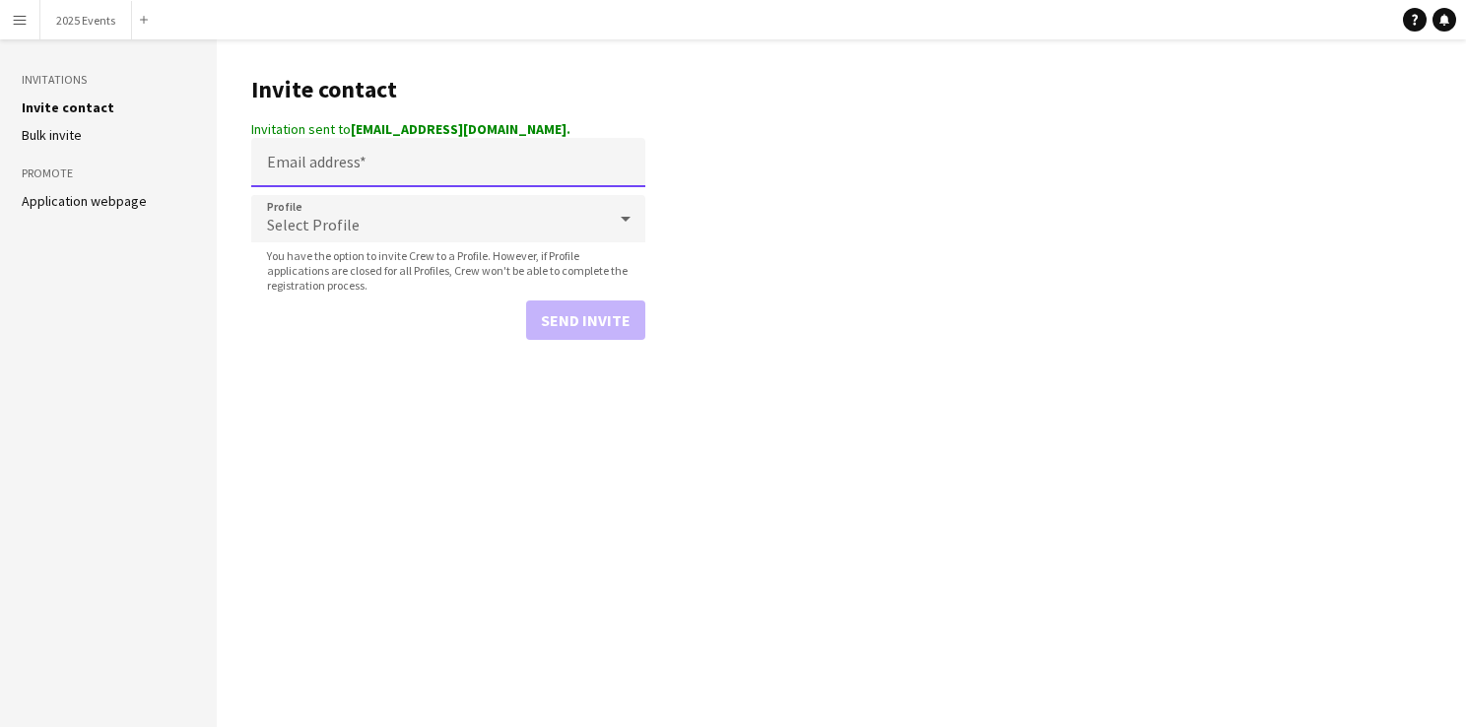
drag, startPoint x: 0, startPoint y: 0, endPoint x: 405, endPoint y: 156, distance: 433.8
click at [405, 156] on input "Email address" at bounding box center [448, 162] width 394 height 49
paste input "**********"
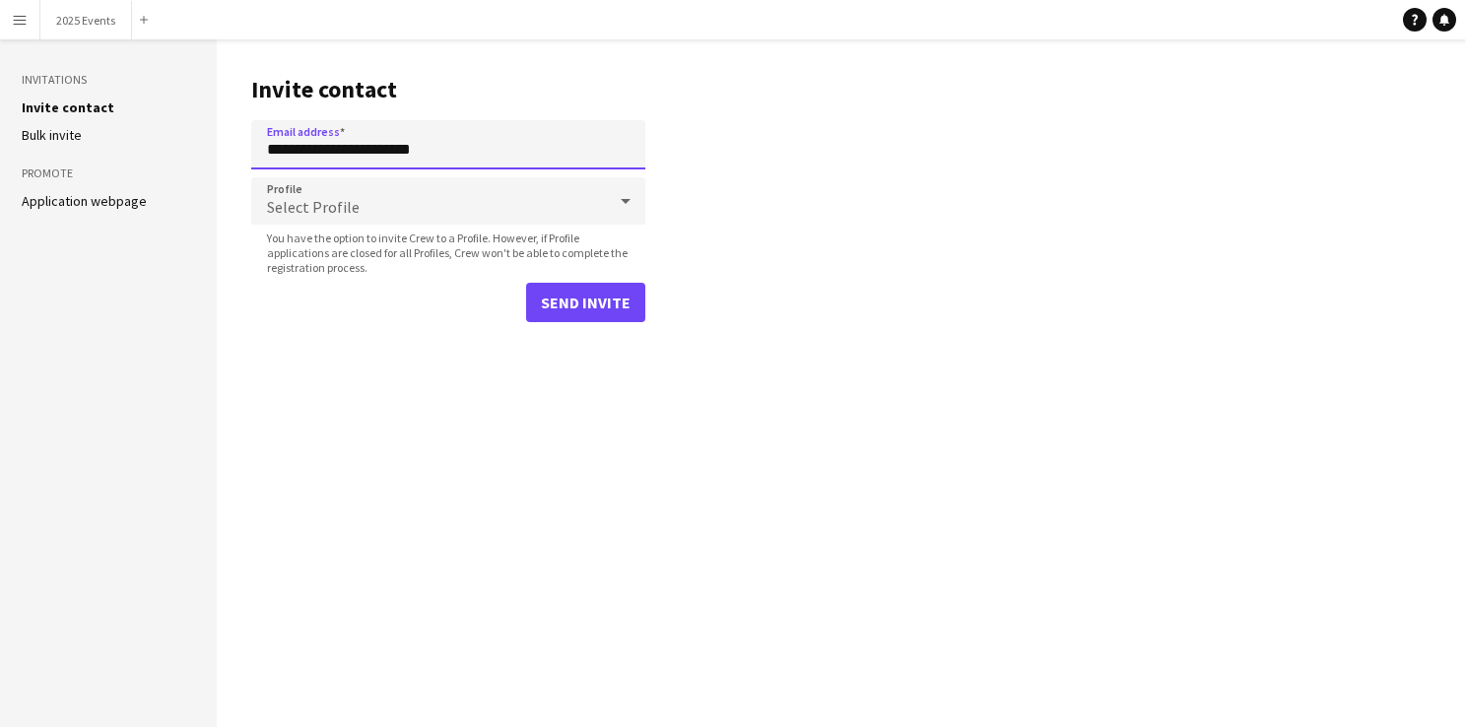
type input "**********"
click at [402, 182] on div "Select Profile" at bounding box center [428, 200] width 355 height 47
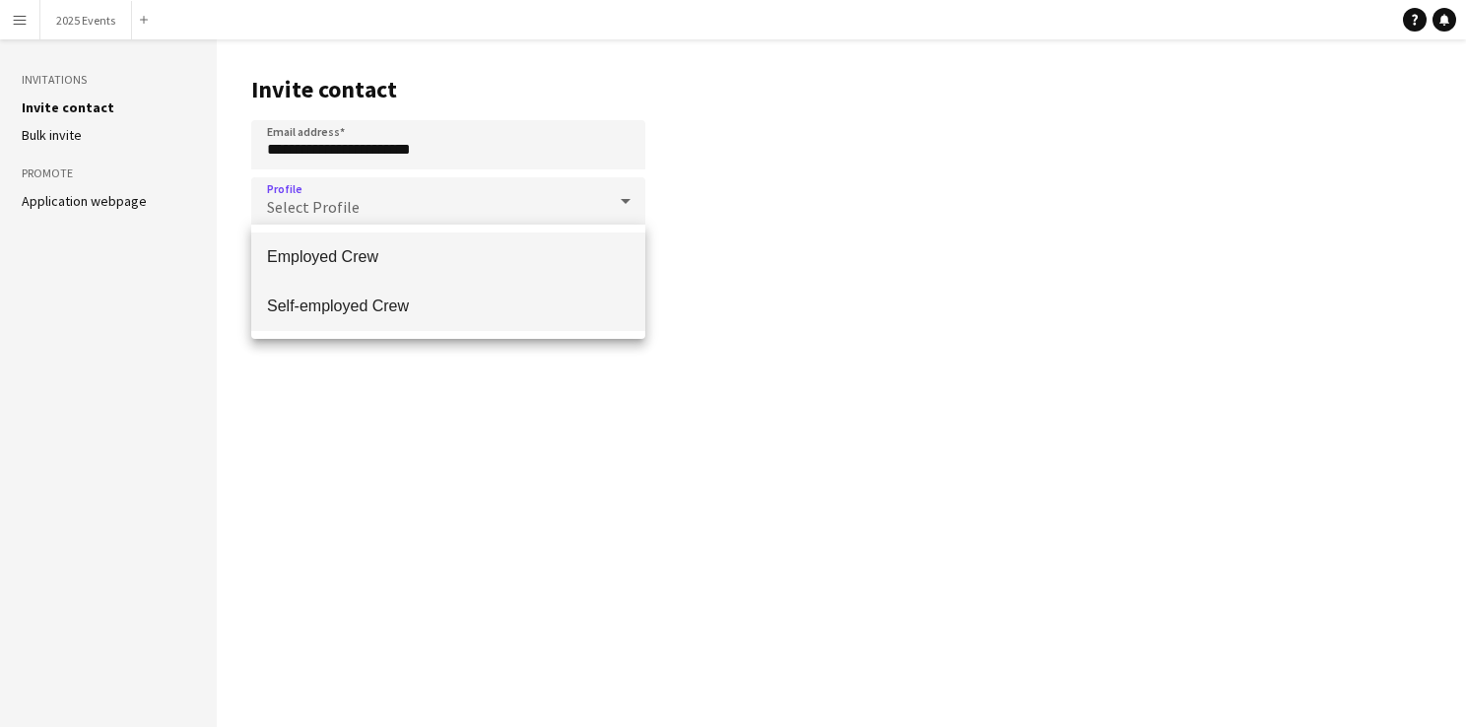
click at [379, 297] on span "Self-employed Crew" at bounding box center [448, 306] width 363 height 19
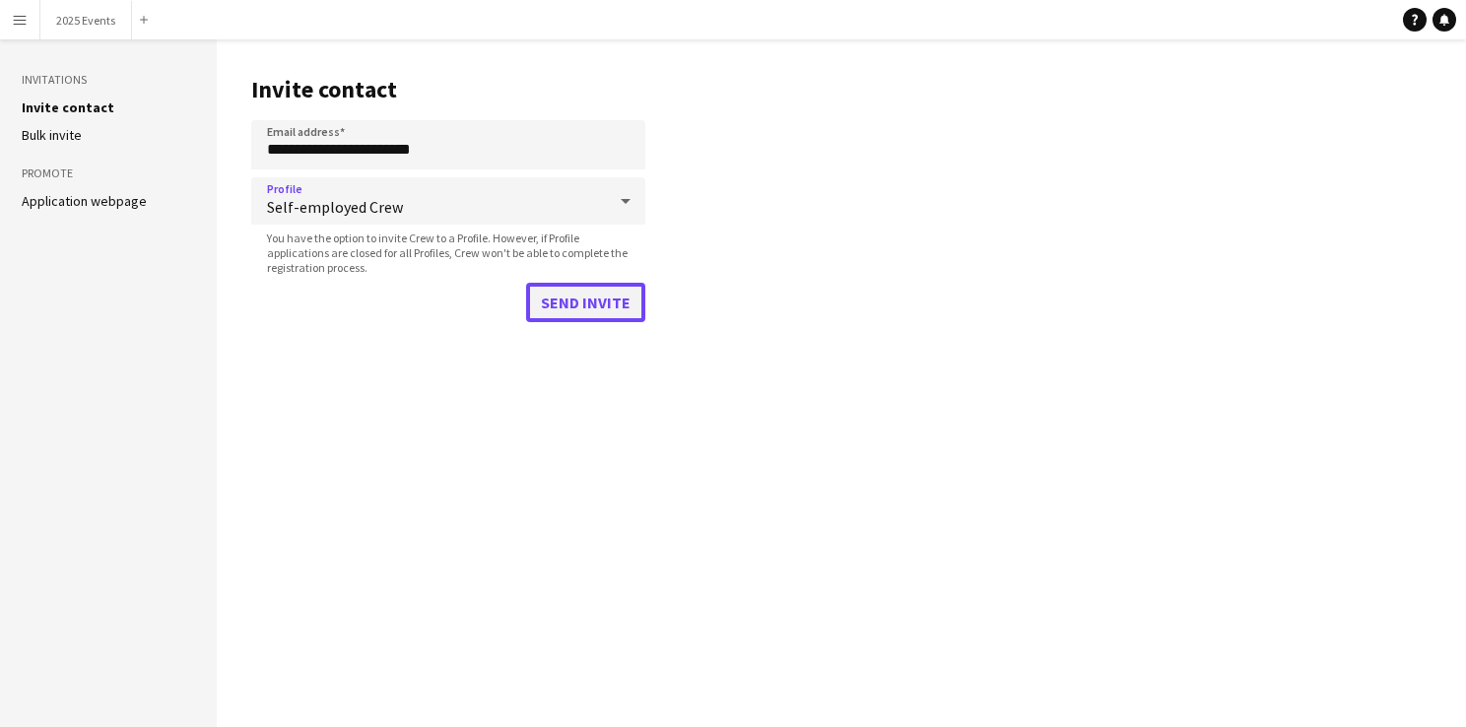
click at [538, 307] on button "Send invite" at bounding box center [585, 302] width 119 height 39
